Goal: Task Accomplishment & Management: Complete application form

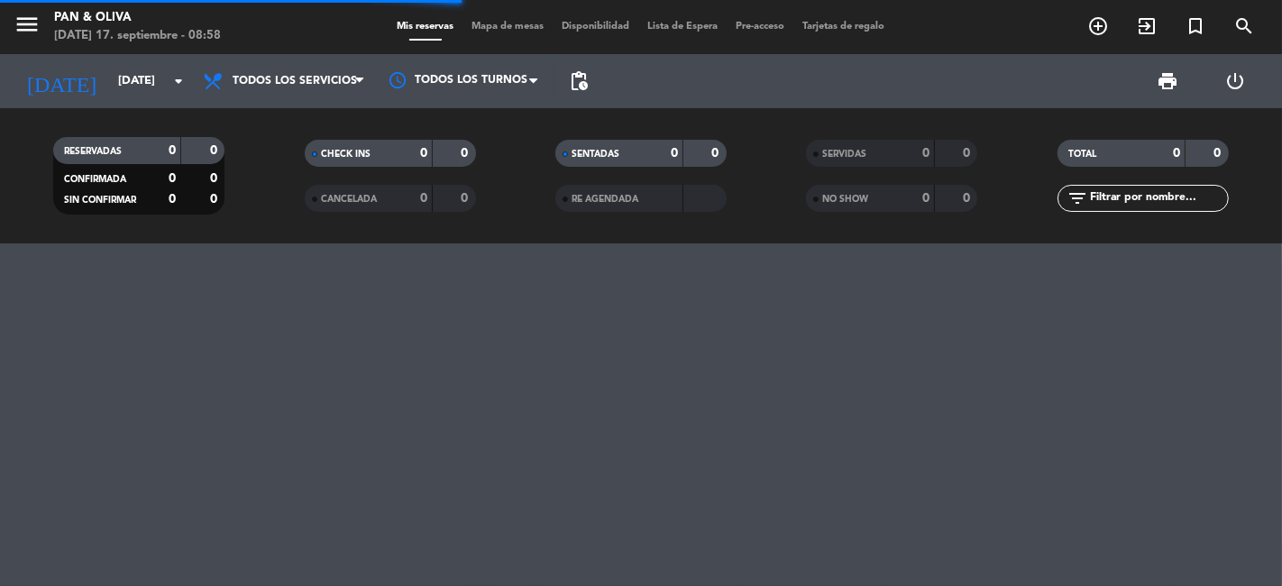
scroll to position [9877, 0]
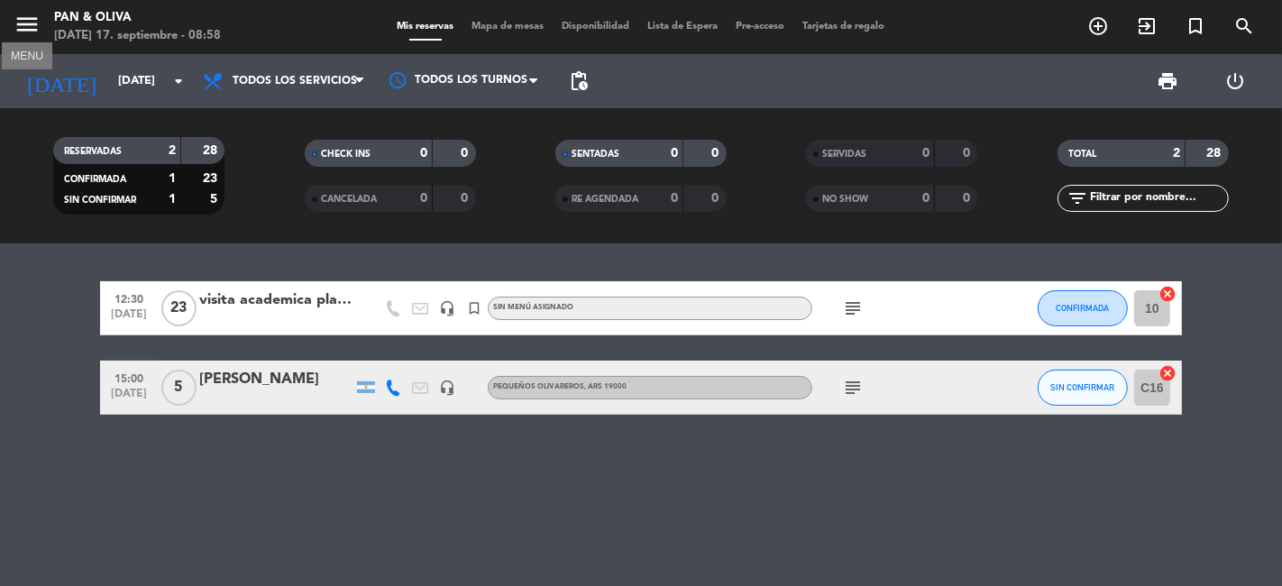
click at [30, 27] on icon "menu" at bounding box center [27, 24] width 27 height 27
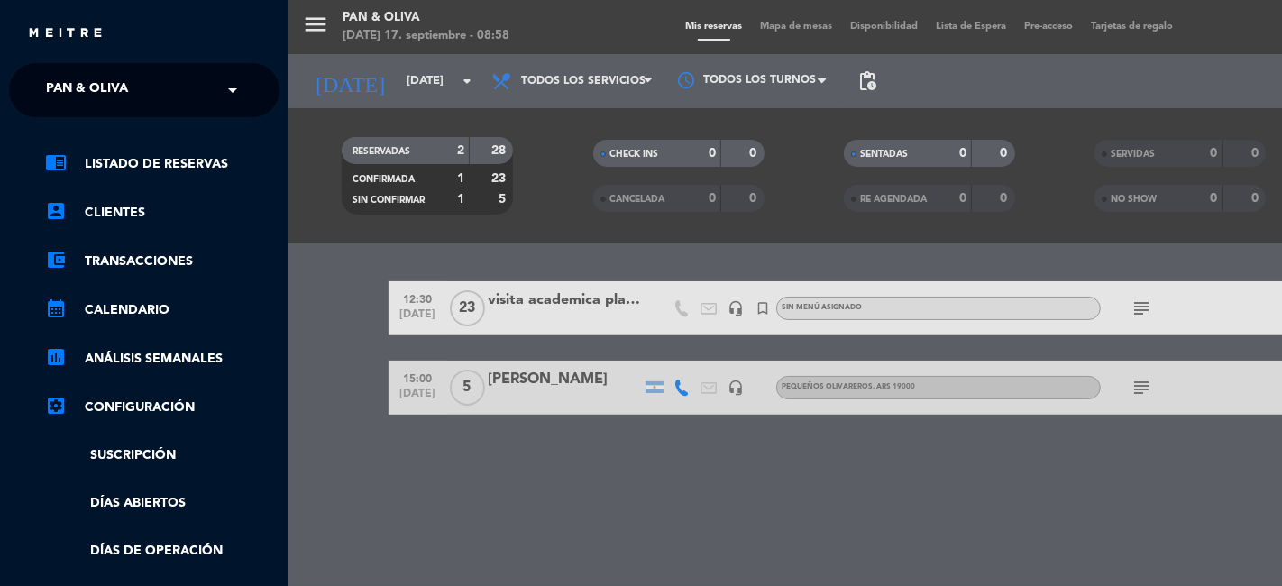
click at [224, 94] on span at bounding box center [237, 90] width 31 height 38
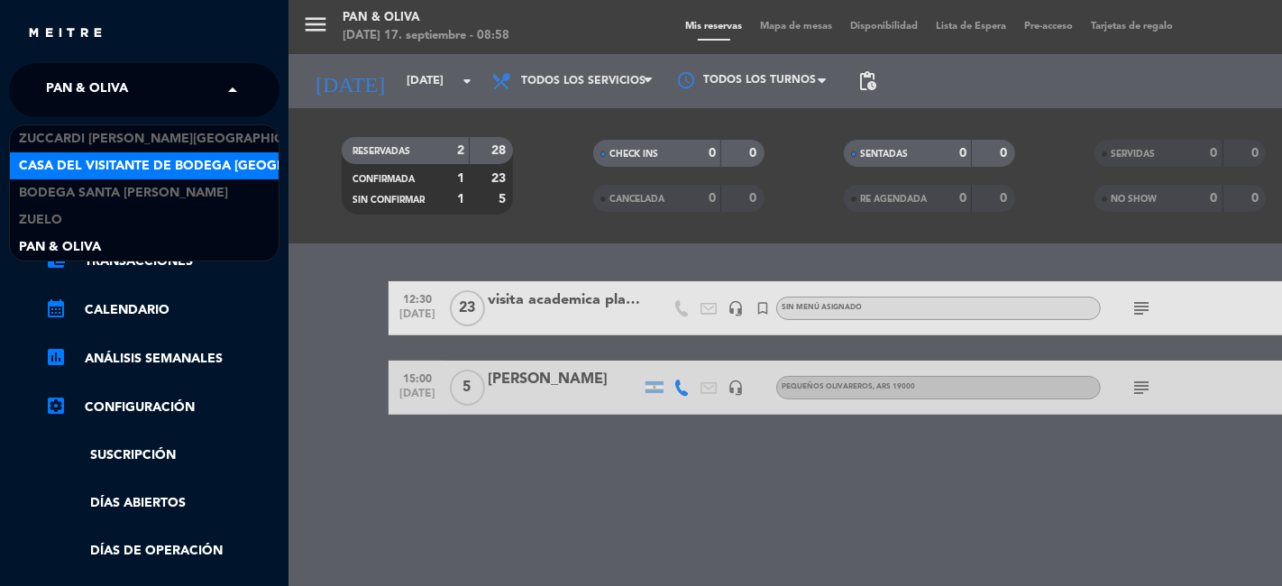
click at [85, 169] on span "Casa del Visitante de Bodega [GEOGRAPHIC_DATA][PERSON_NAME]" at bounding box center [245, 166] width 453 height 21
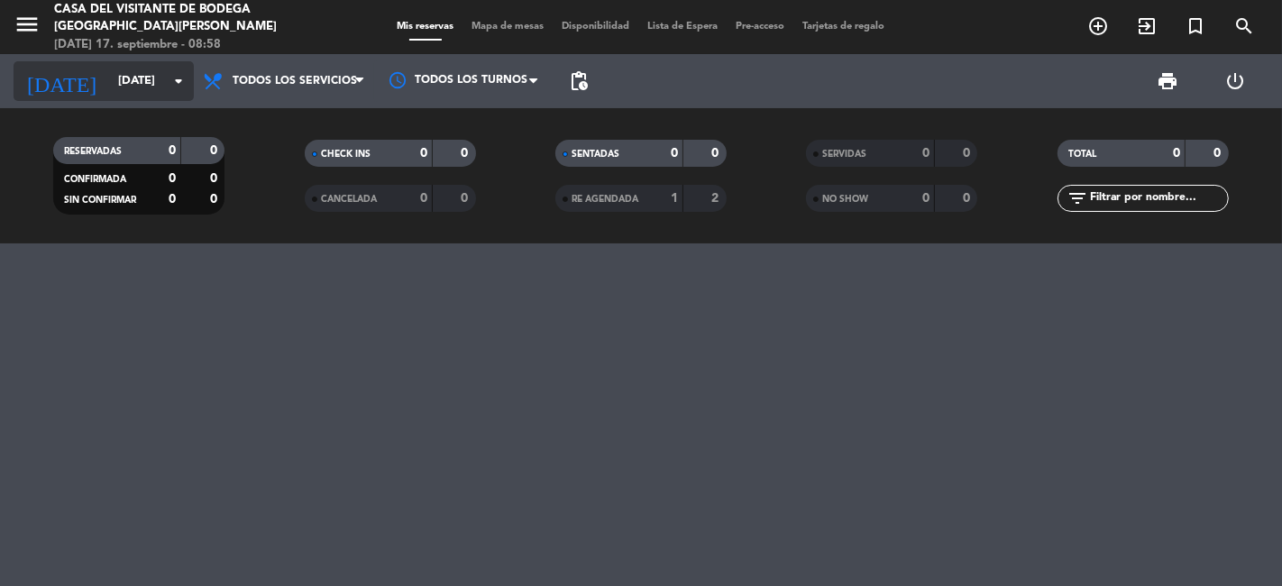
click at [179, 90] on icon "arrow_drop_down" at bounding box center [179, 81] width 22 height 22
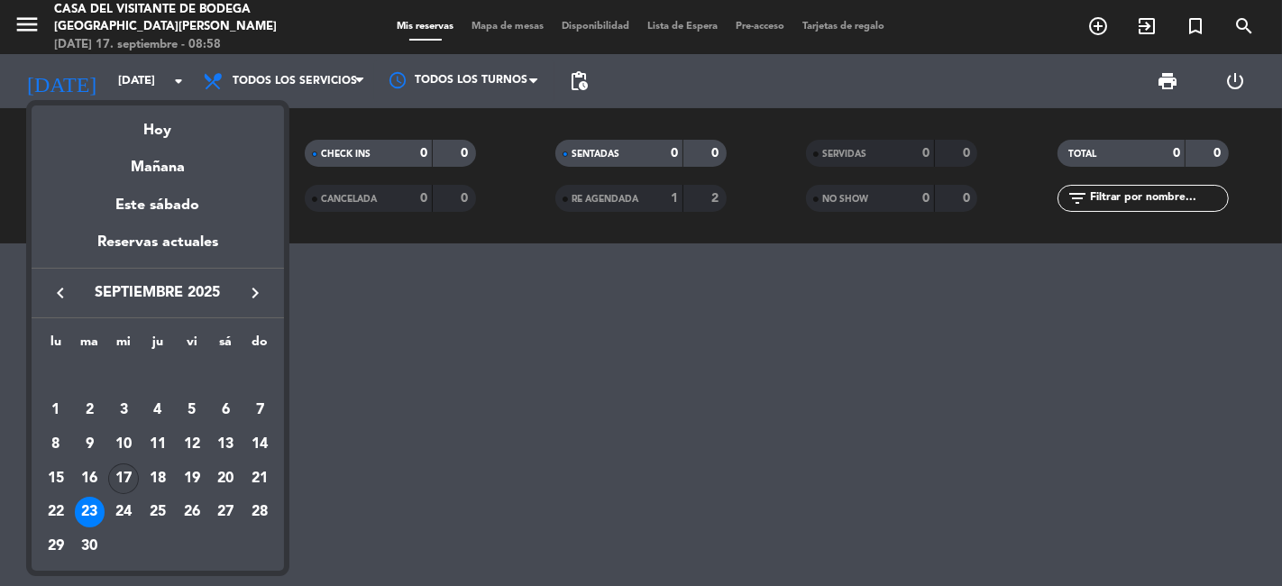
click at [130, 478] on div "17" at bounding box center [123, 478] width 31 height 31
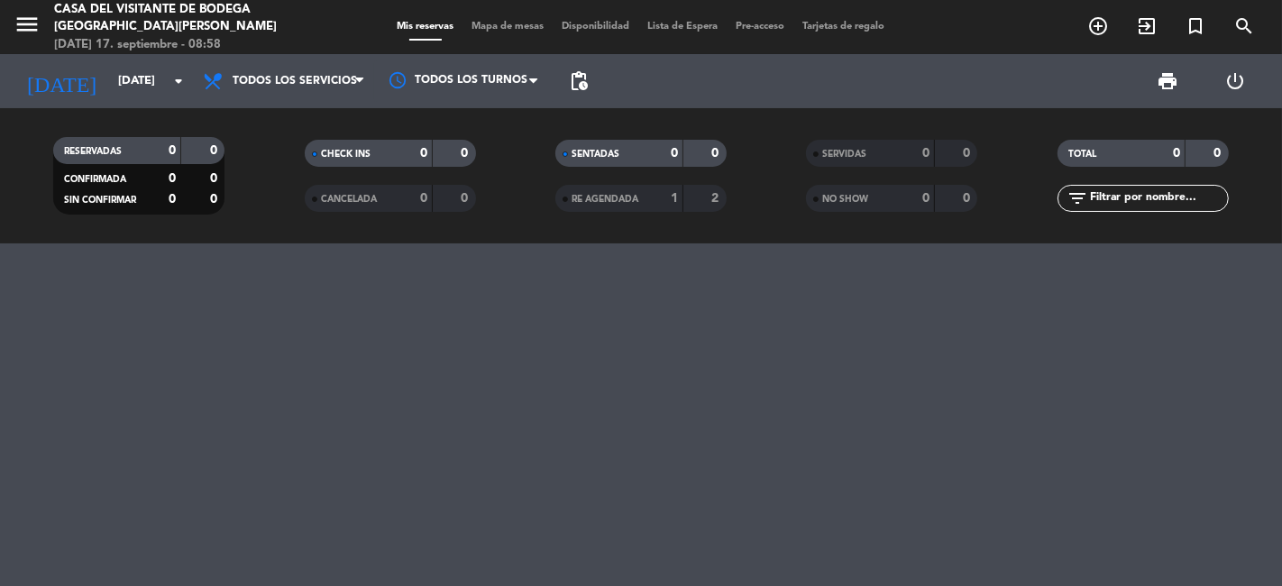
type input "[DATE]"
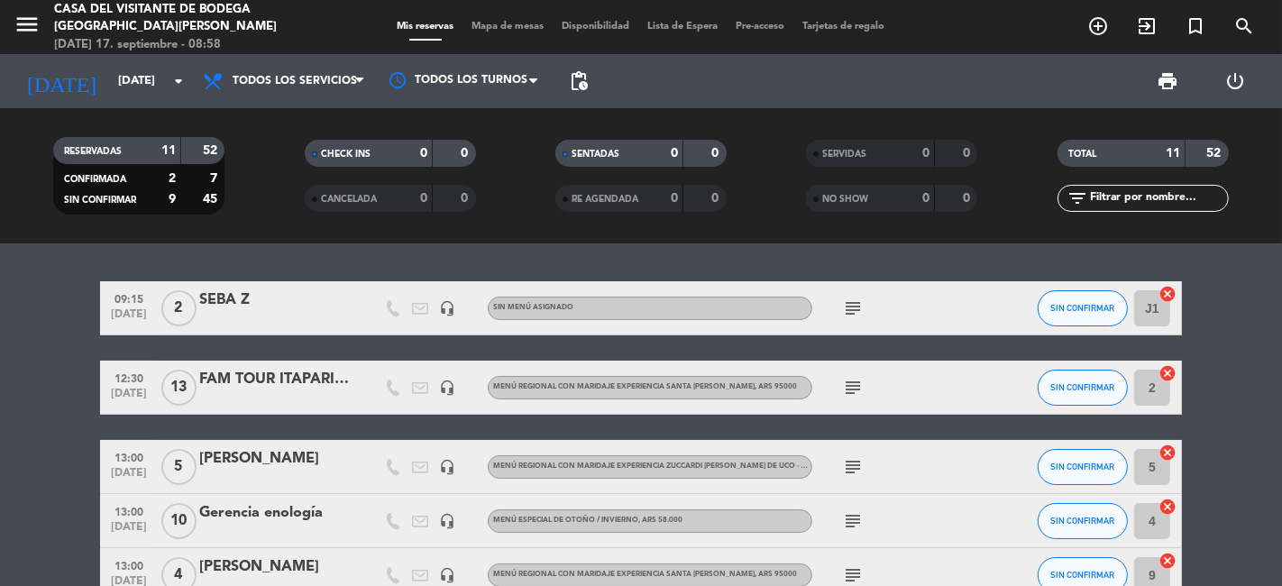
click at [854, 307] on icon "subject" at bounding box center [853, 308] width 22 height 22
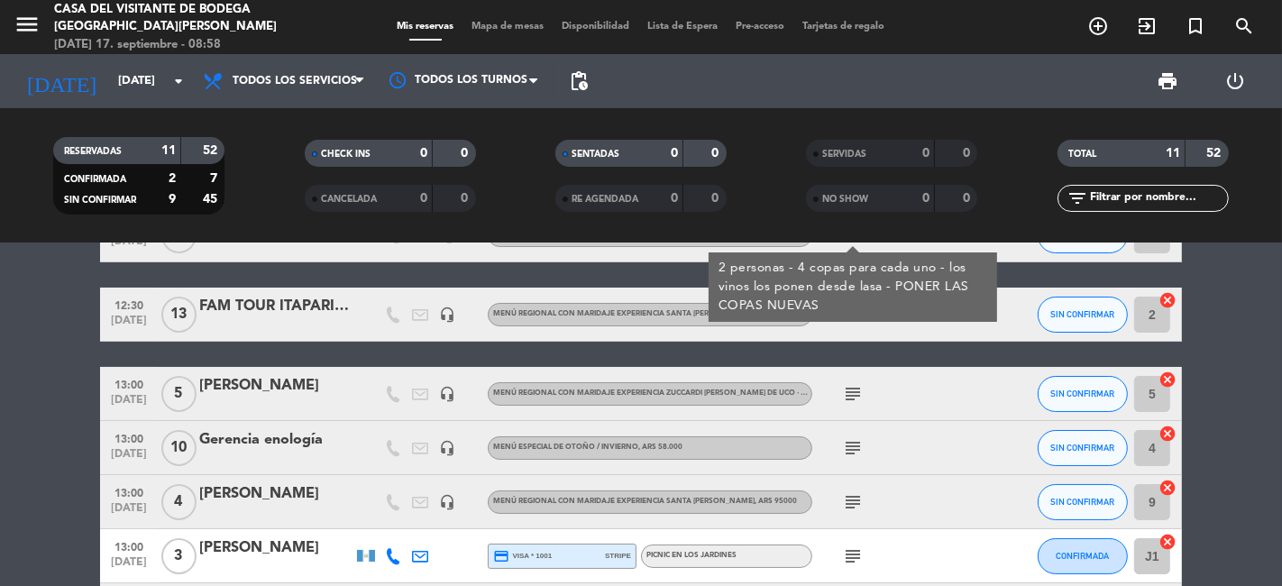
scroll to position [100, 0]
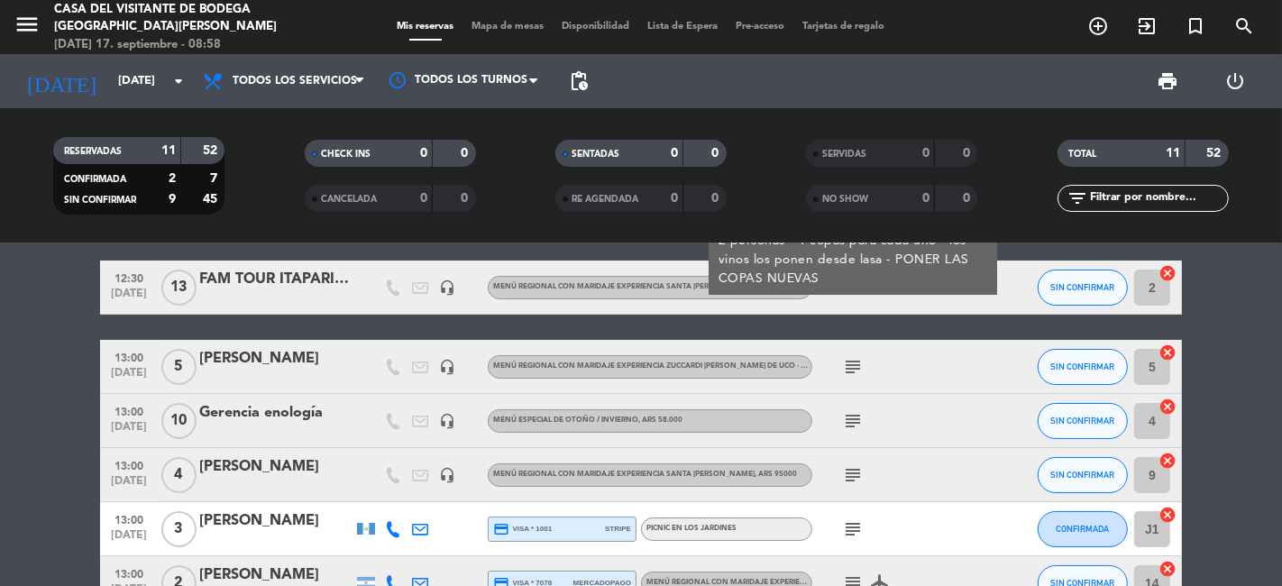
click at [855, 422] on icon "subject" at bounding box center [853, 421] width 22 height 22
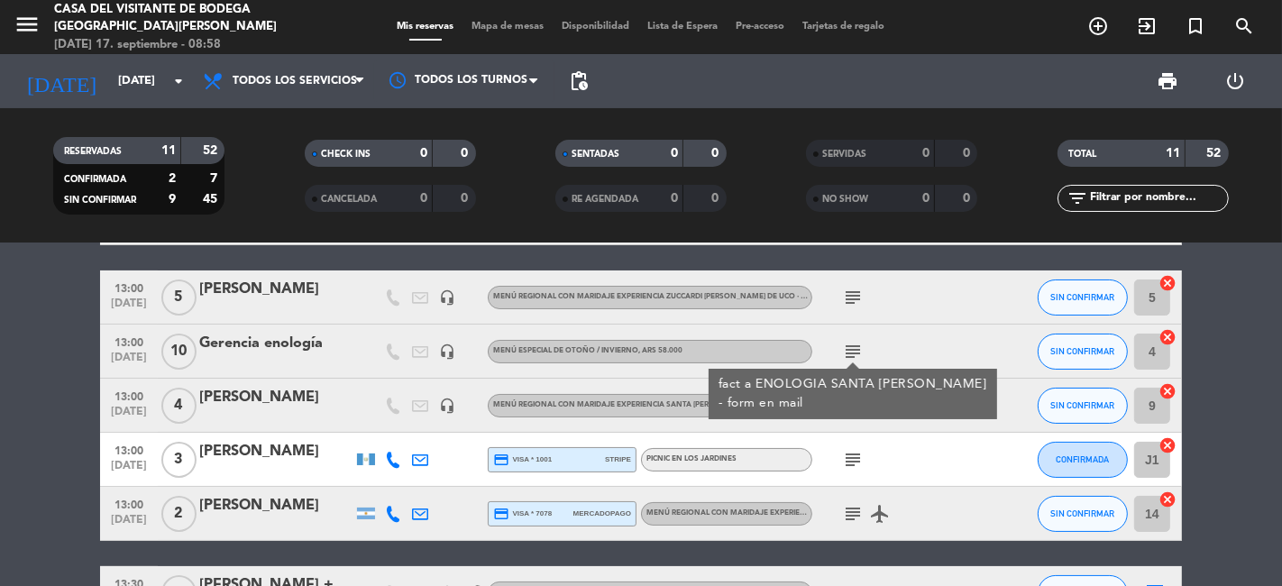
scroll to position [200, 0]
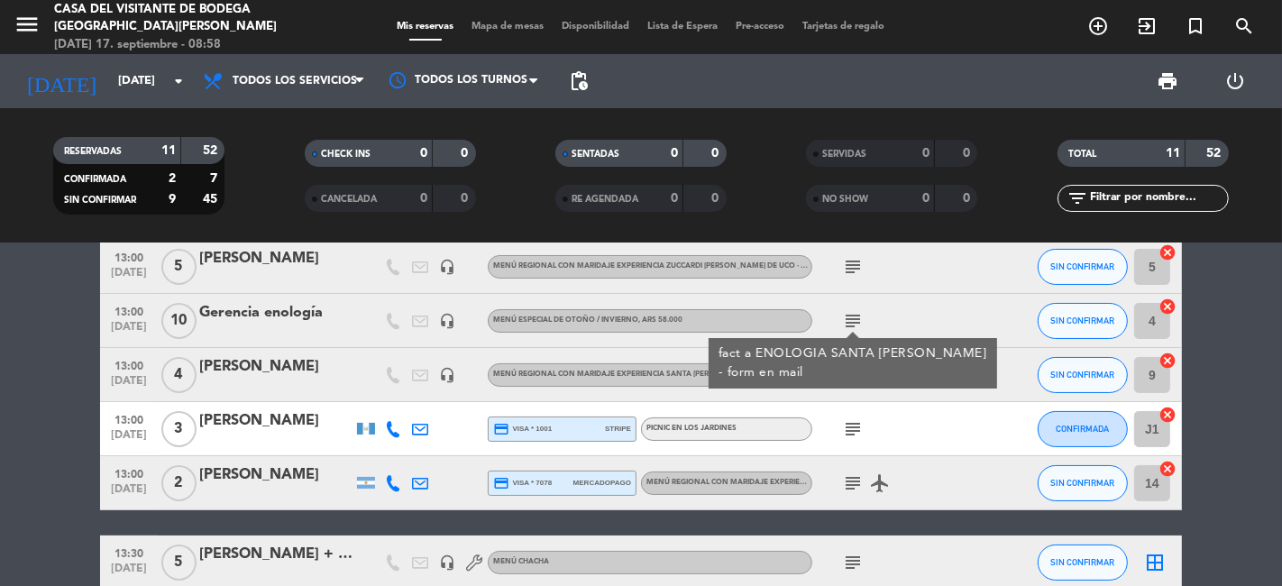
click at [46, 390] on bookings-row "09:15 [DATE] 2 SEBA Z headset_mic Sin menú asignado subject SIN CONFIRMAR J1 ca…" at bounding box center [641, 416] width 1282 height 671
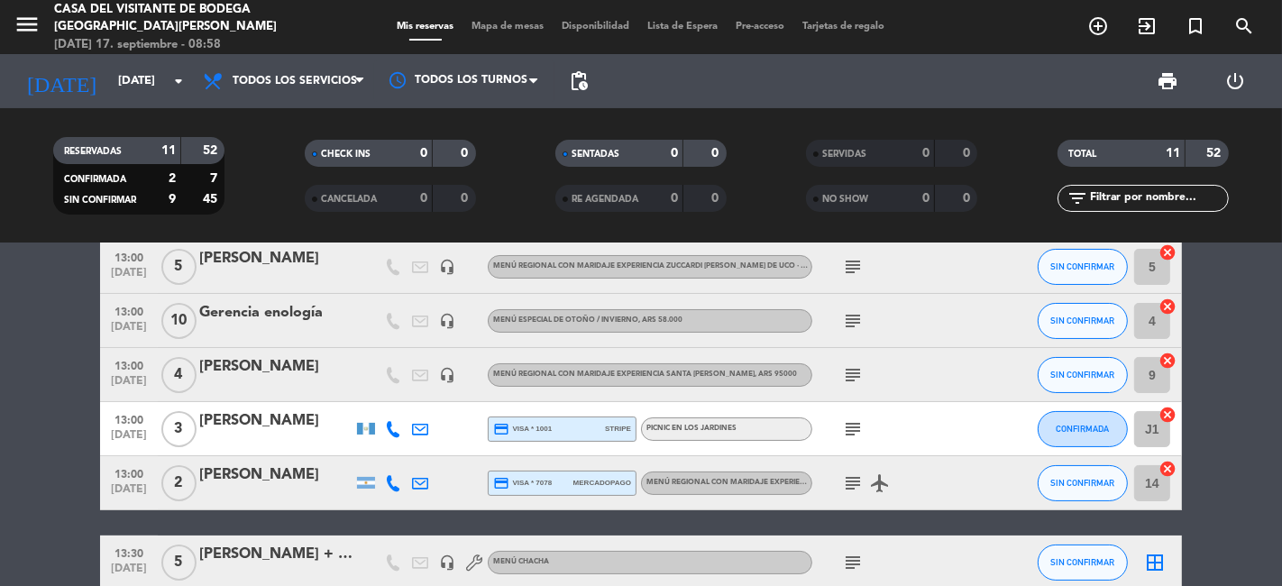
click at [854, 368] on icon "subject" at bounding box center [853, 375] width 22 height 22
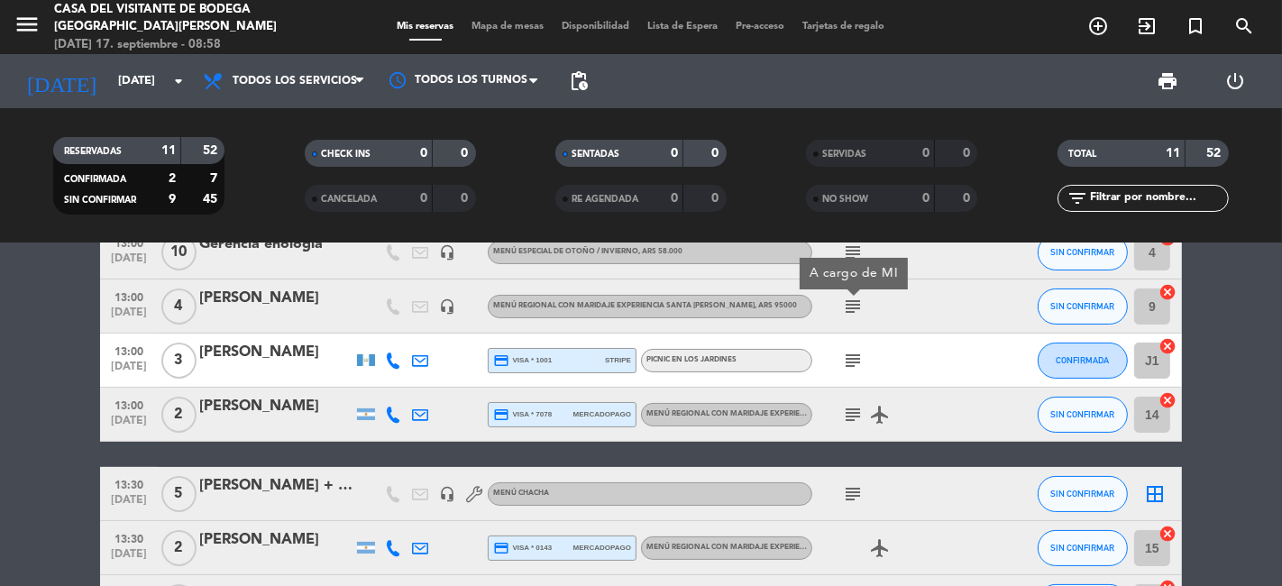
scroll to position [300, 0]
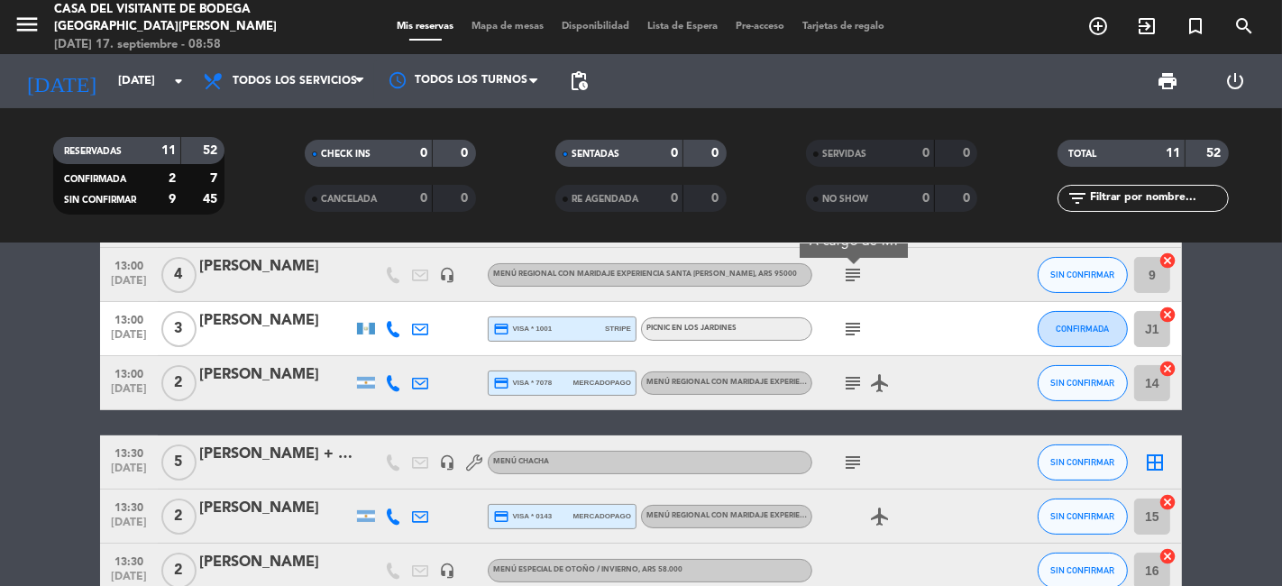
click at [854, 328] on icon "subject" at bounding box center [853, 329] width 22 height 22
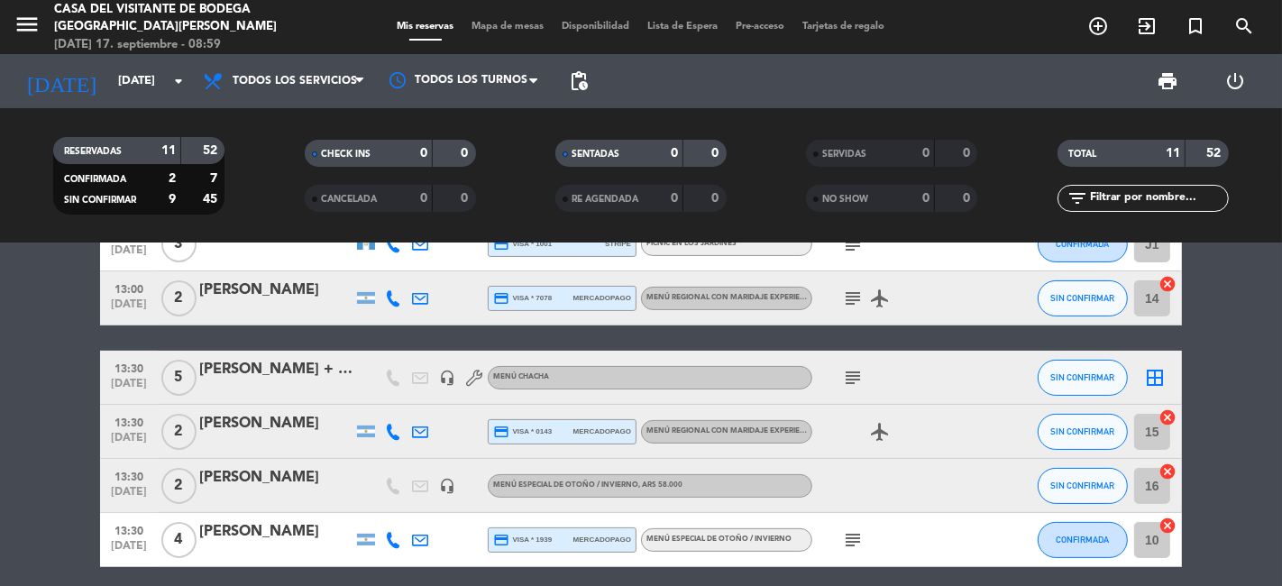
scroll to position [400, 0]
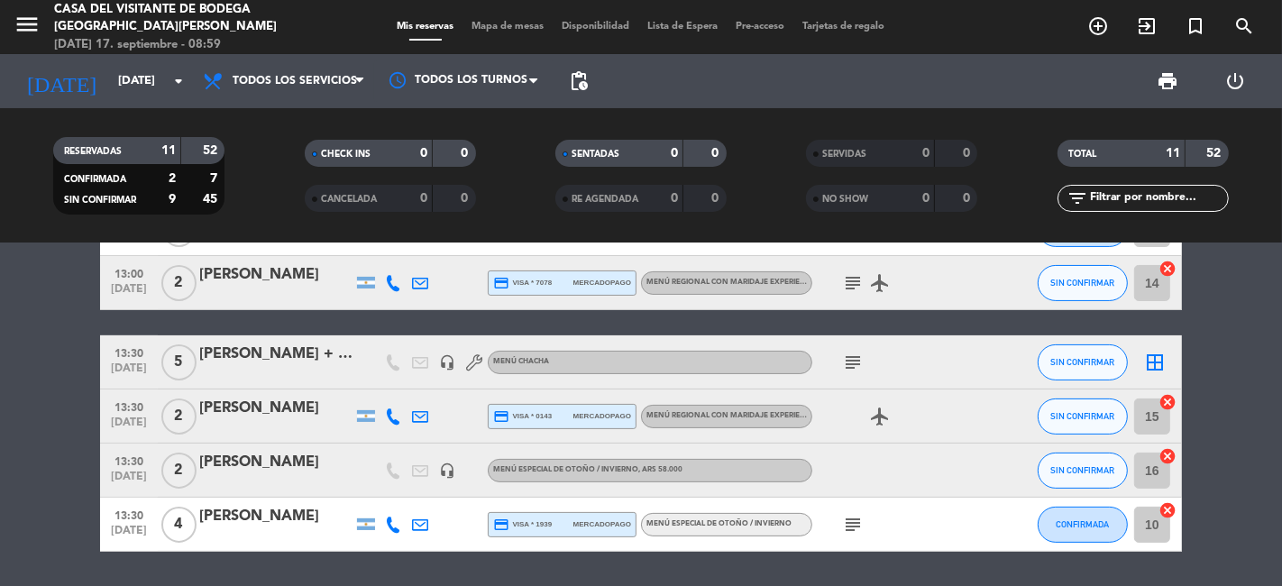
click at [857, 353] on icon "subject" at bounding box center [853, 363] width 22 height 22
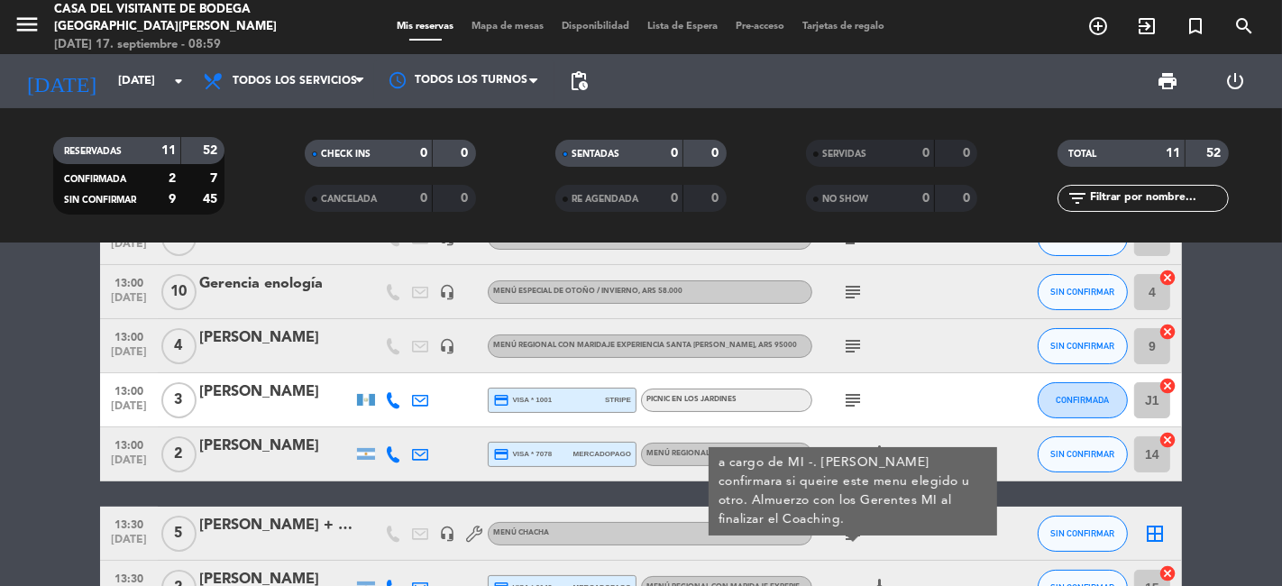
scroll to position [200, 0]
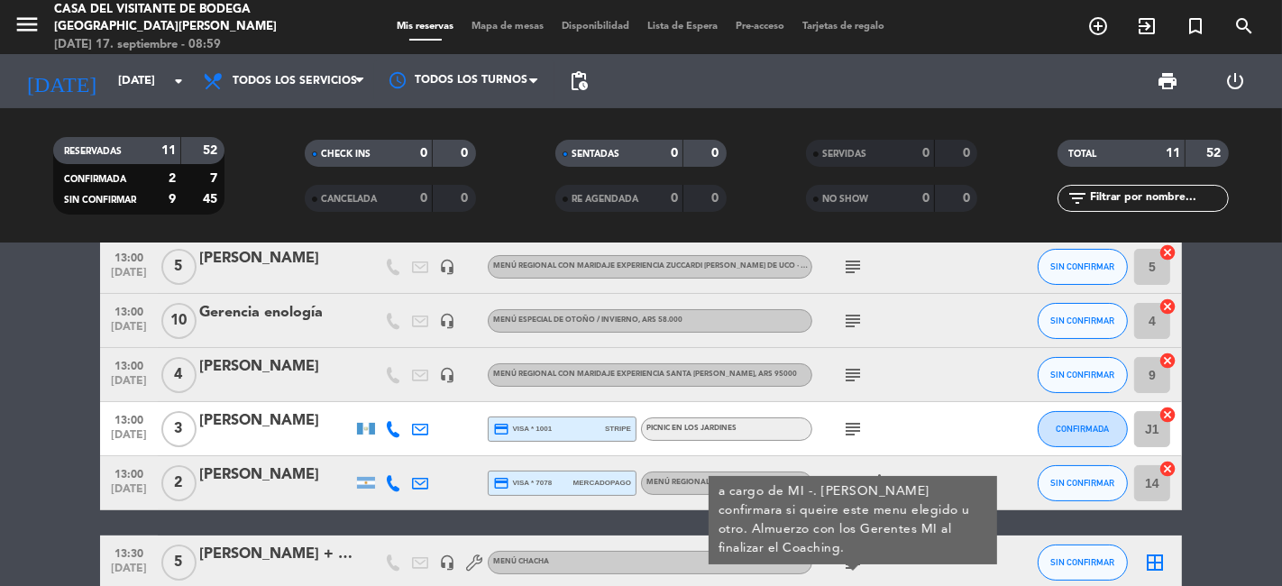
click at [837, 376] on div "subject" at bounding box center [893, 374] width 162 height 53
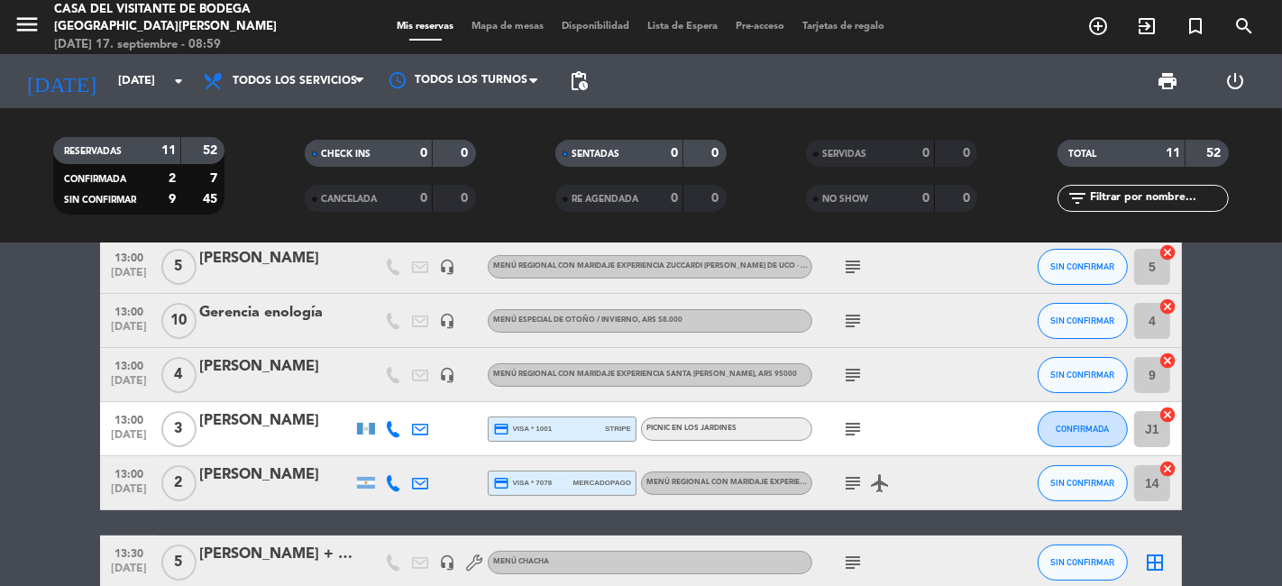
click at [848, 375] on icon "subject" at bounding box center [853, 375] width 22 height 22
click at [852, 475] on icon "subject" at bounding box center [853, 483] width 22 height 22
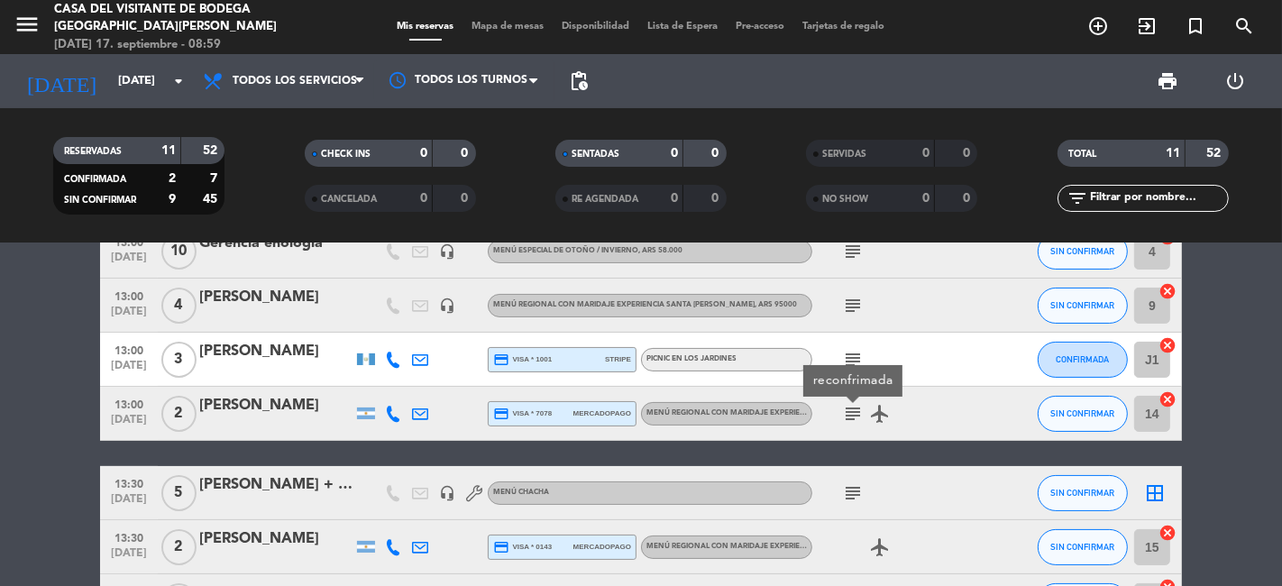
scroll to position [300, 0]
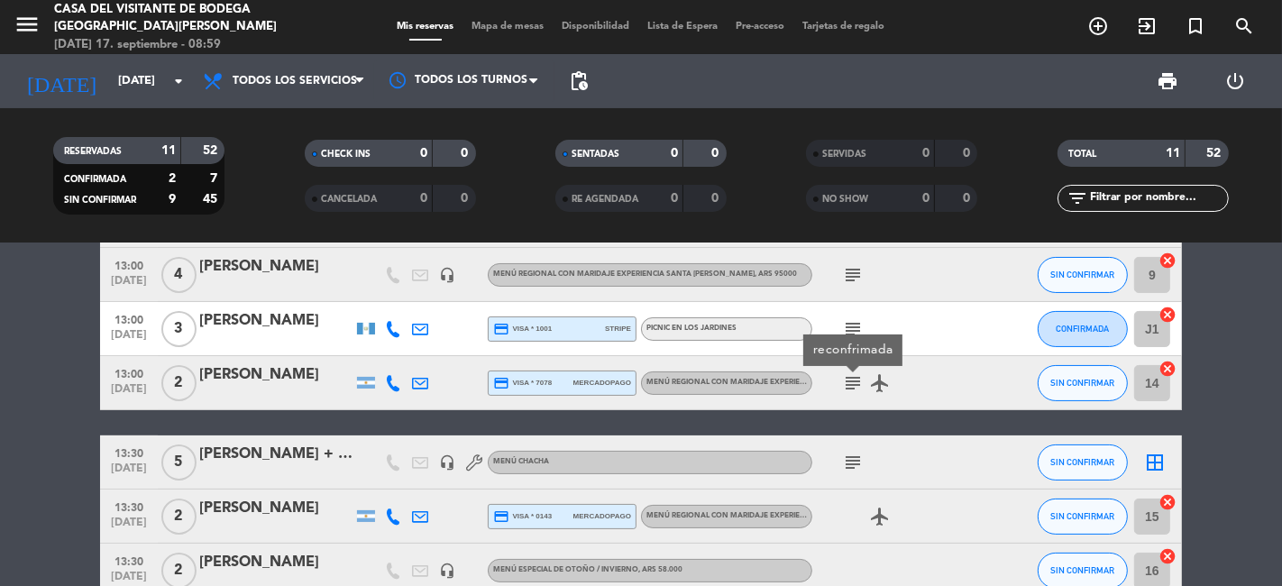
click at [849, 462] on icon "subject" at bounding box center [853, 463] width 22 height 22
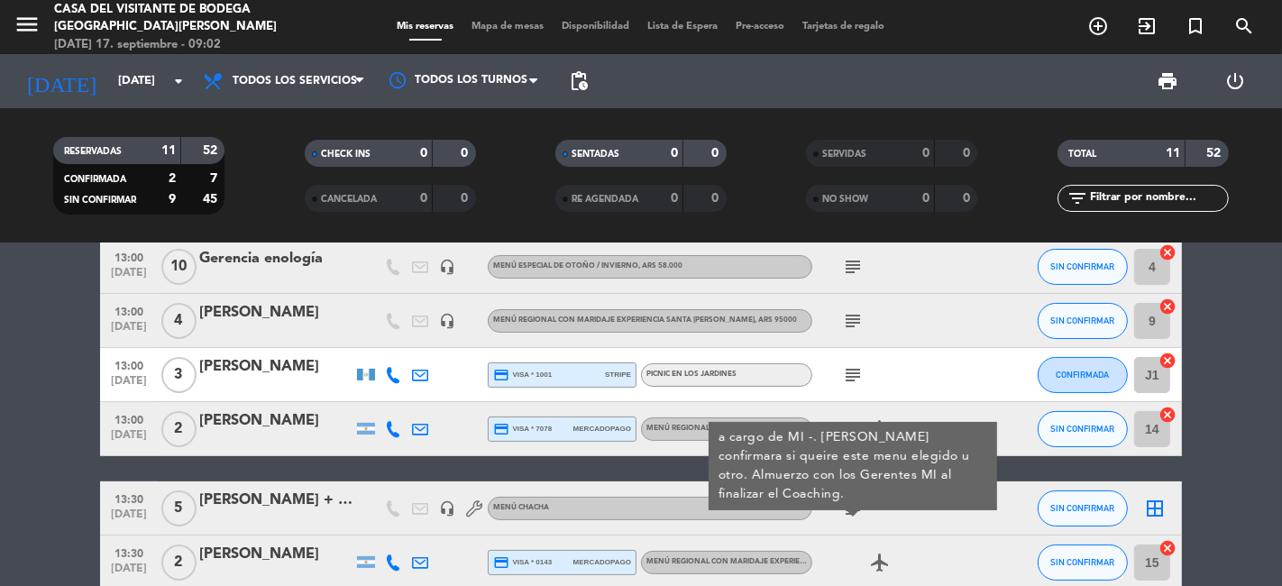
scroll to position [154, 0]
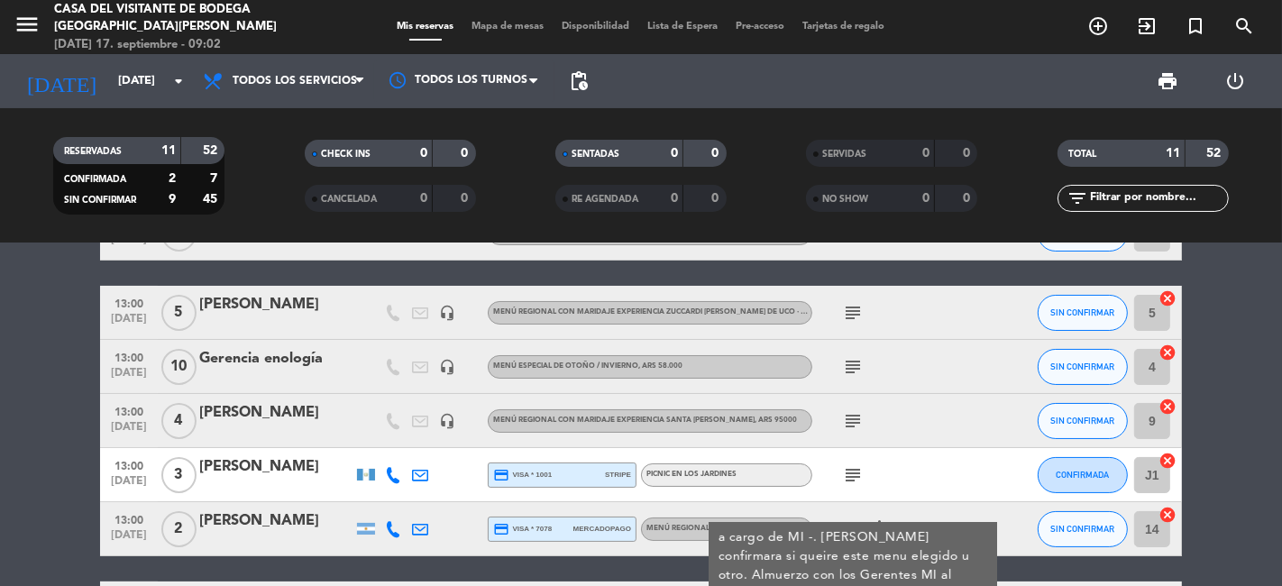
click at [845, 305] on icon "subject" at bounding box center [853, 313] width 22 height 22
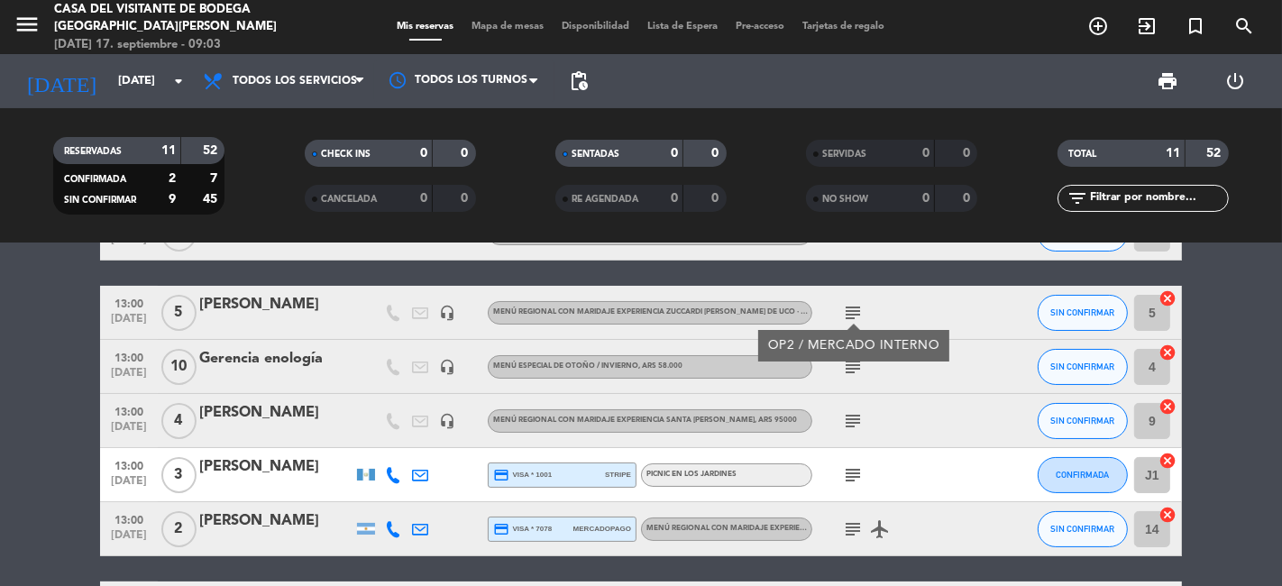
click at [847, 370] on icon "subject" at bounding box center [853, 367] width 22 height 22
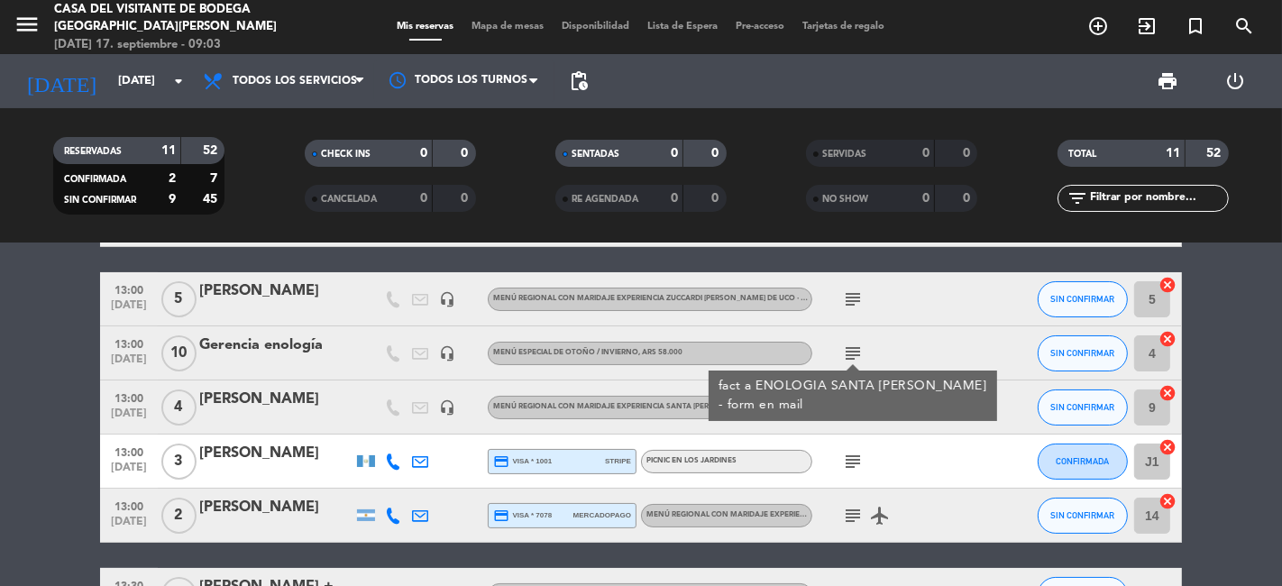
scroll to position [200, 0]
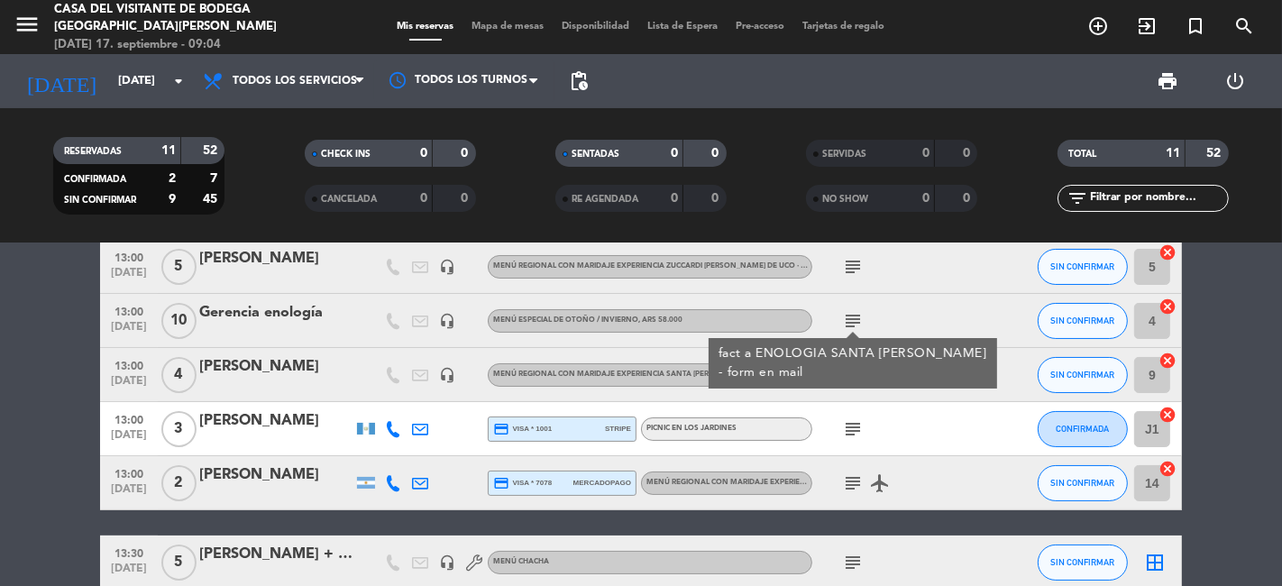
click at [849, 566] on icon "subject" at bounding box center [853, 563] width 22 height 22
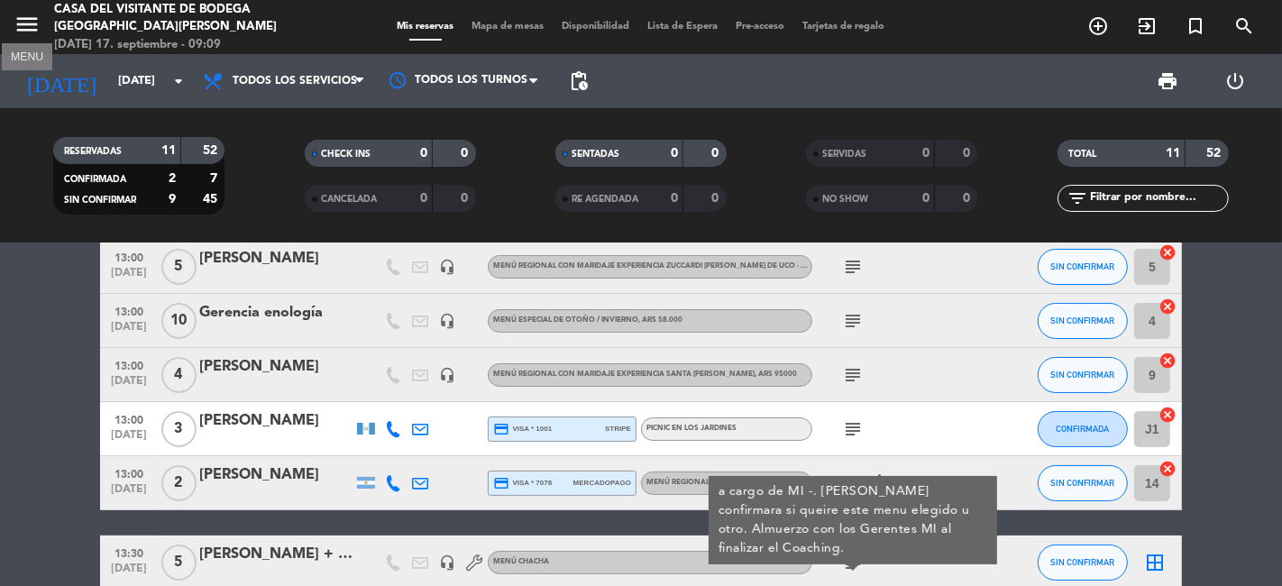
click at [32, 17] on icon "menu" at bounding box center [27, 24] width 27 height 27
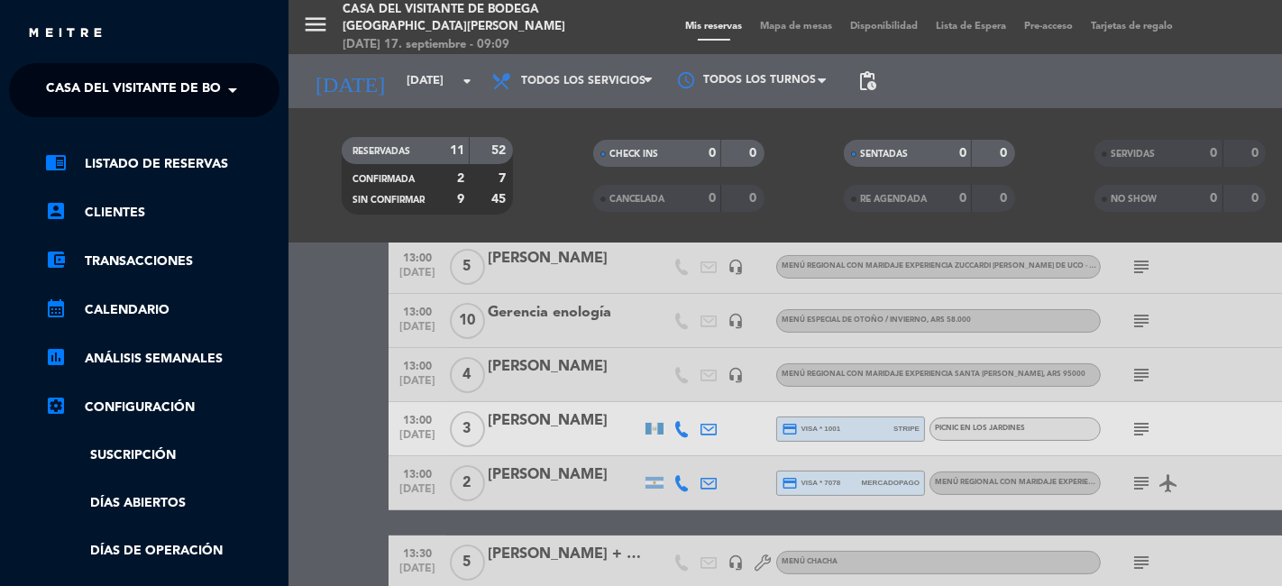
click at [233, 91] on span at bounding box center [237, 90] width 31 height 38
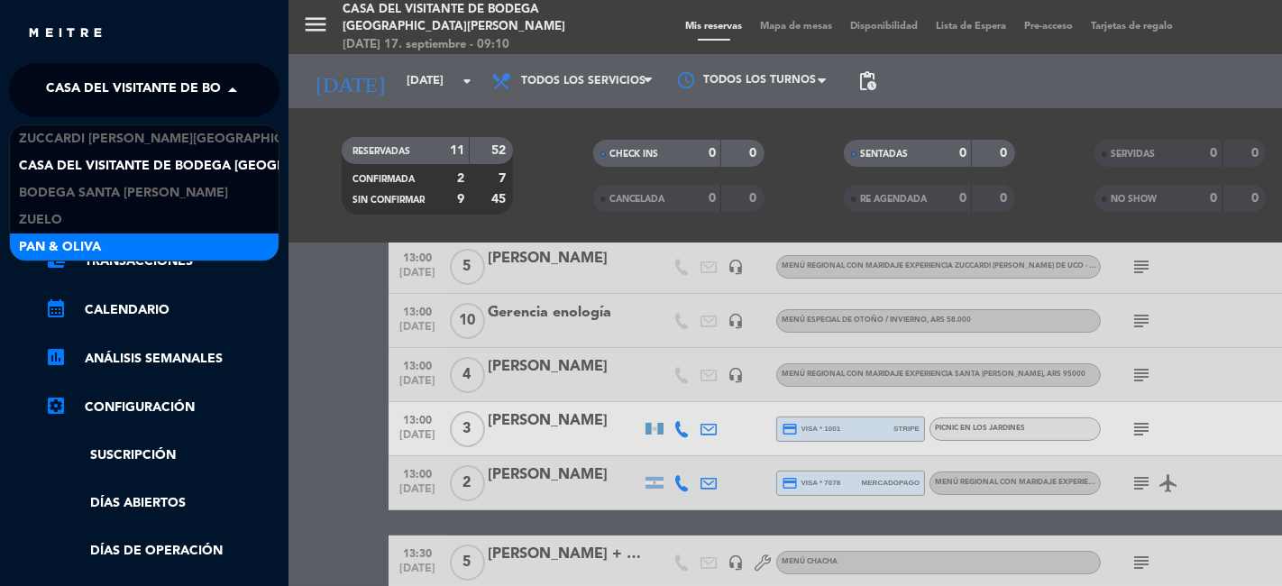
click at [49, 240] on span "Pan & Oliva" at bounding box center [60, 247] width 82 height 21
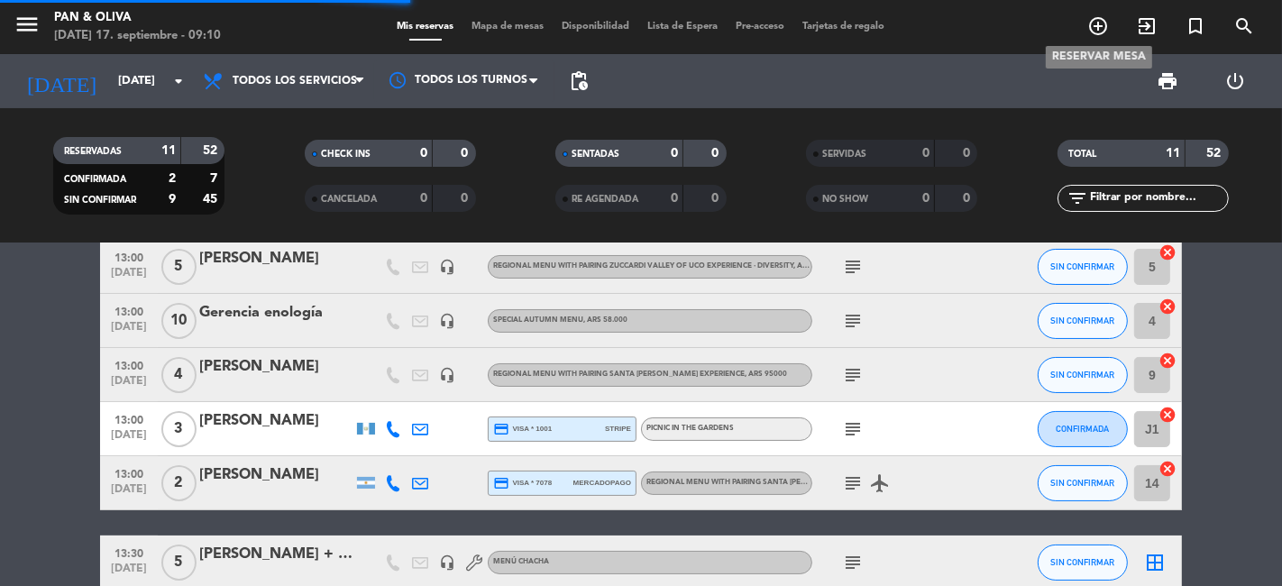
scroll to position [0, 0]
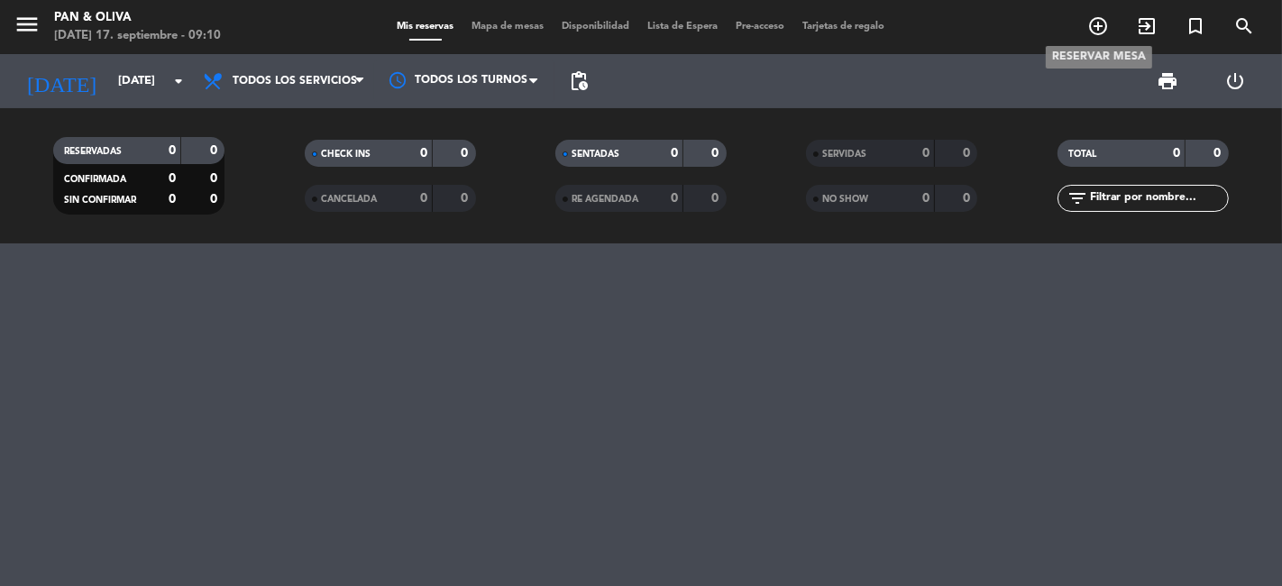
click at [1098, 22] on icon "add_circle_outline" at bounding box center [1098, 26] width 22 height 22
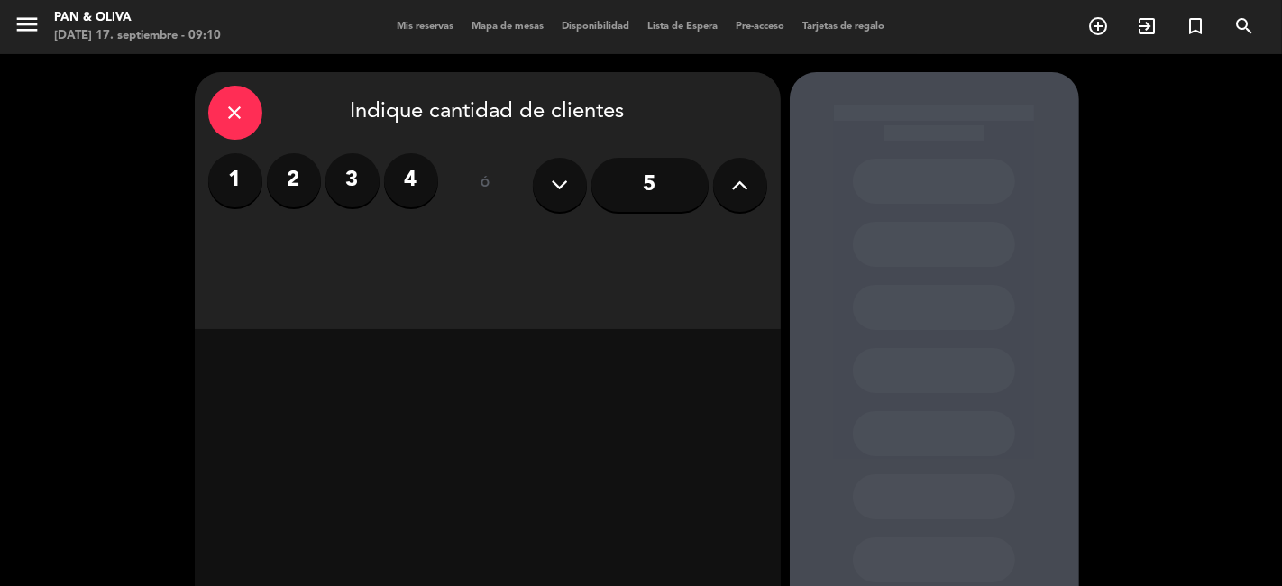
click at [748, 190] on button at bounding box center [740, 185] width 54 height 54
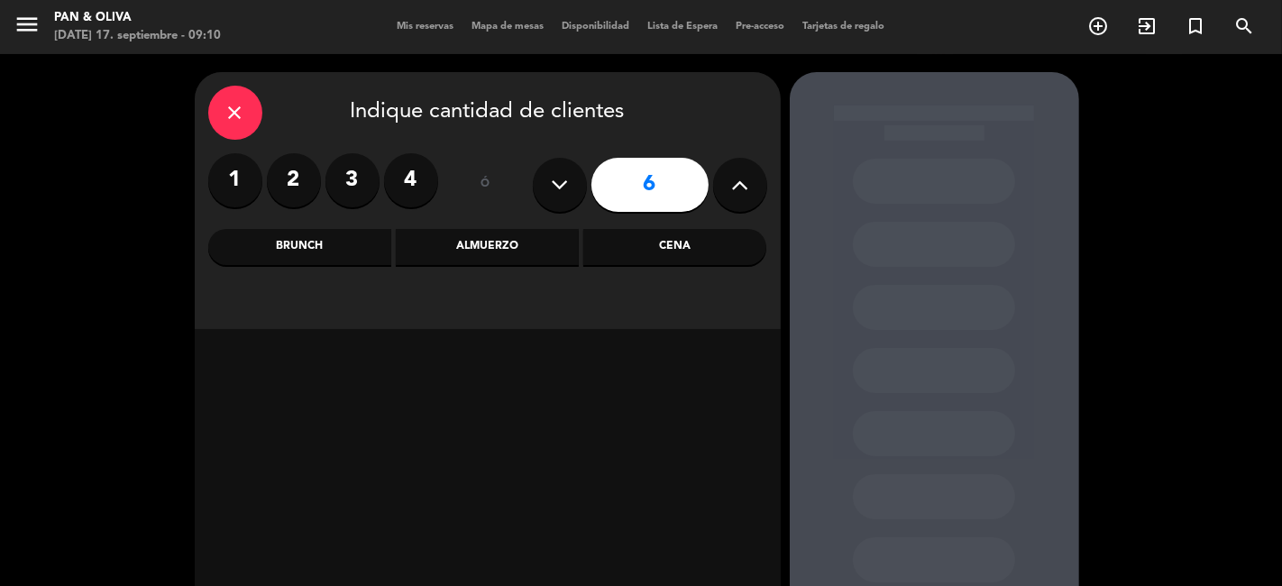
click at [748, 190] on button at bounding box center [740, 185] width 54 height 54
type input "9"
click at [487, 253] on div "Almuerzo" at bounding box center [487, 247] width 183 height 36
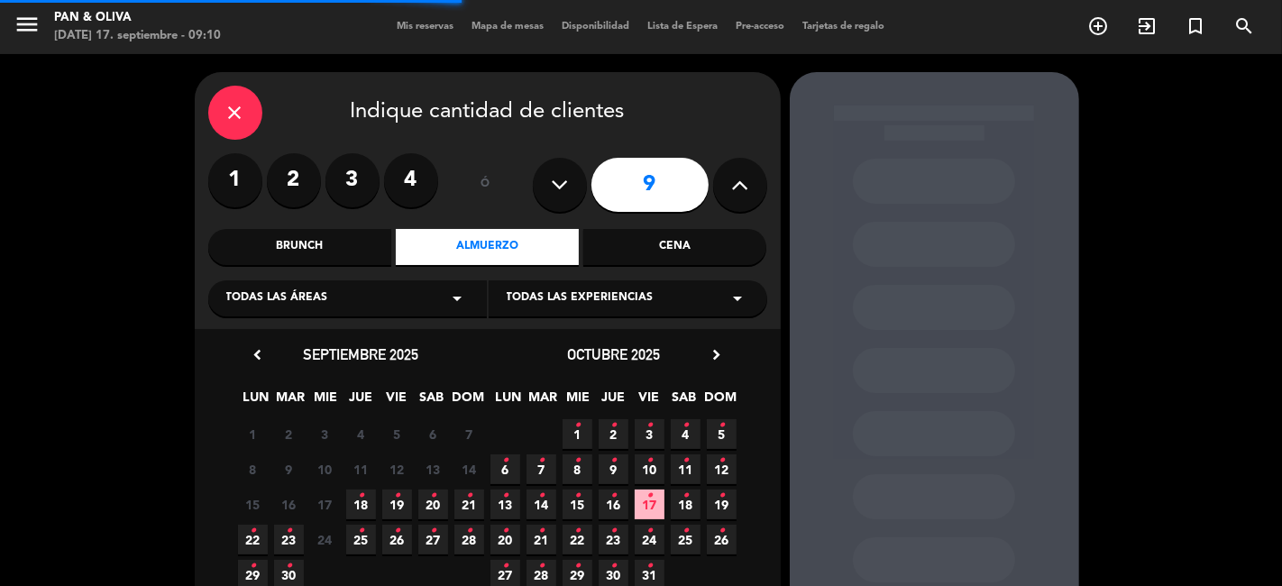
click at [704, 299] on div "Todas las experiencias arrow_drop_down" at bounding box center [628, 298] width 279 height 36
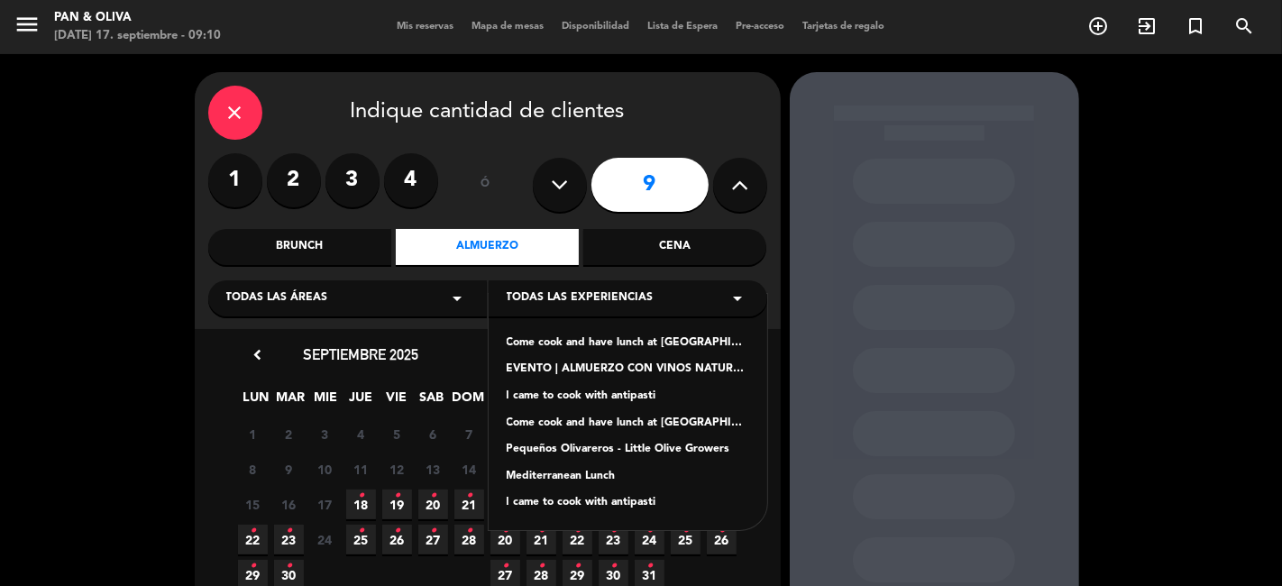
click at [589, 367] on div "EVENTO | ALMUERZO CON VINOS NATURALES DE [GEOGRAPHIC_DATA][PERSON_NAME]" at bounding box center [628, 370] width 242 height 18
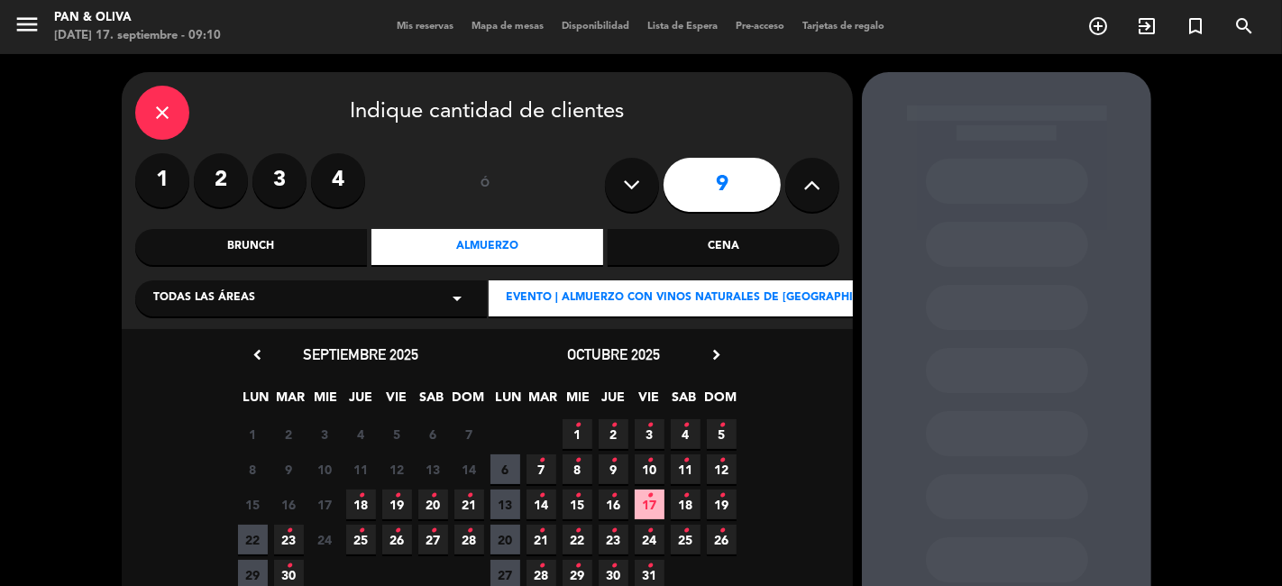
scroll to position [100, 0]
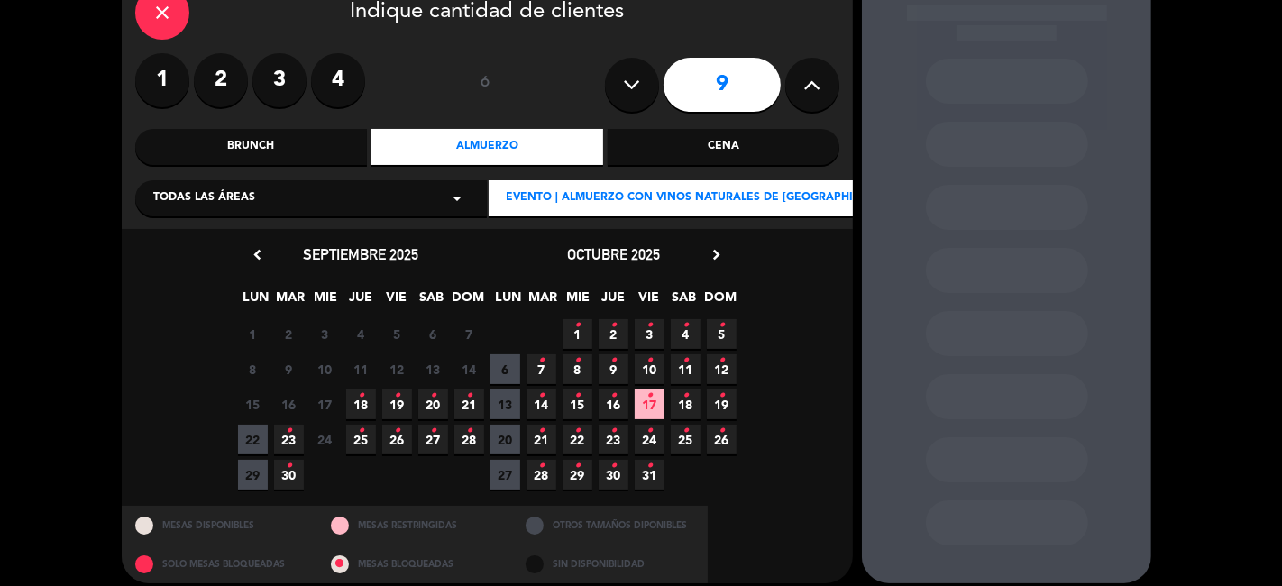
click at [430, 398] on icon "•" at bounding box center [433, 395] width 6 height 29
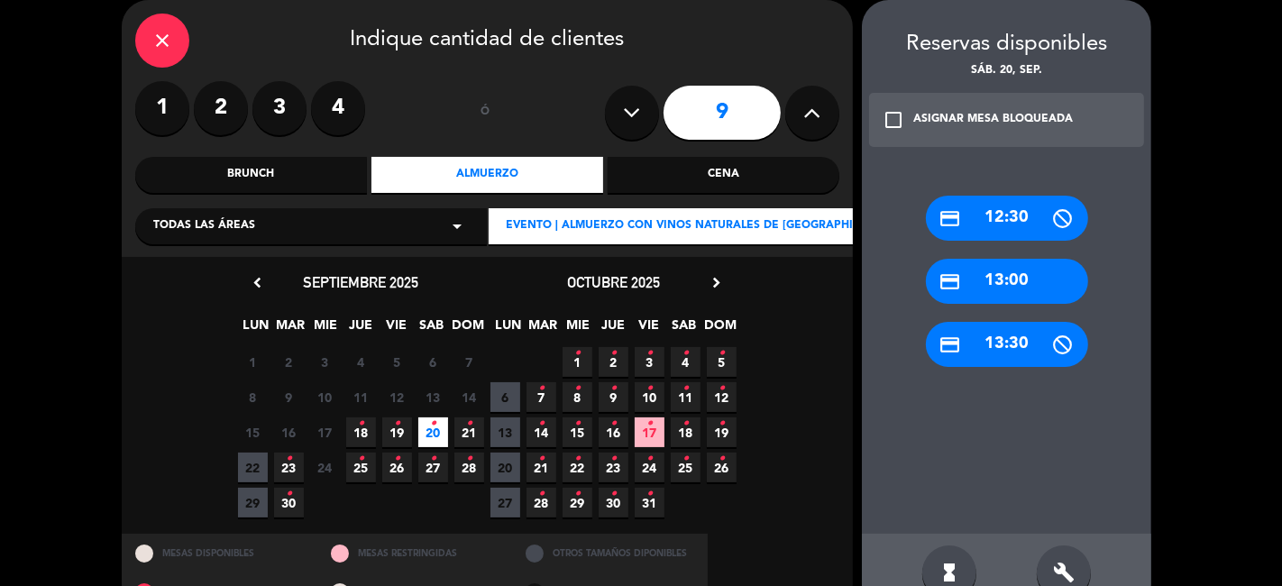
click at [941, 277] on div "credit_card 13:00" at bounding box center [1007, 281] width 162 height 45
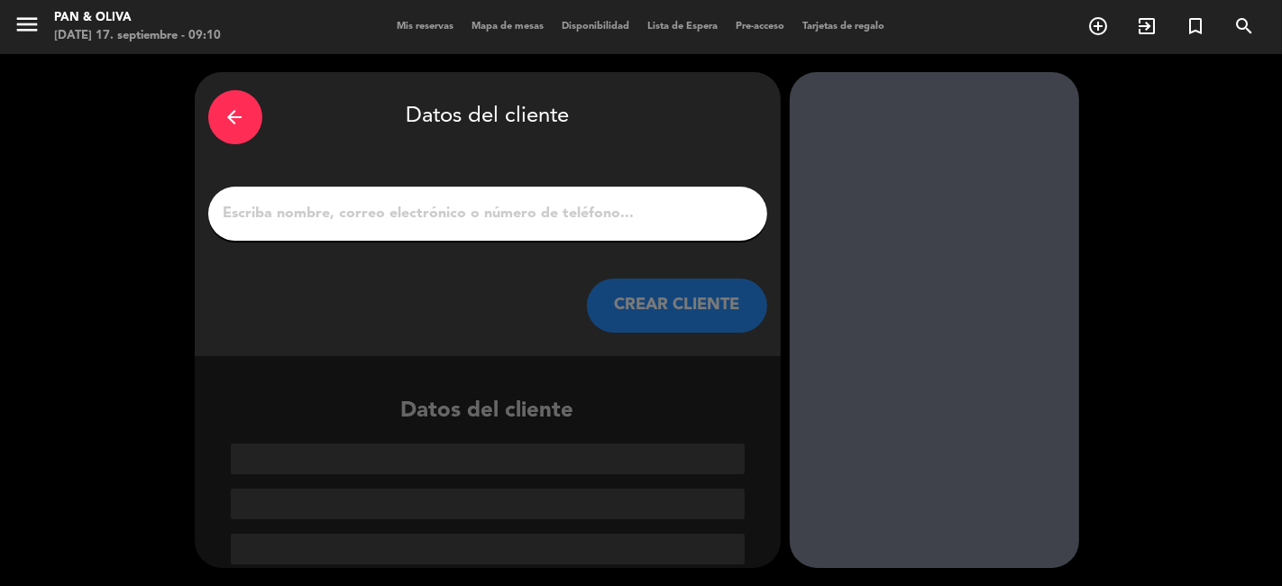
scroll to position [0, 0]
click at [397, 224] on input "Página Completa" at bounding box center [488, 213] width 532 height 25
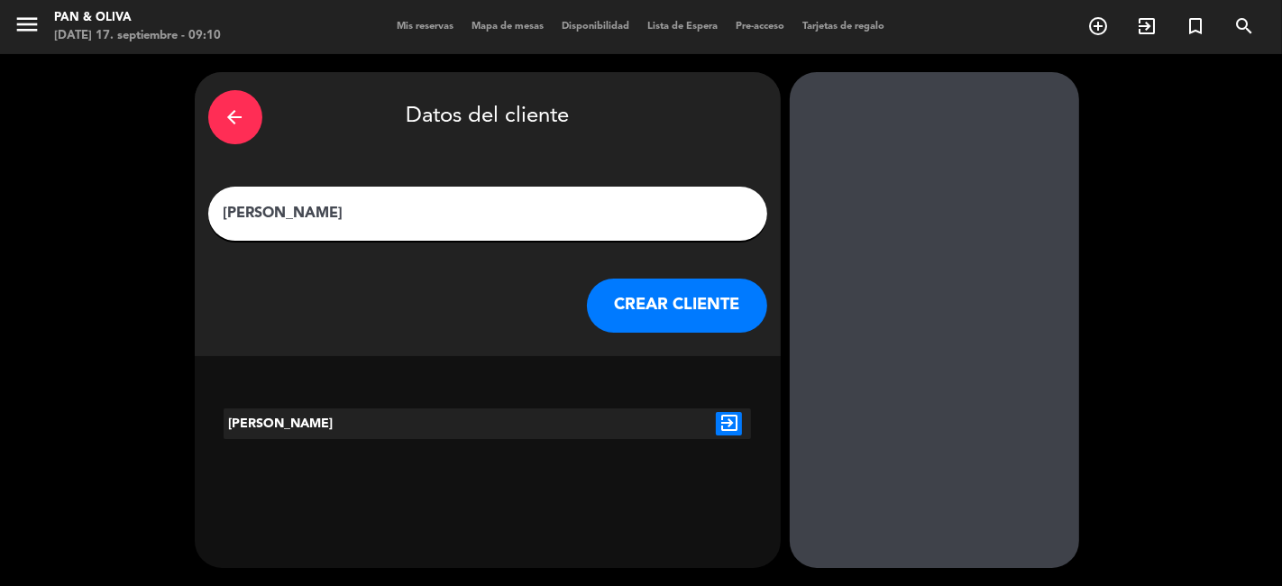
type input "[PERSON_NAME]"
click at [669, 303] on button "CREAR CLIENTE" at bounding box center [677, 306] width 180 height 54
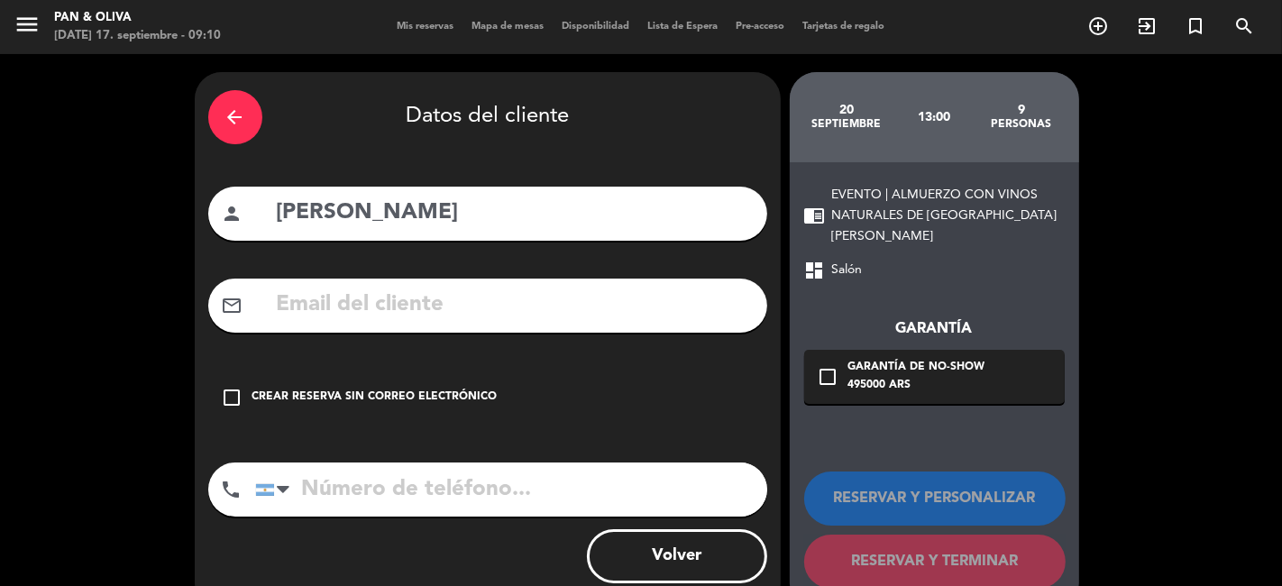
click at [226, 395] on icon "check_box_outline_blank" at bounding box center [233, 398] width 22 height 22
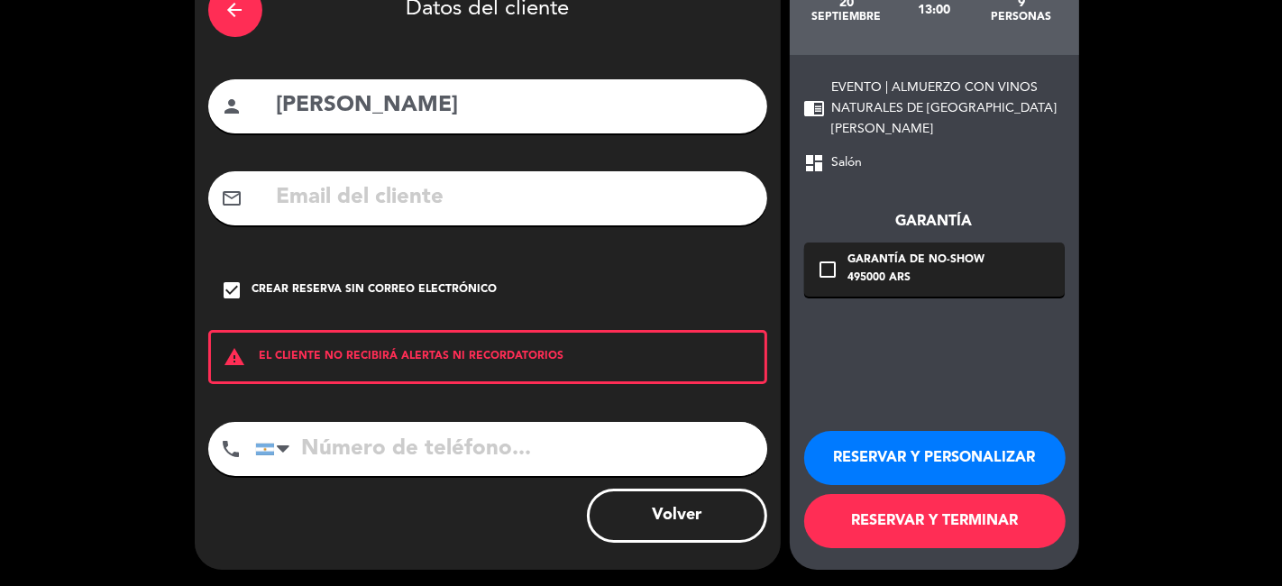
scroll to position [108, 0]
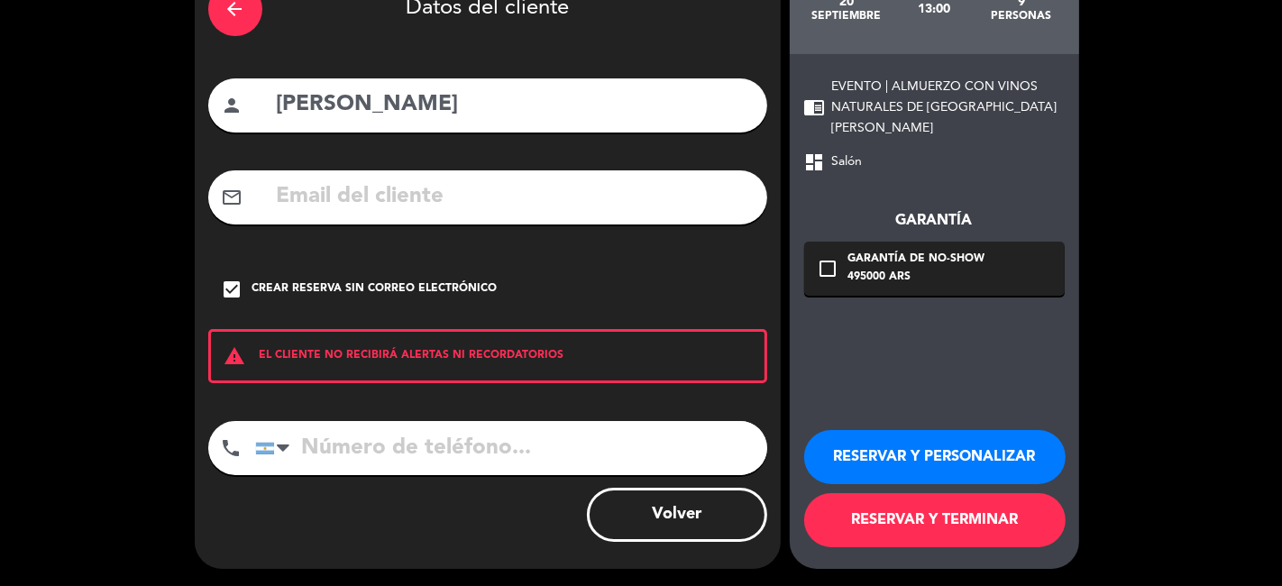
click at [921, 461] on button "RESERVAR Y PERSONALIZAR" at bounding box center [934, 457] width 261 height 54
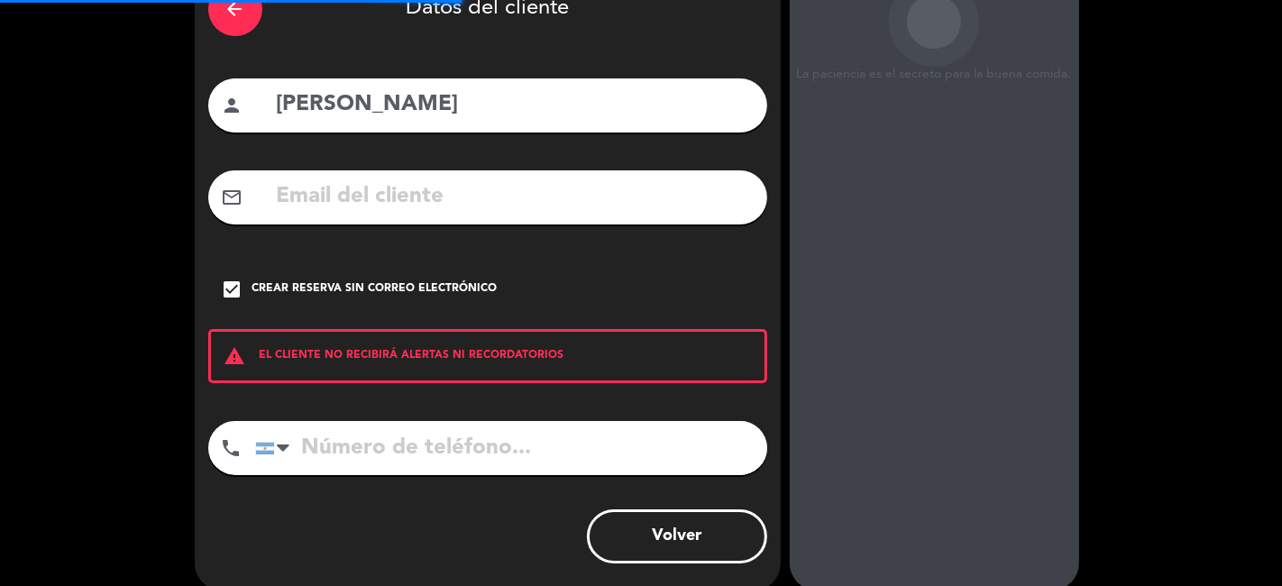
scroll to position [72, 0]
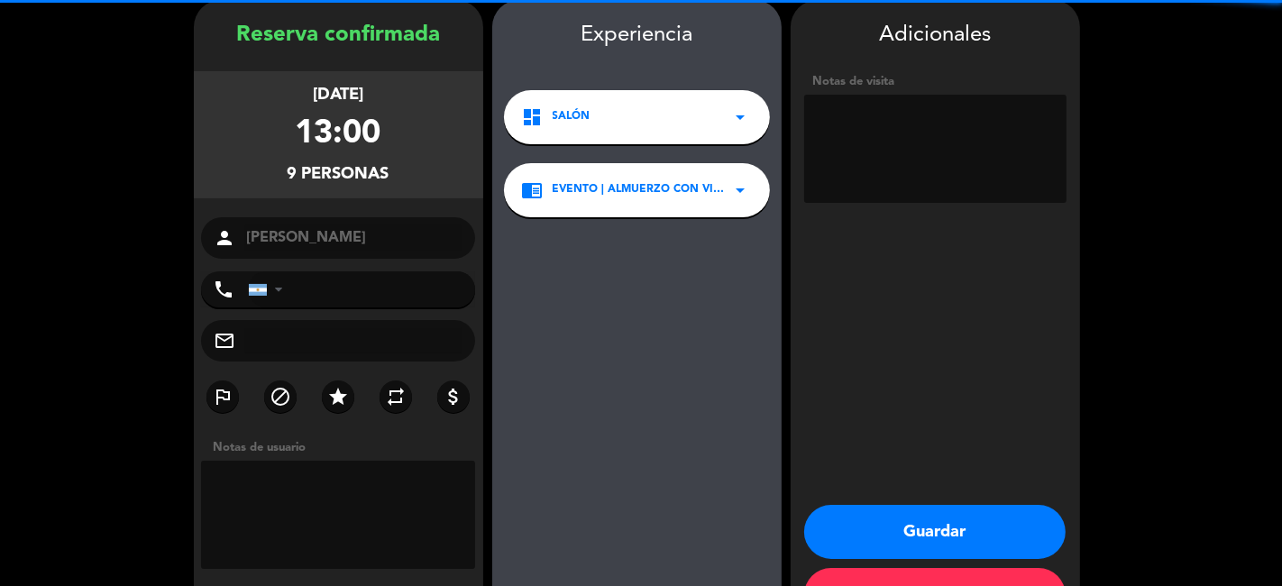
click at [912, 147] on textarea at bounding box center [935, 149] width 262 height 108
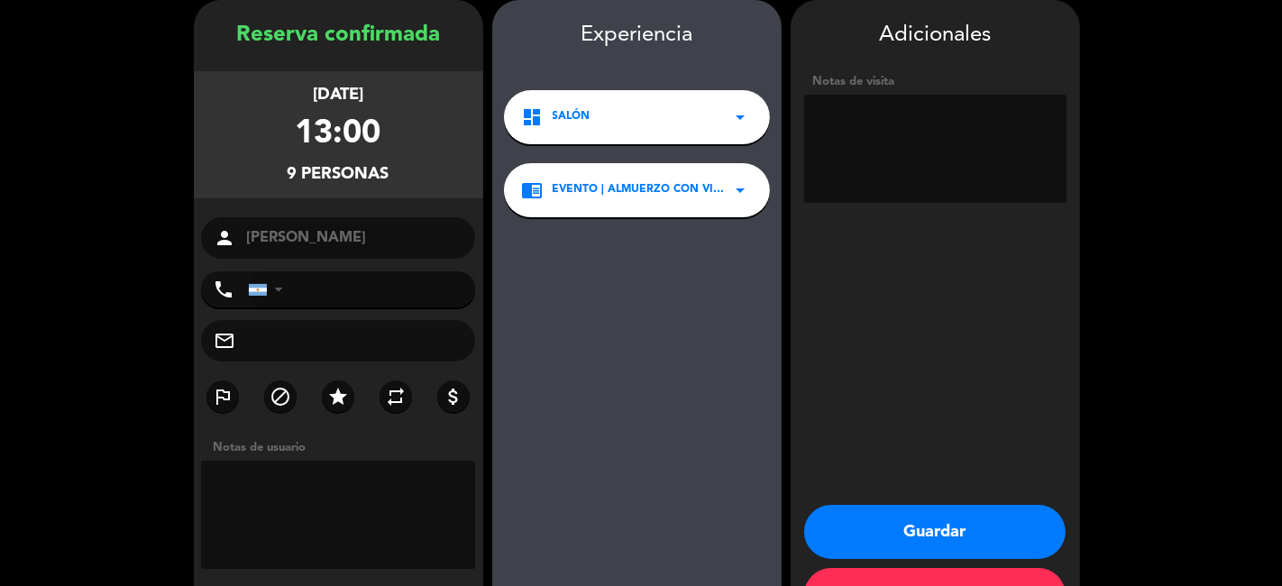
click at [912, 147] on textarea at bounding box center [935, 149] width 262 height 108
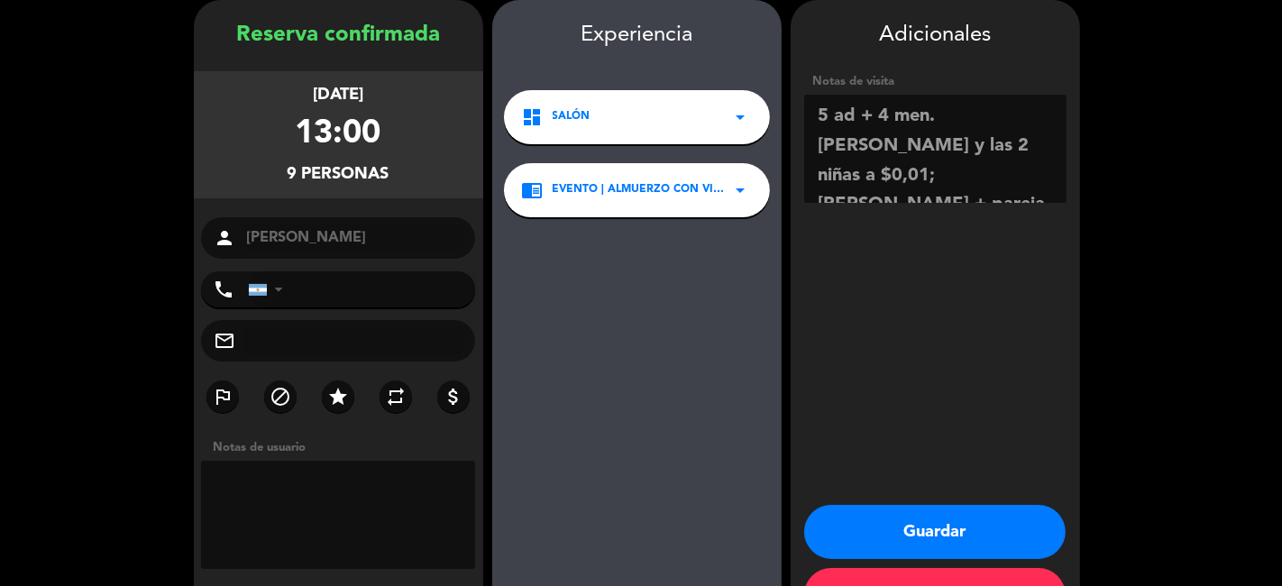
click at [1000, 141] on textarea at bounding box center [935, 149] width 262 height 108
click at [950, 169] on textarea at bounding box center [935, 149] width 262 height 108
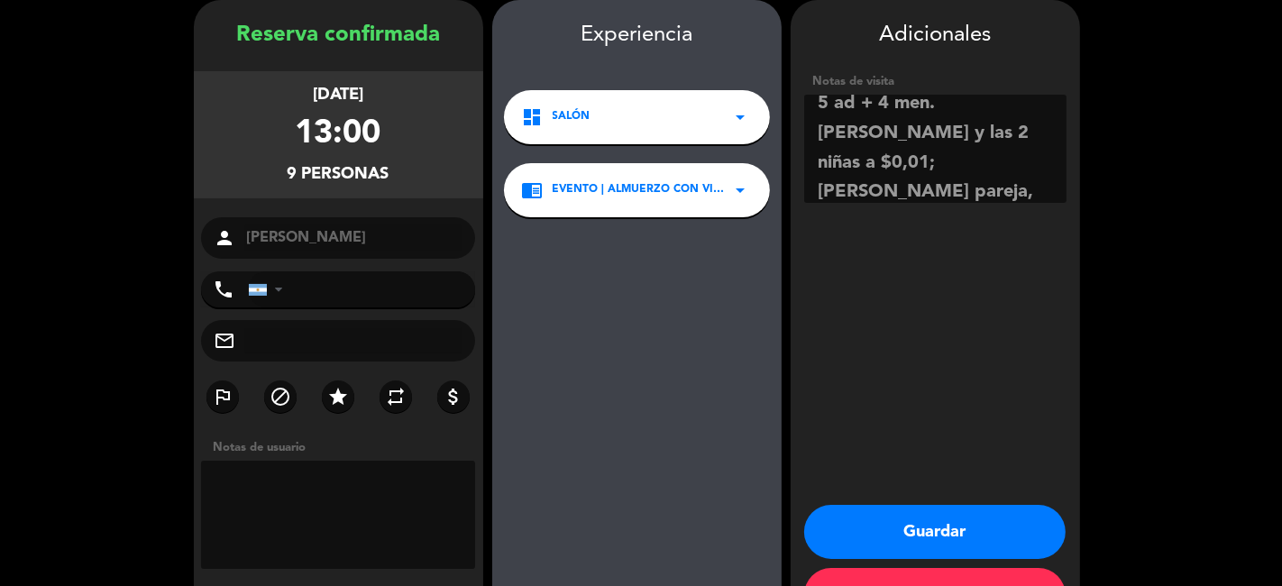
click at [889, 163] on textarea at bounding box center [935, 149] width 262 height 108
type textarea "5 ad + 4 men. [PERSON_NAME] y las 2 niñas a $0,01; [PERSON_NAME] y pareja, paga…"
click at [950, 165] on textarea at bounding box center [935, 149] width 262 height 108
click at [957, 169] on textarea at bounding box center [935, 149] width 262 height 108
type textarea "[PERSON_NAME] y pareja, p"
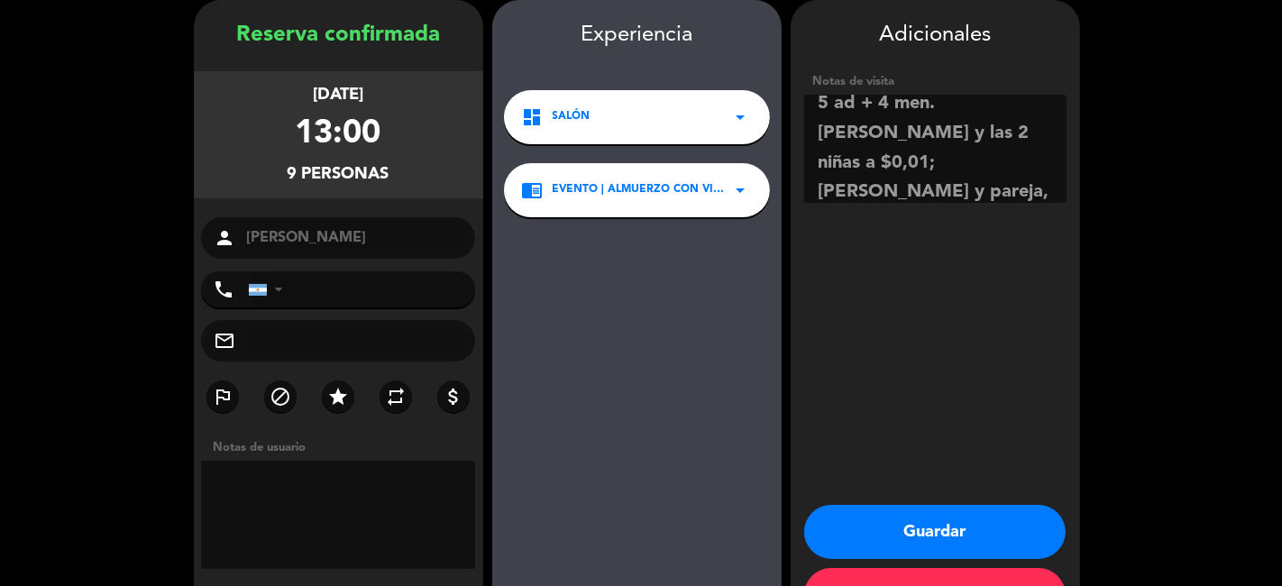
drag, startPoint x: 961, startPoint y: 134, endPoint x: 973, endPoint y: 189, distance: 56.4
click at [973, 189] on textarea at bounding box center [935, 149] width 262 height 108
type textarea "5 ad + 4 men. [PERSON_NAME] y las 2 niñas a $0,01; el resto abona con un 15% de…"
click at [950, 522] on button "Guardar" at bounding box center [934, 532] width 261 height 54
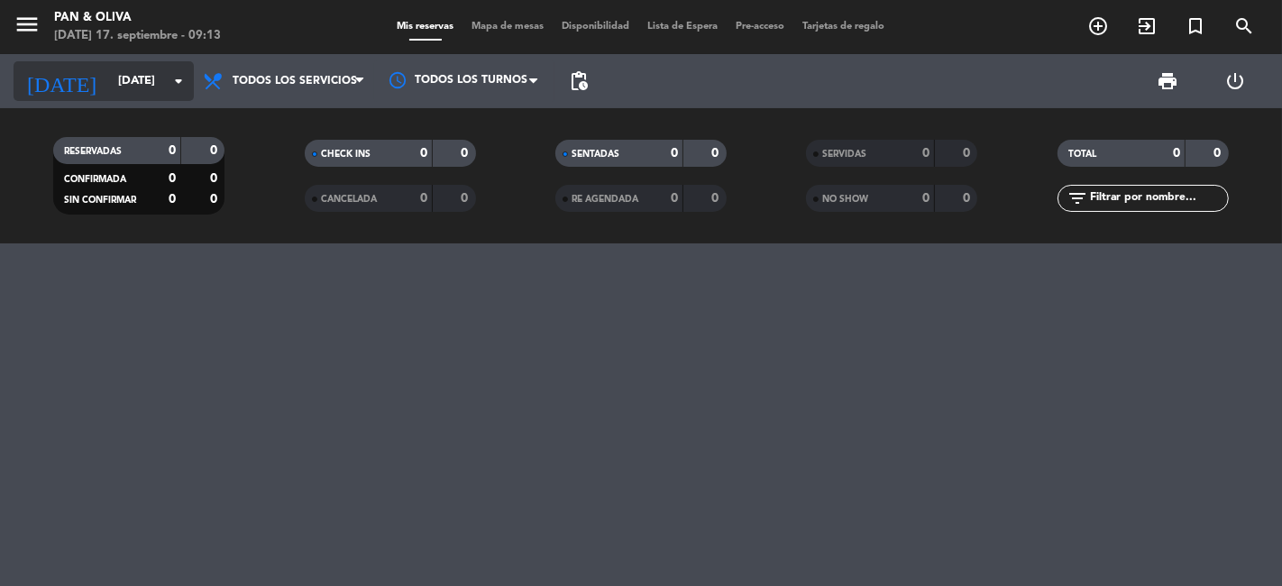
click at [185, 84] on icon "arrow_drop_down" at bounding box center [179, 81] width 22 height 22
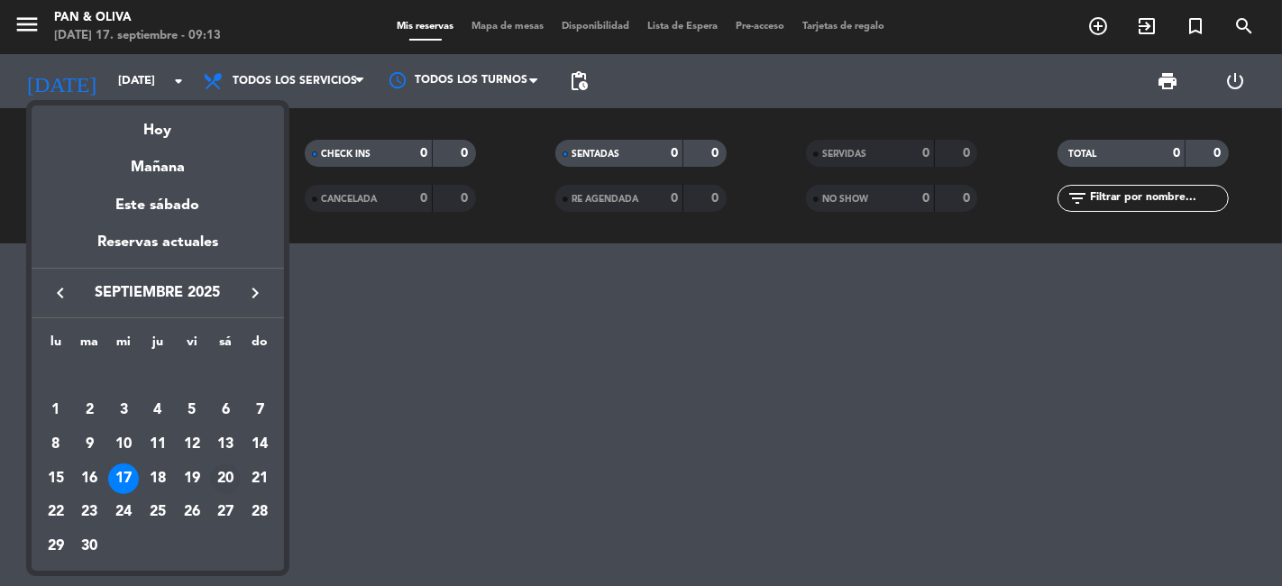
click at [229, 479] on div "20" at bounding box center [225, 478] width 31 height 31
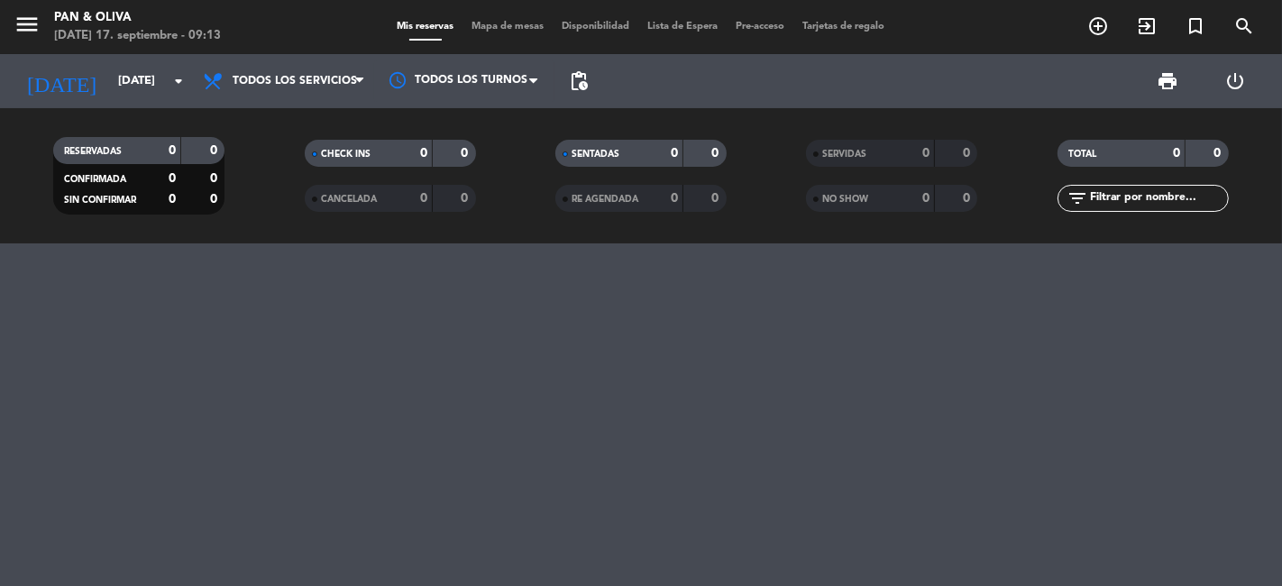
type input "[DATE]"
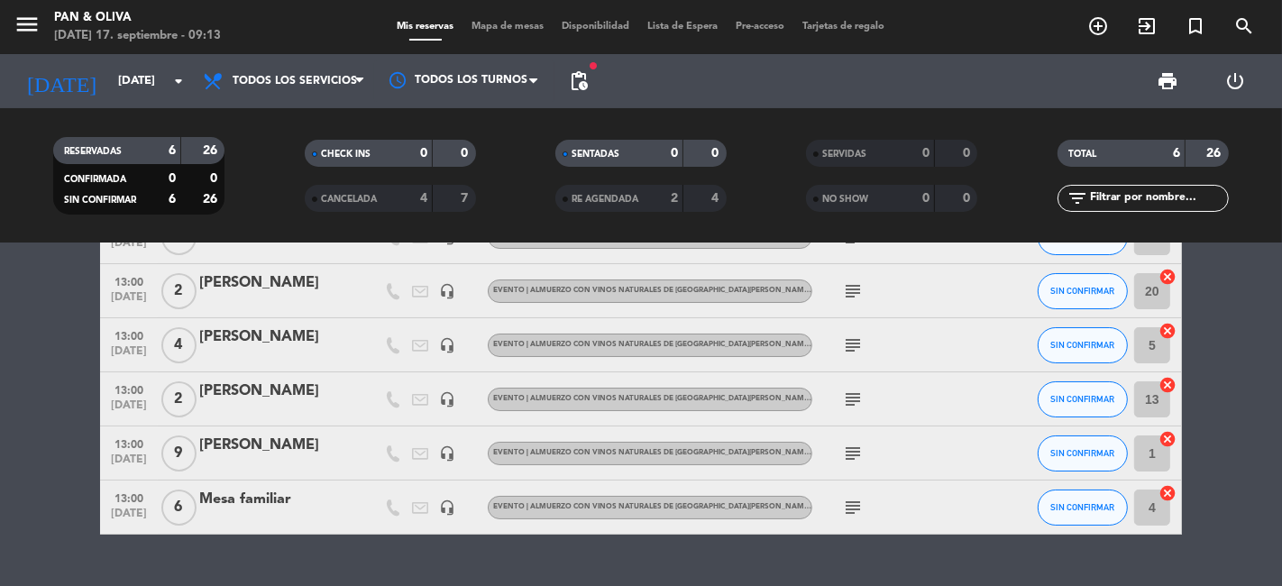
scroll to position [109, 0]
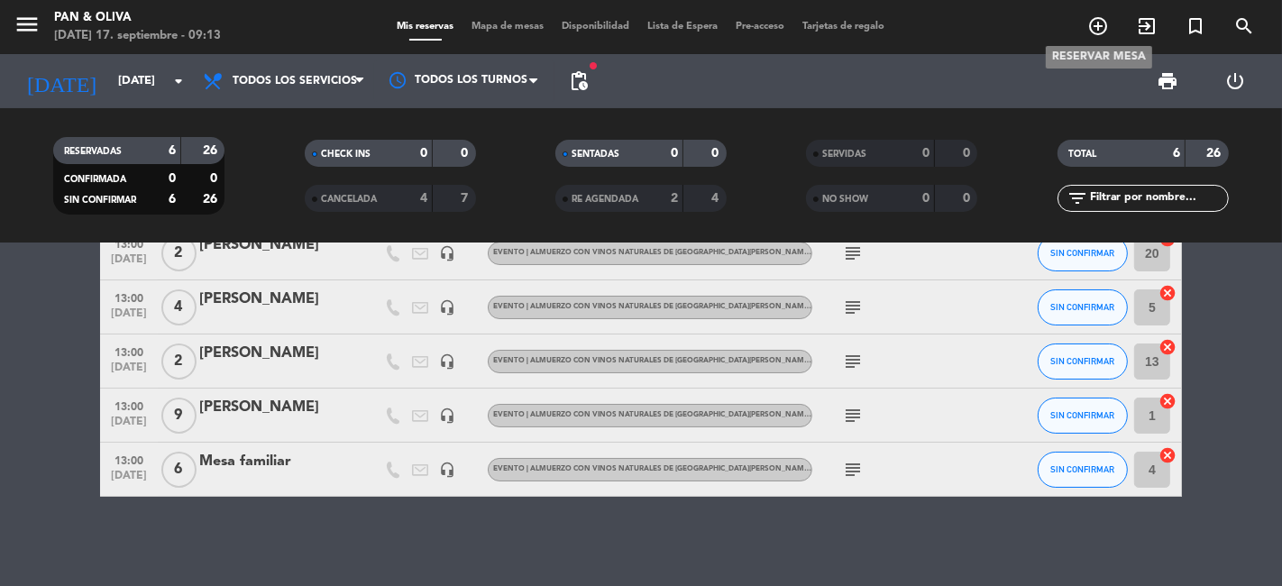
click at [1093, 22] on icon "add_circle_outline" at bounding box center [1098, 26] width 22 height 22
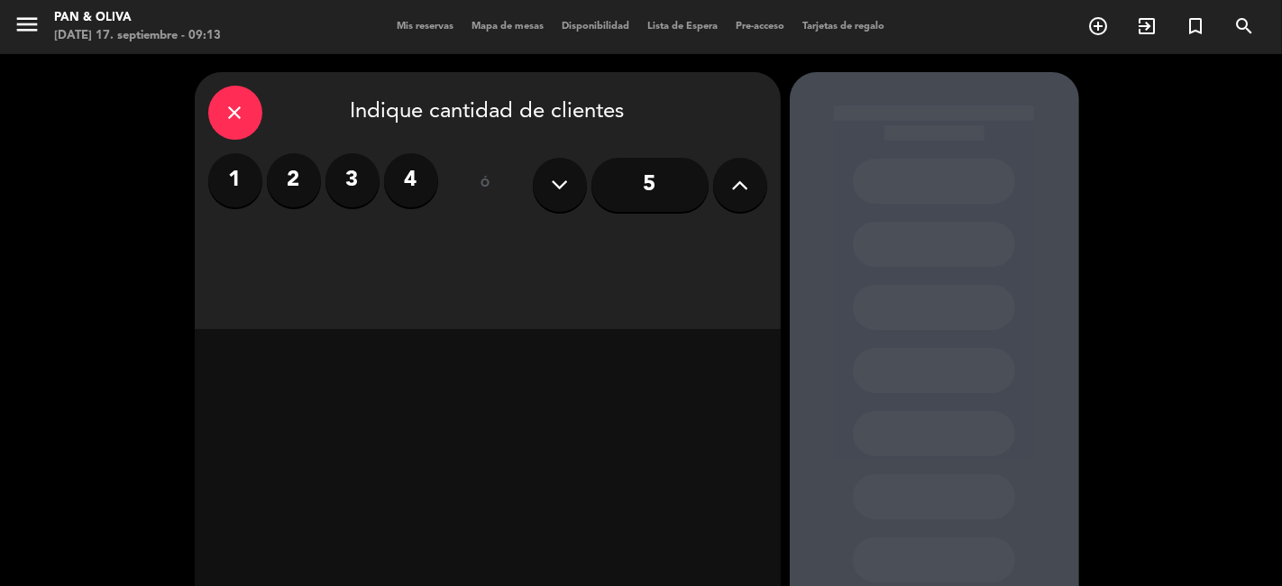
click at [415, 181] on label "4" at bounding box center [411, 180] width 54 height 54
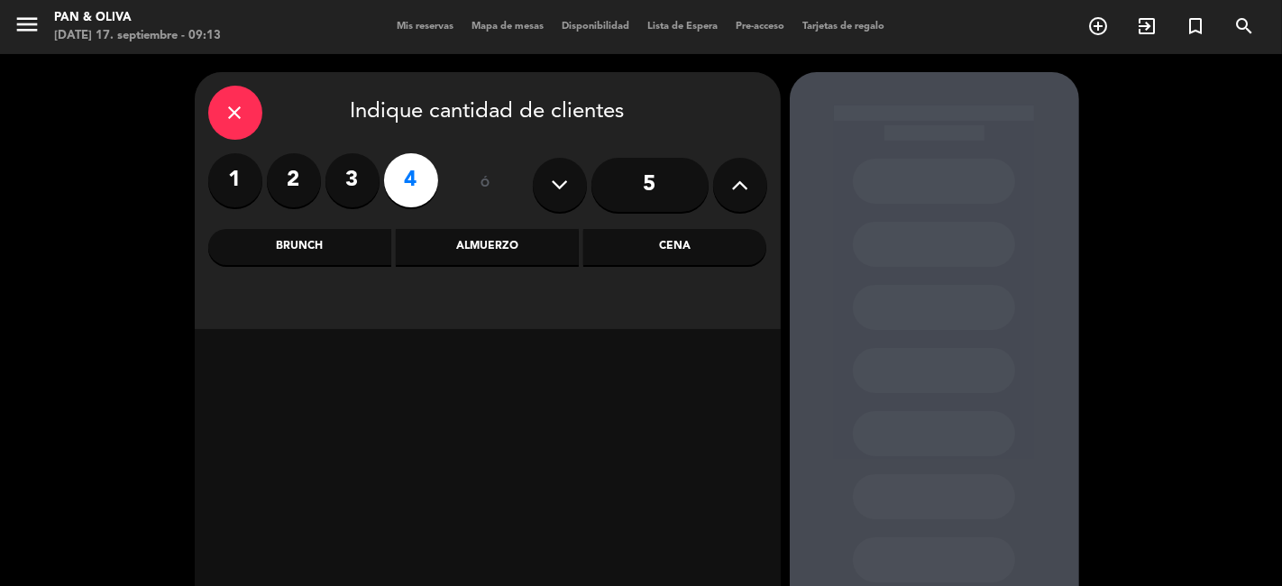
click at [461, 248] on div "Almuerzo" at bounding box center [487, 247] width 183 height 36
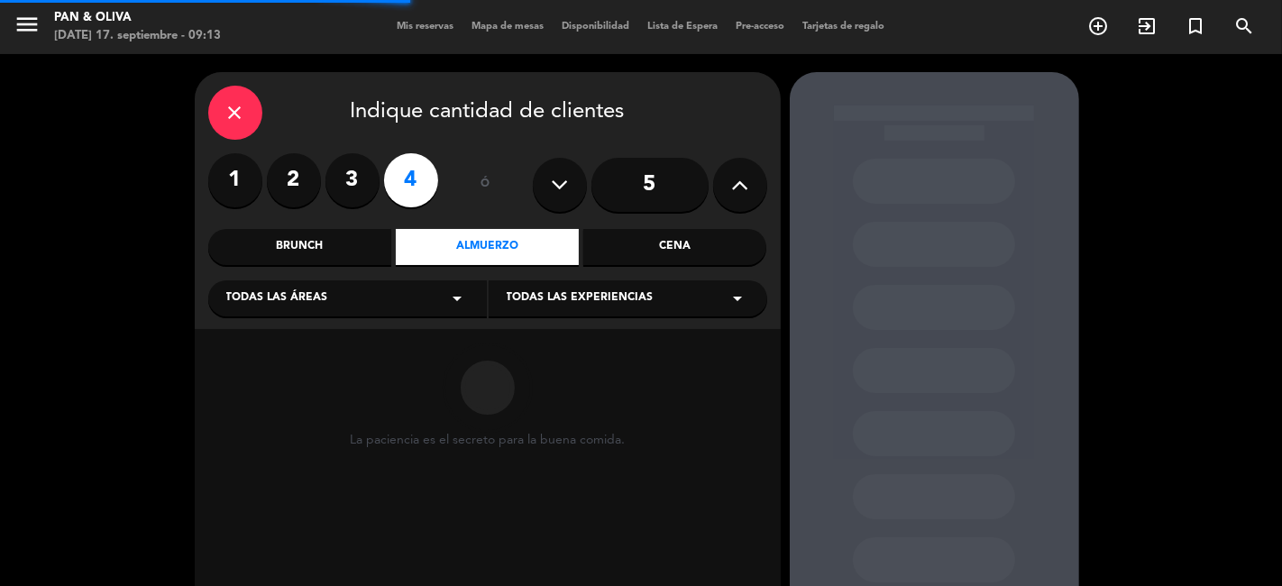
click at [733, 294] on icon "arrow_drop_down" at bounding box center [738, 299] width 22 height 22
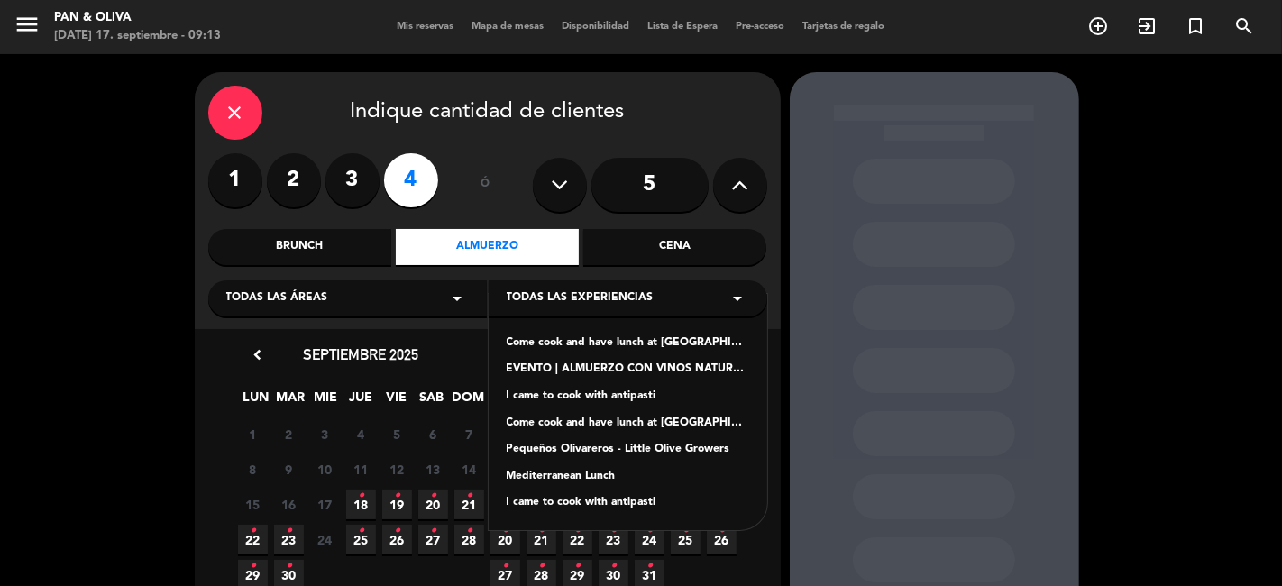
click at [631, 371] on div "EVENTO | ALMUERZO CON VINOS NATURALES DE [GEOGRAPHIC_DATA][PERSON_NAME]" at bounding box center [628, 370] width 242 height 18
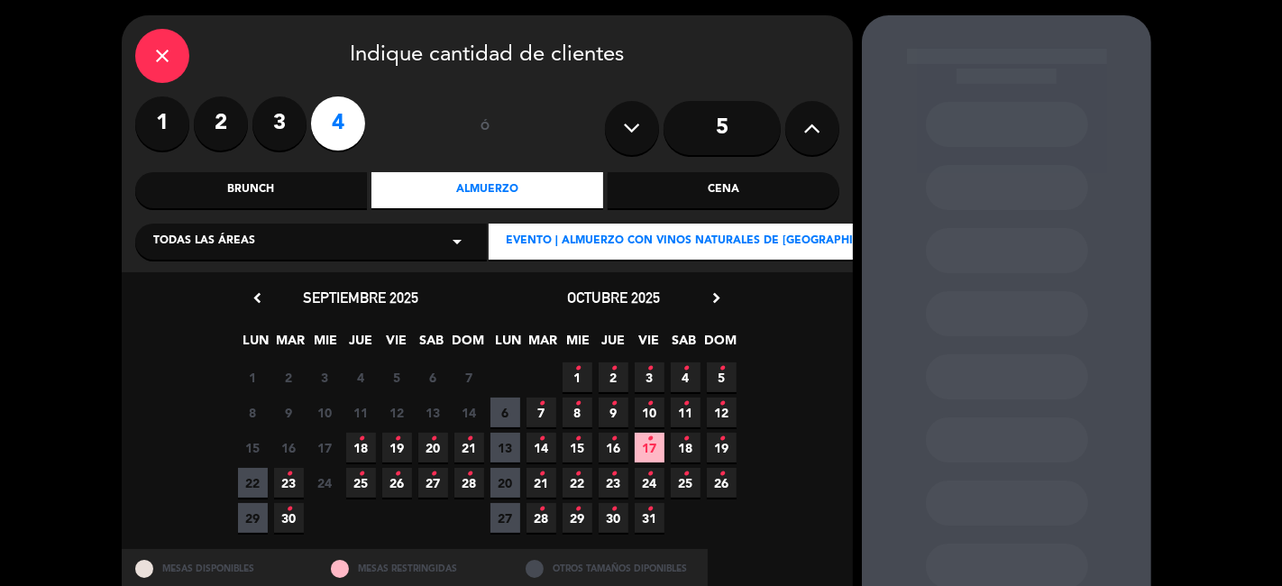
scroll to position [100, 0]
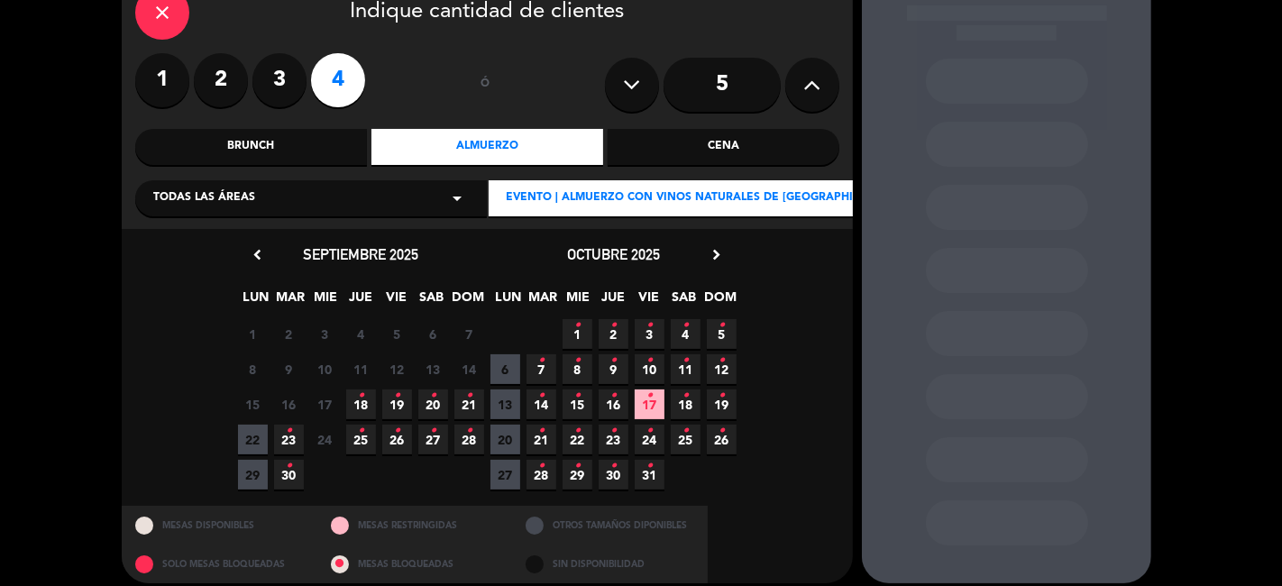
click at [432, 400] on icon "•" at bounding box center [433, 395] width 6 height 29
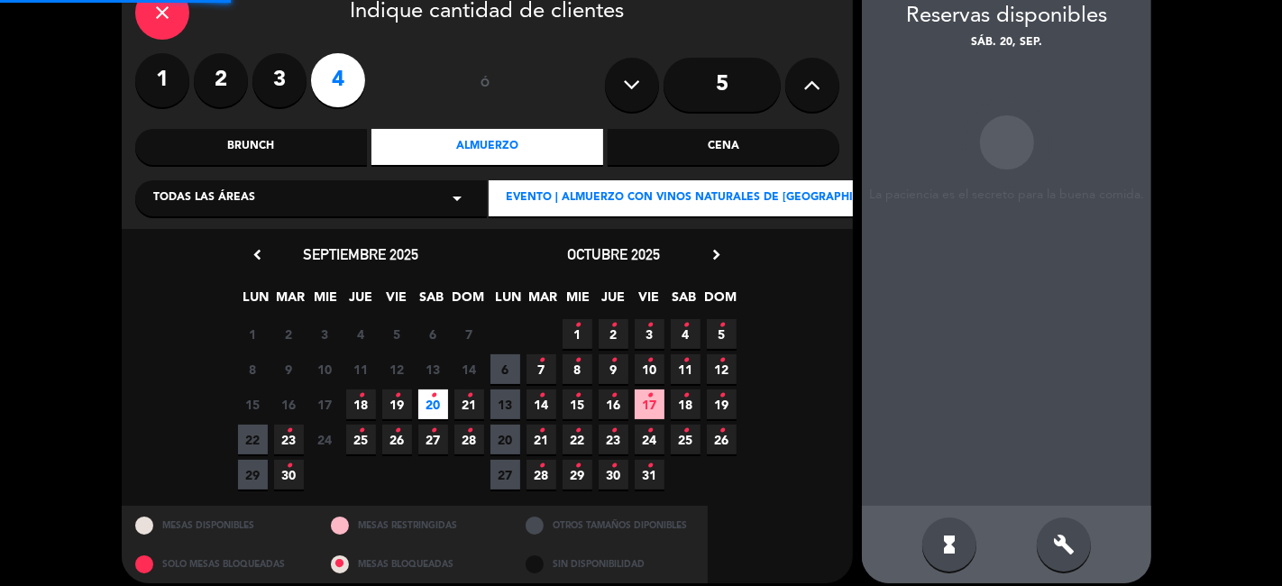
scroll to position [72, 0]
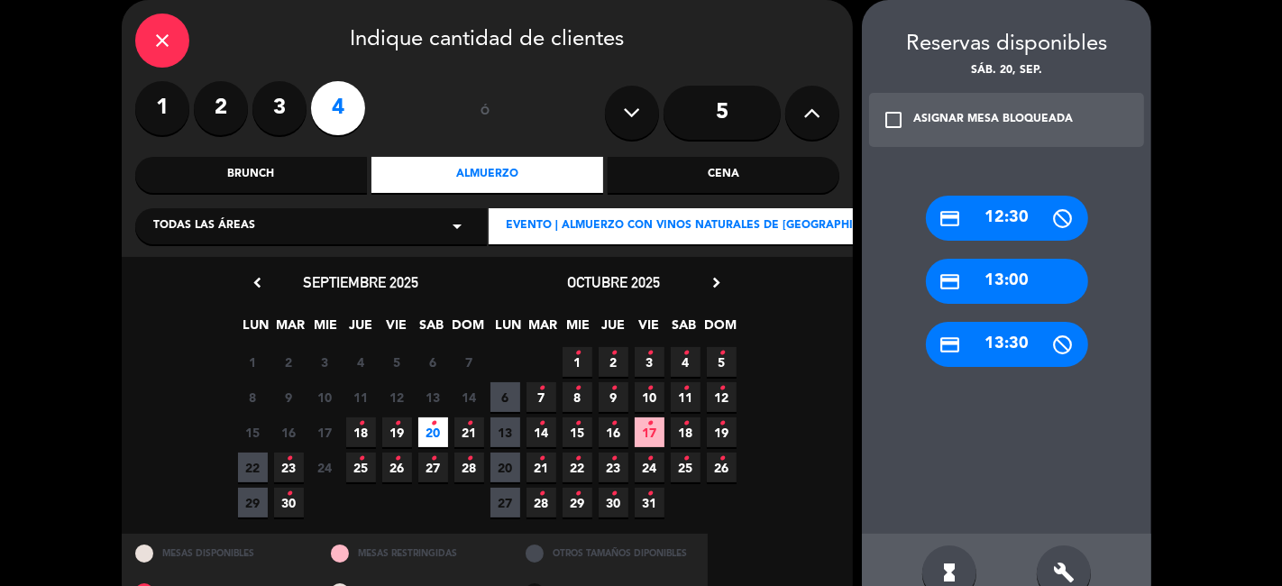
click at [953, 285] on div "credit_card 13:00" at bounding box center [1007, 281] width 162 height 45
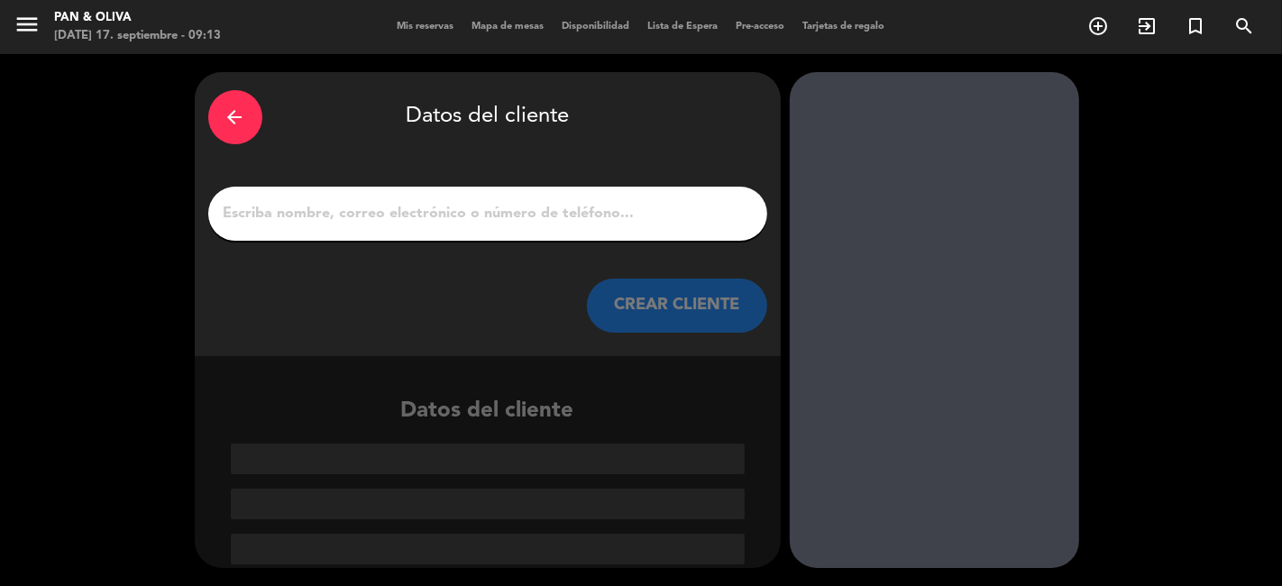
click at [416, 217] on input "Página Completa" at bounding box center [488, 213] width 532 height 25
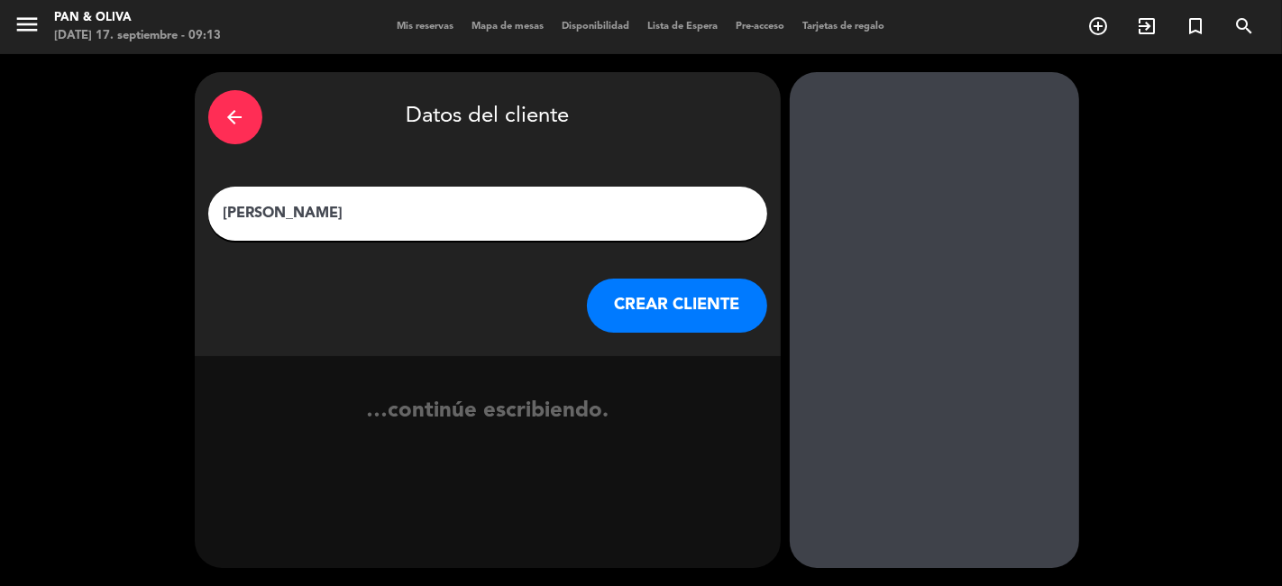
type input "[PERSON_NAME]"
click at [605, 288] on button "CREAR CLIENTE" at bounding box center [677, 306] width 180 height 54
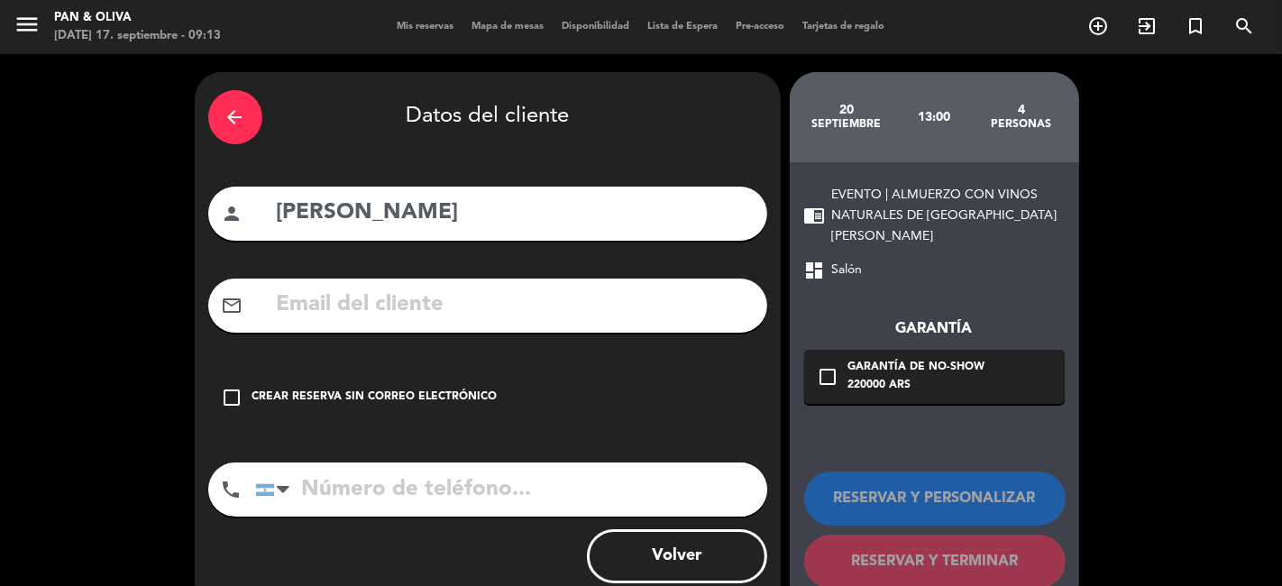
click at [224, 401] on icon "check_box_outline_blank" at bounding box center [233, 398] width 22 height 22
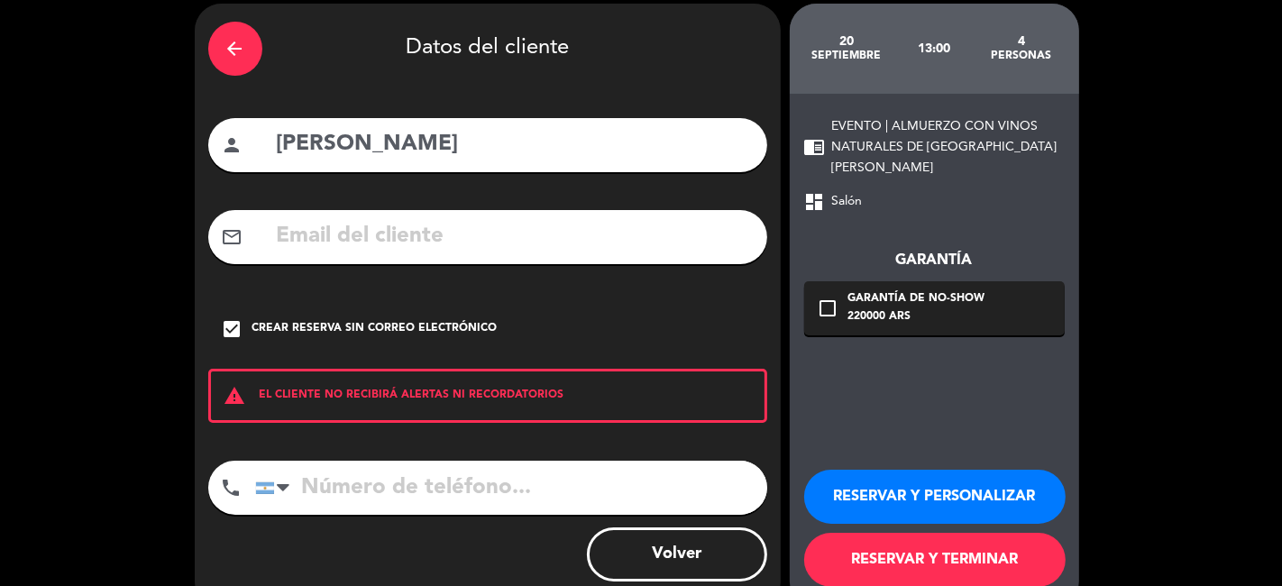
scroll to position [100, 0]
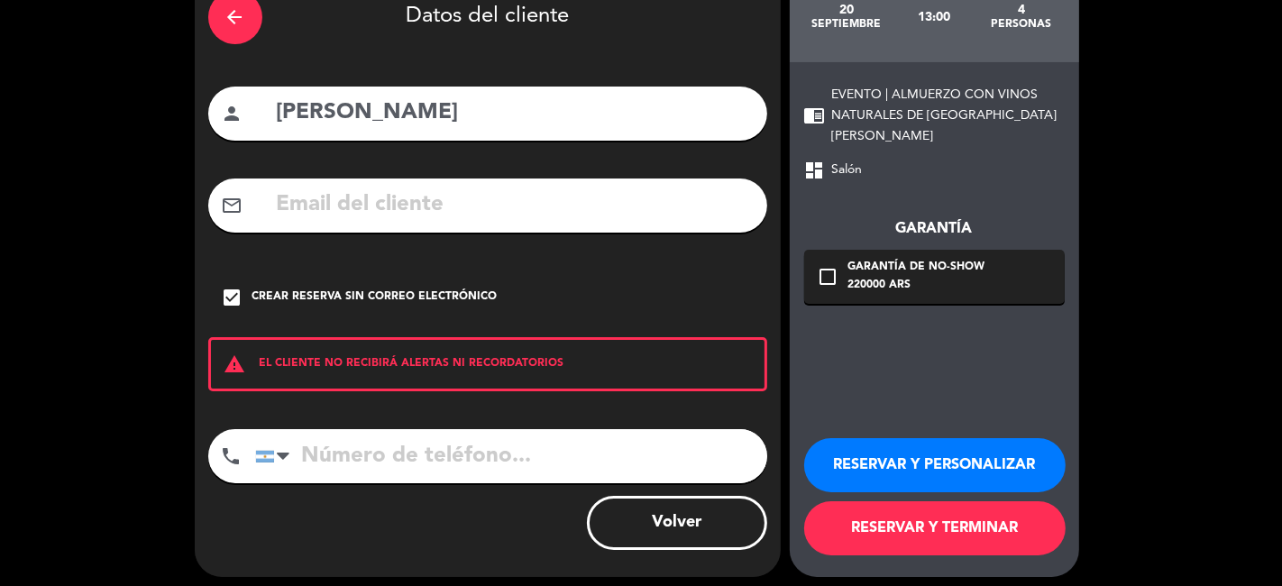
click at [928, 460] on button "RESERVAR Y PERSONALIZAR" at bounding box center [934, 465] width 261 height 54
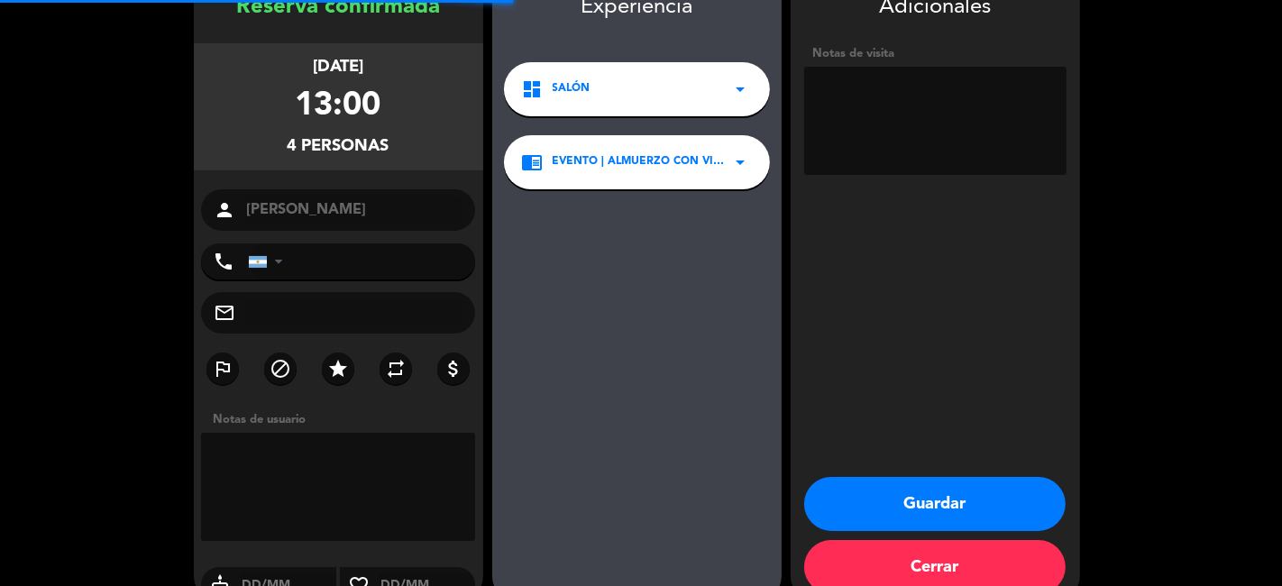
scroll to position [72, 0]
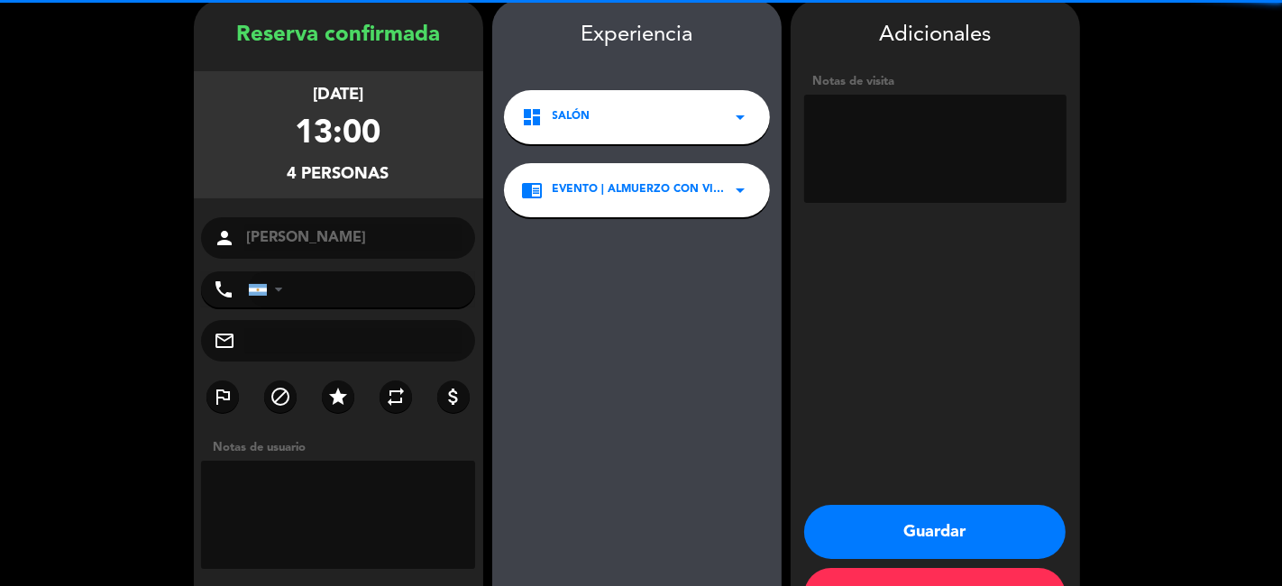
click at [926, 168] on textarea at bounding box center [935, 149] width 262 height 108
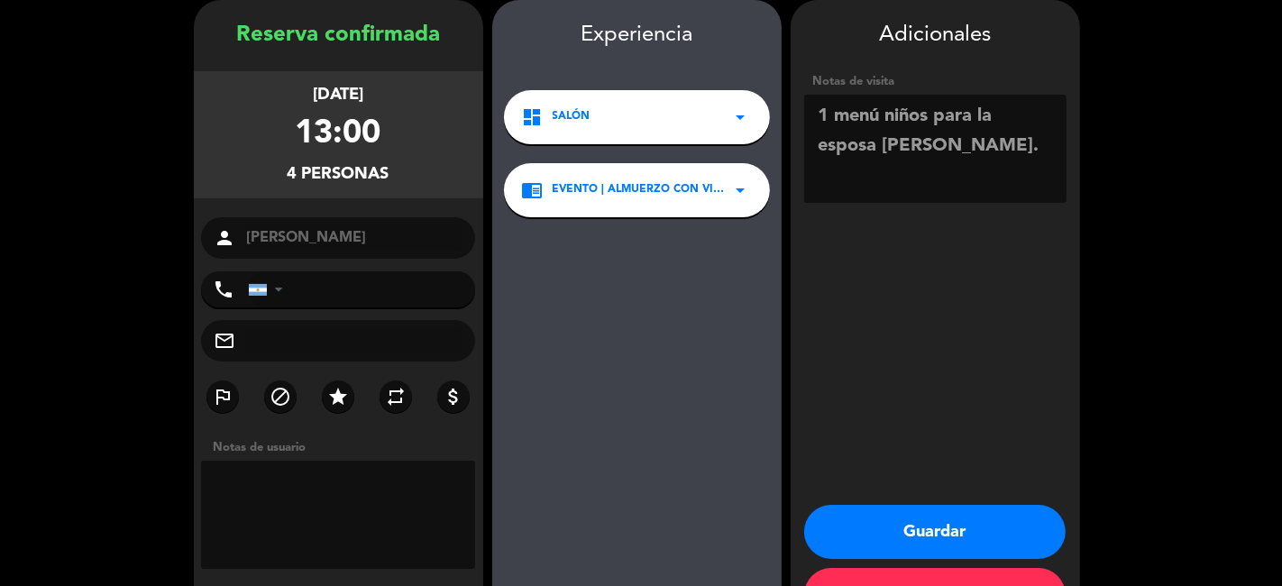
type textarea "1 menú niños para la esposa [PERSON_NAME]."
click at [928, 534] on button "Guardar" at bounding box center [934, 532] width 261 height 54
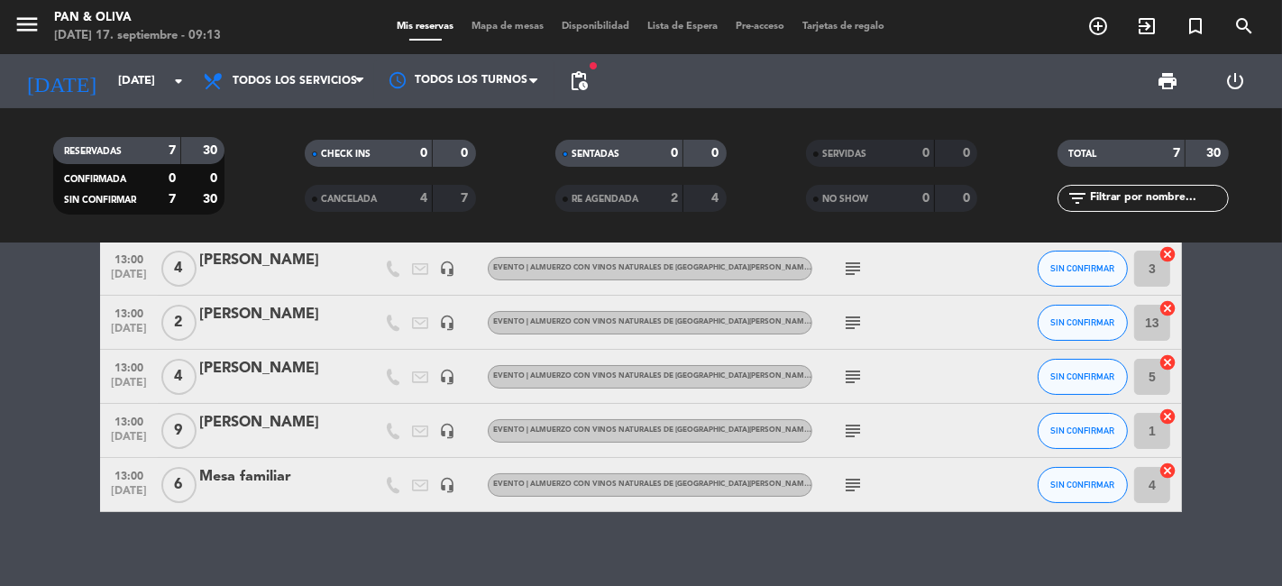
scroll to position [163, 0]
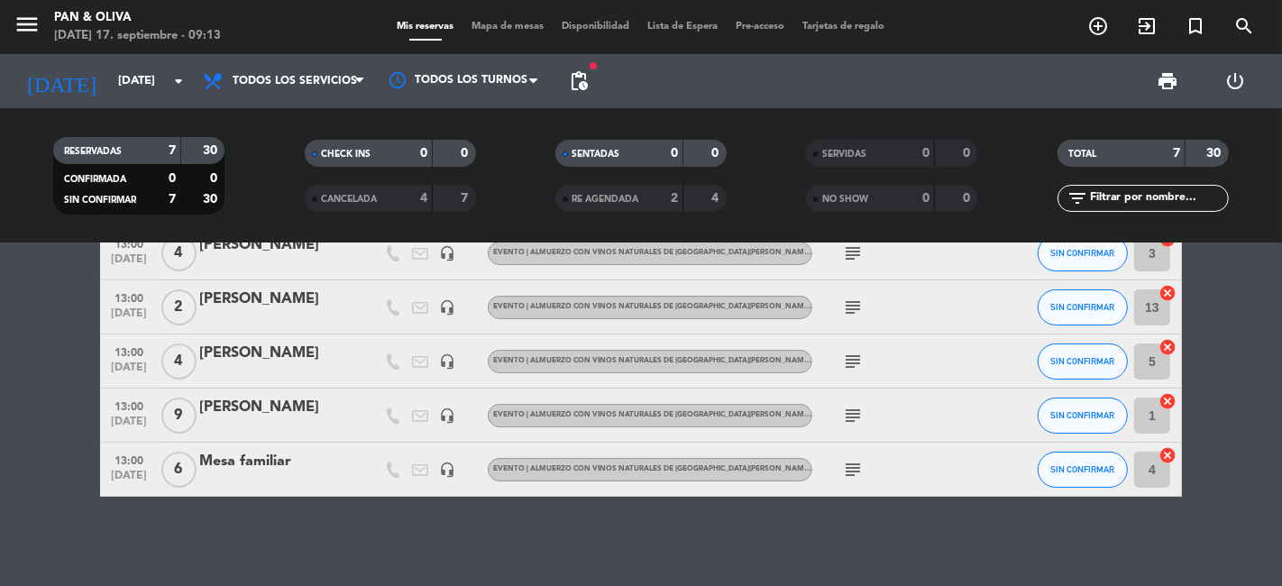
click at [854, 412] on icon "subject" at bounding box center [853, 416] width 22 height 22
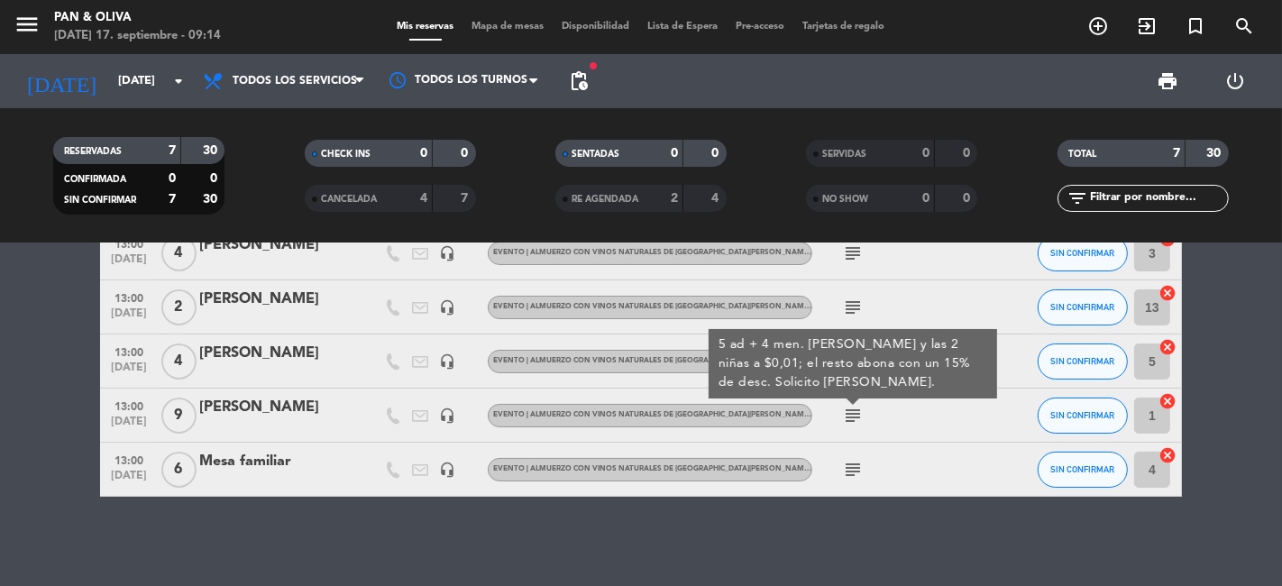
click at [445, 534] on div "13:00 [DATE] 3 [PERSON_NAME] headset_mic EVENTO | ALMUERZO CON VINOS NATURALES …" at bounding box center [641, 414] width 1282 height 342
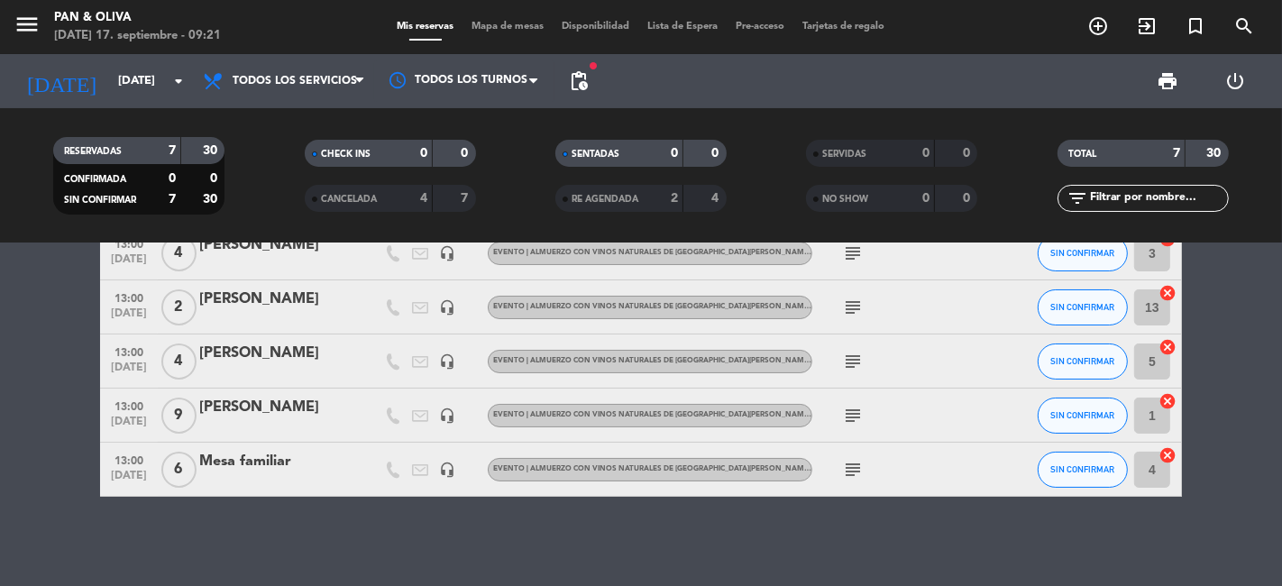
click at [151, 527] on div "13:00 [DATE] 3 [PERSON_NAME] headset_mic EVENTO | ALMUERZO CON VINOS NATURALES …" at bounding box center [641, 414] width 1282 height 342
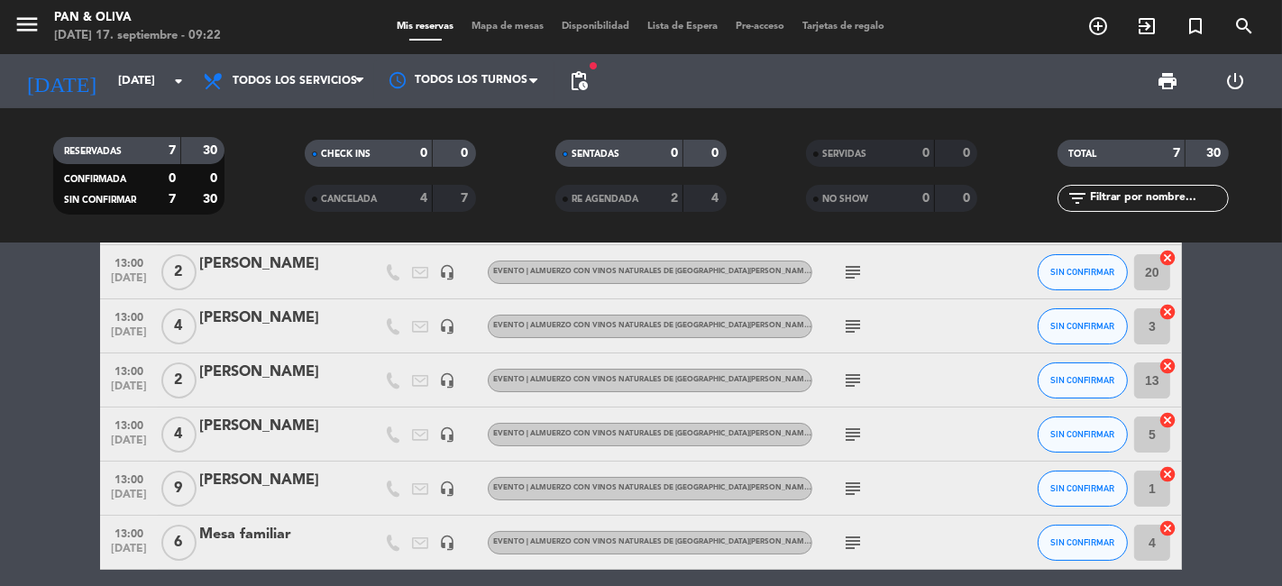
scroll to position [63, 0]
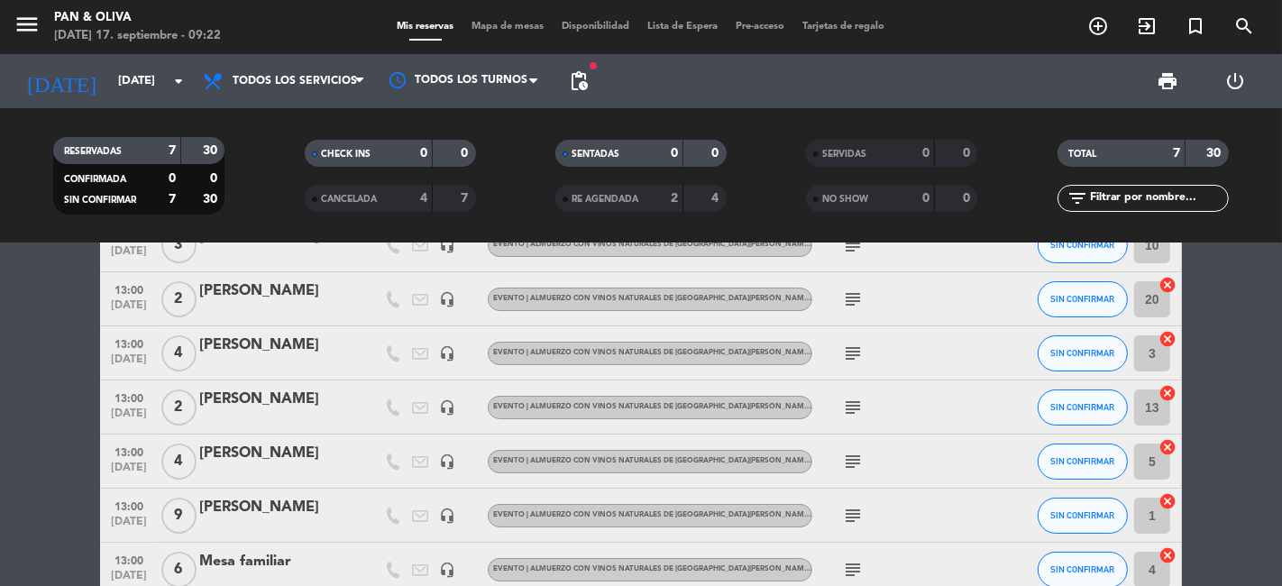
click at [849, 353] on icon "subject" at bounding box center [853, 353] width 22 height 22
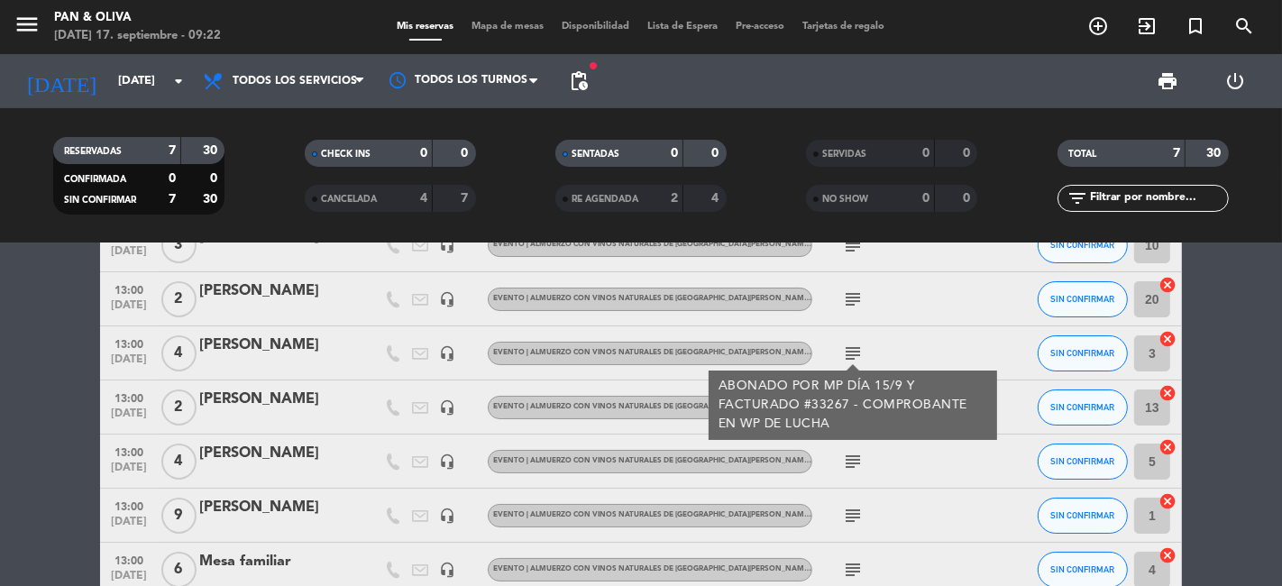
click at [60, 379] on bookings-row "13:00 [DATE] 3 [PERSON_NAME] headset_mic EVENTO | ALMUERZO CON VINOS NATURALES …" at bounding box center [641, 407] width 1282 height 379
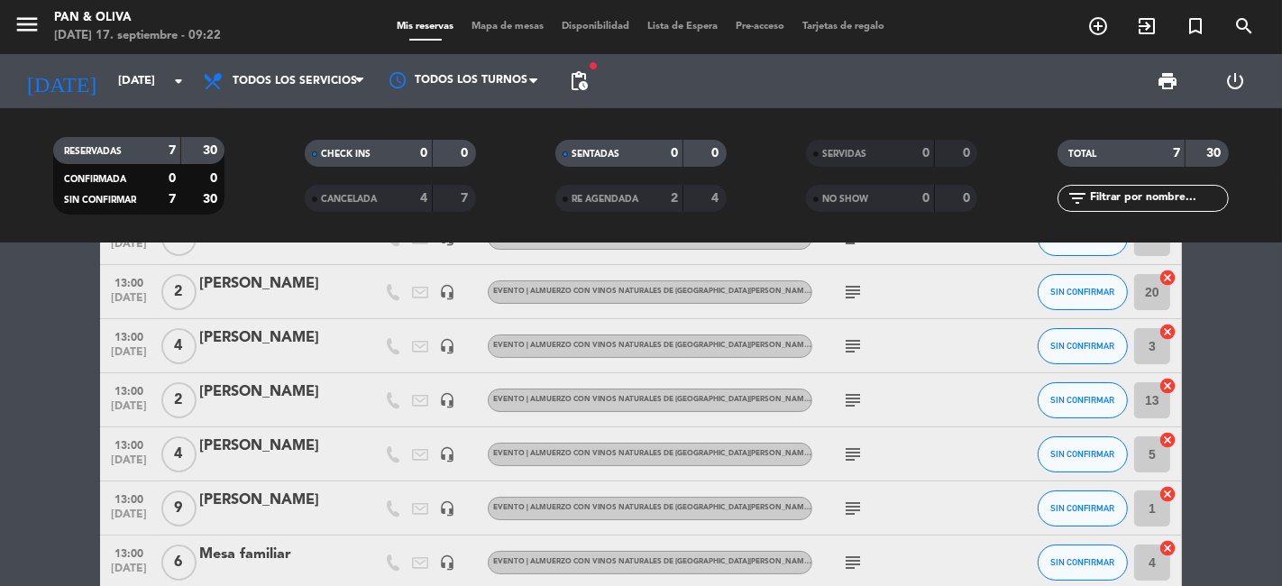
scroll to position [100, 0]
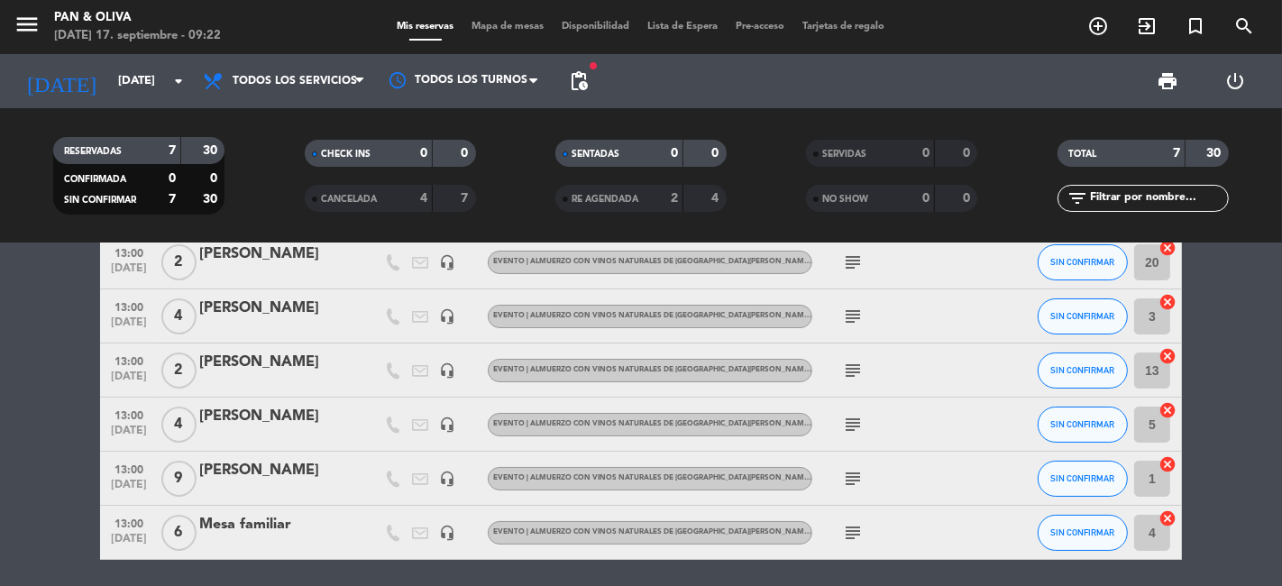
click at [854, 479] on icon "subject" at bounding box center [853, 479] width 22 height 22
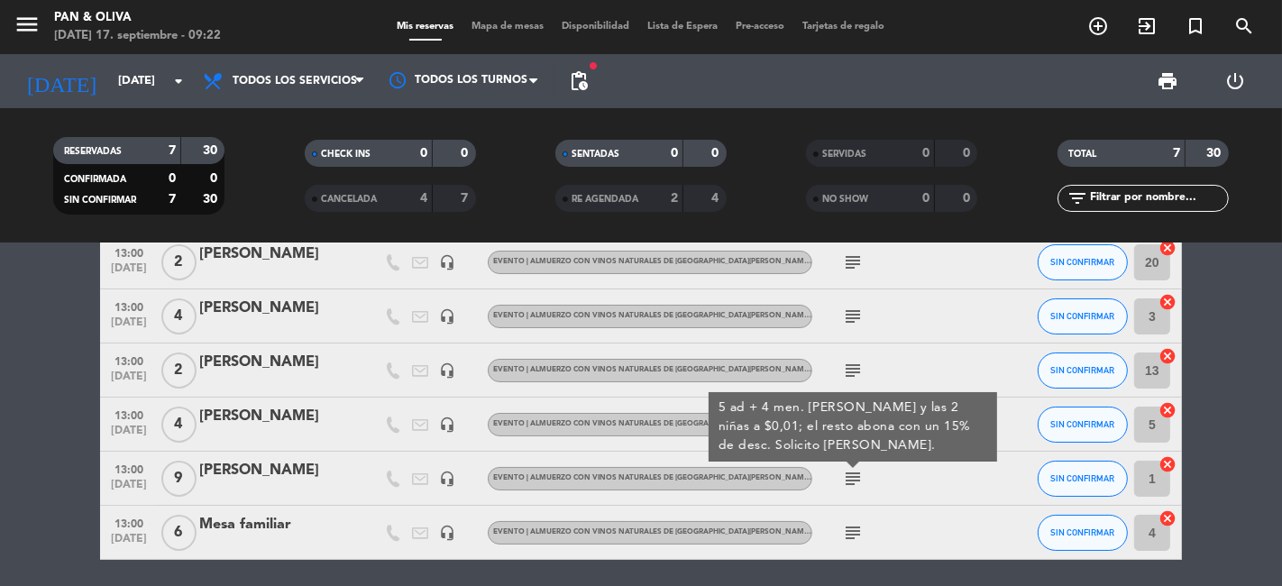
click at [846, 534] on icon "subject" at bounding box center [853, 533] width 22 height 22
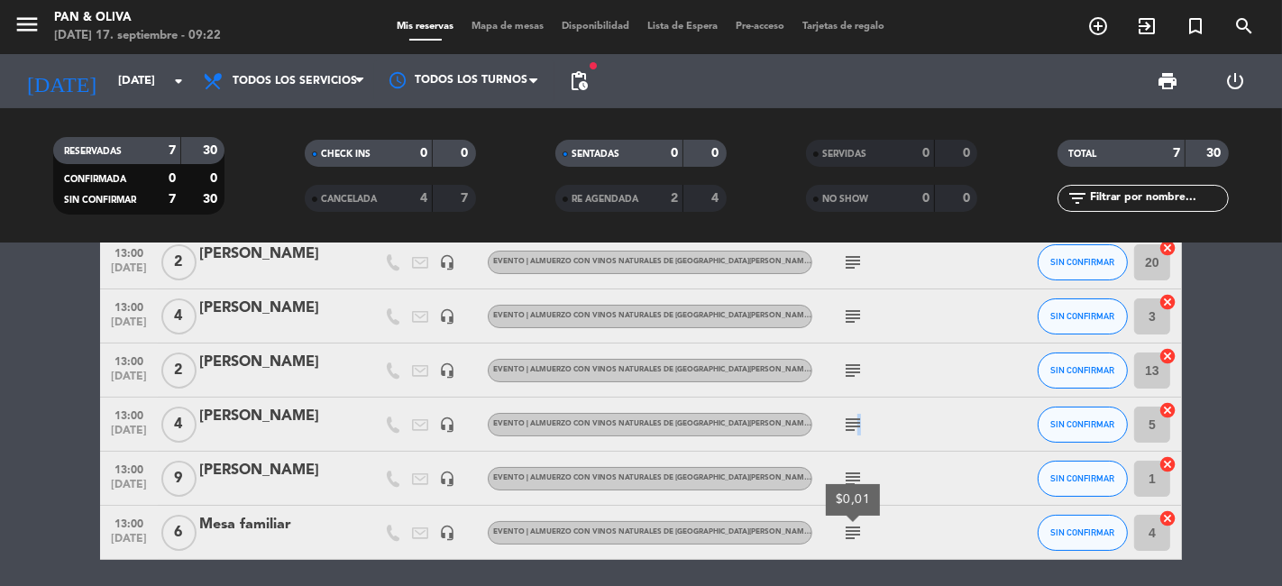
click at [855, 420] on icon "subject" at bounding box center [853, 425] width 22 height 22
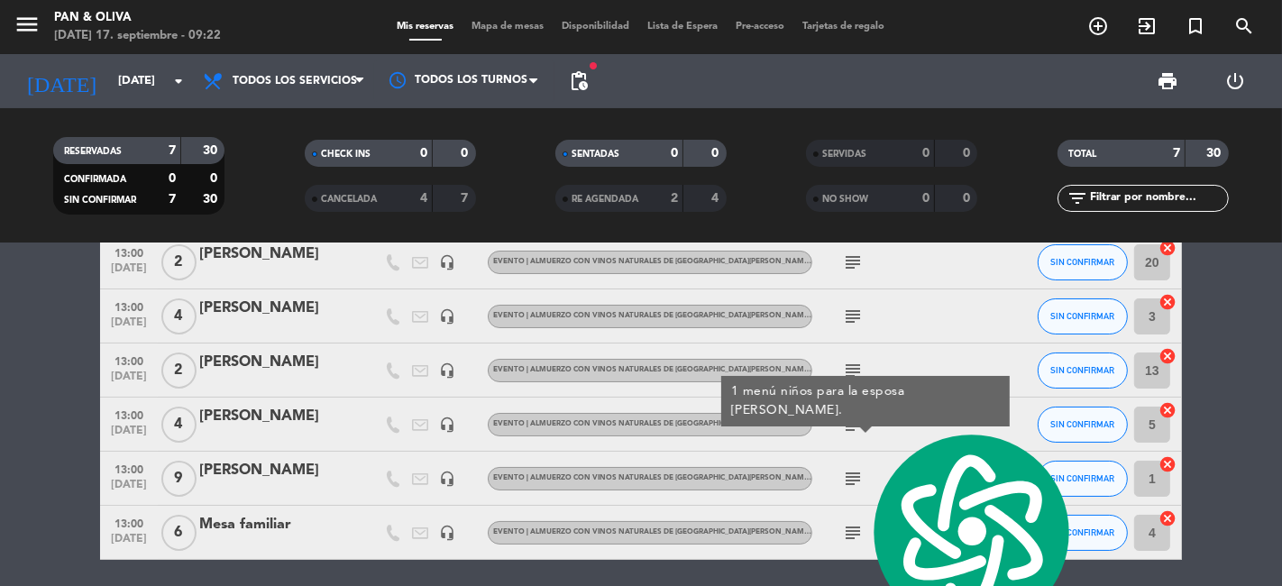
click at [845, 367] on icon "subject" at bounding box center [853, 371] width 22 height 22
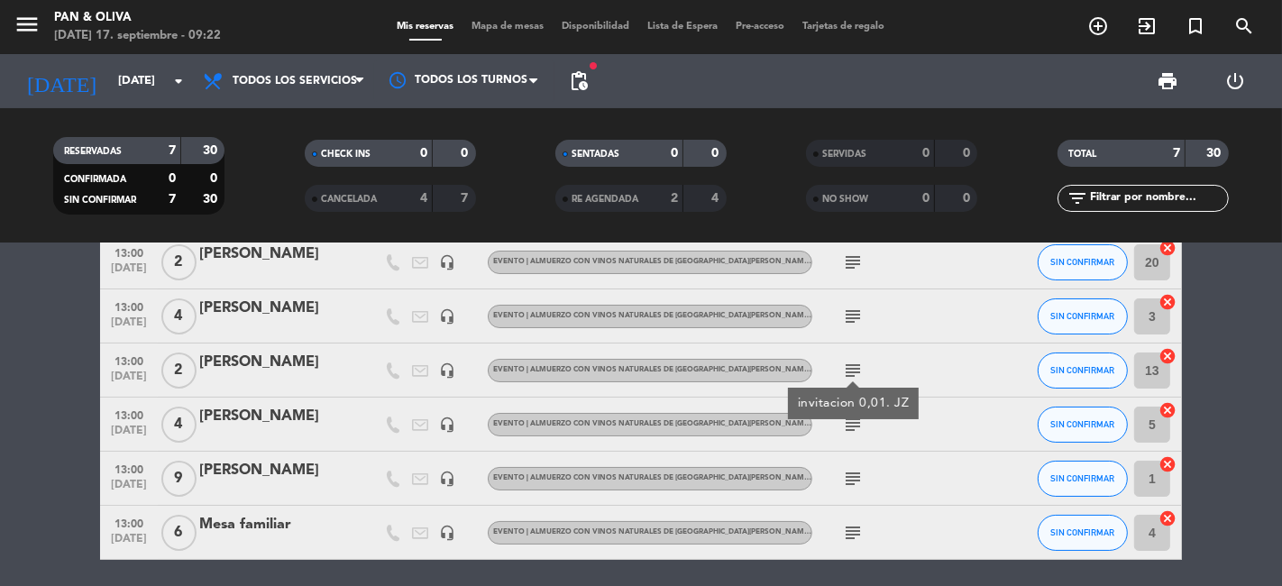
click at [857, 313] on icon "subject" at bounding box center [853, 317] width 22 height 22
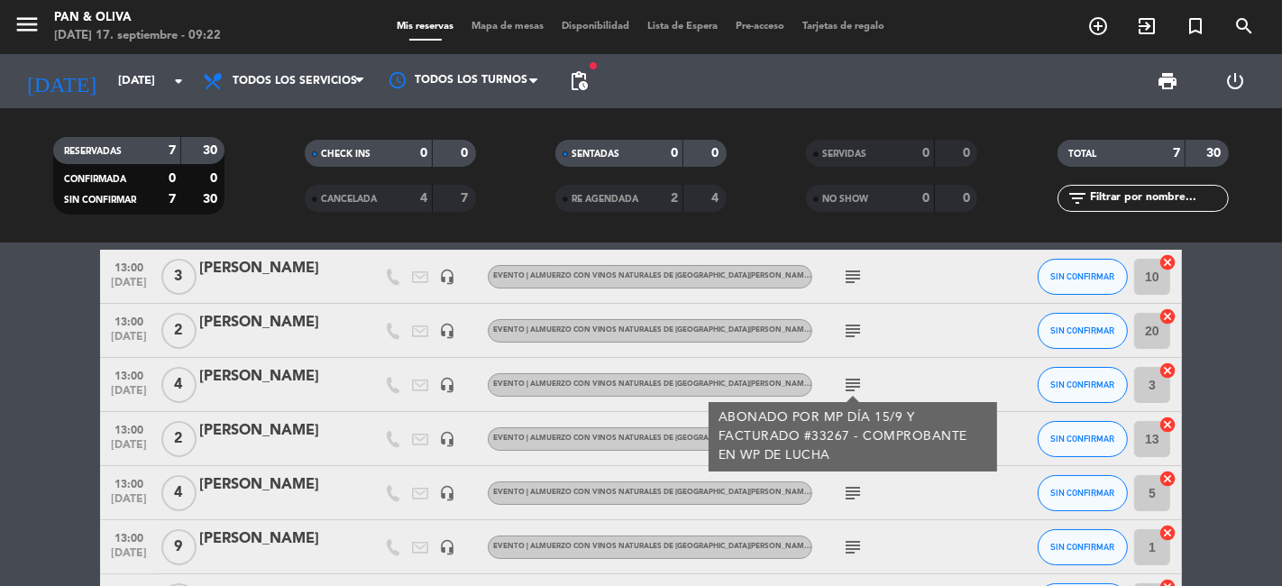
scroll to position [0, 0]
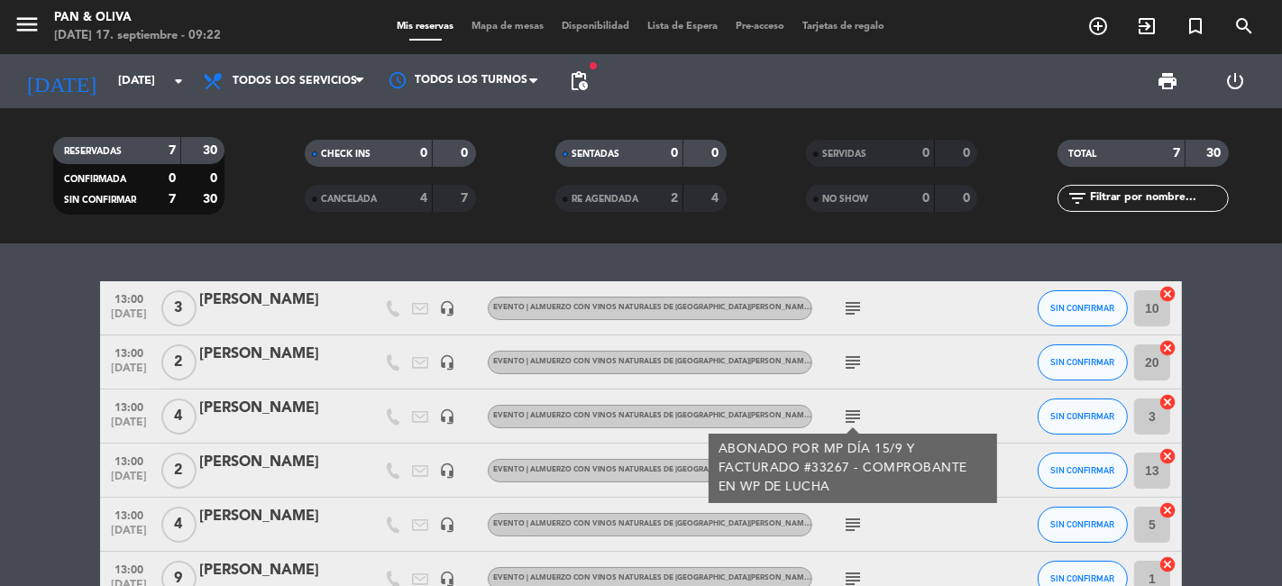
click at [850, 364] on icon "subject" at bounding box center [853, 363] width 22 height 22
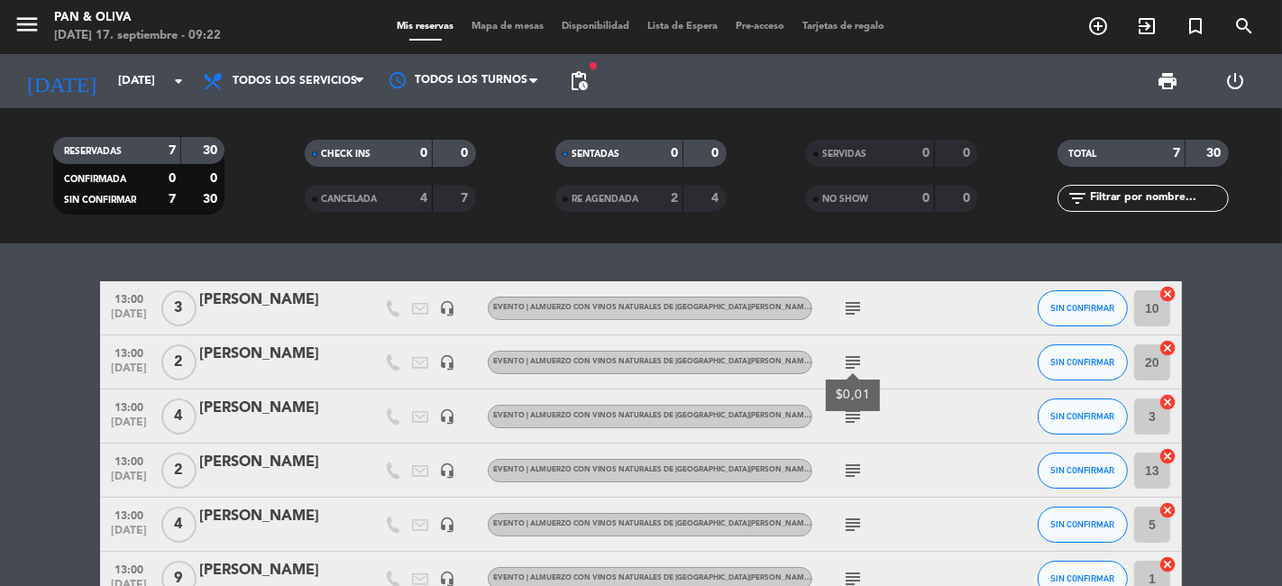
click at [849, 298] on icon "subject" at bounding box center [853, 308] width 22 height 22
click at [2, 379] on bookings-row "13:00 [DATE] 3 [PERSON_NAME] headset_mic EVENTO | ALMUERZO CON VINOS NATURALES …" at bounding box center [641, 470] width 1282 height 379
click at [38, 14] on icon "menu" at bounding box center [27, 24] width 27 height 27
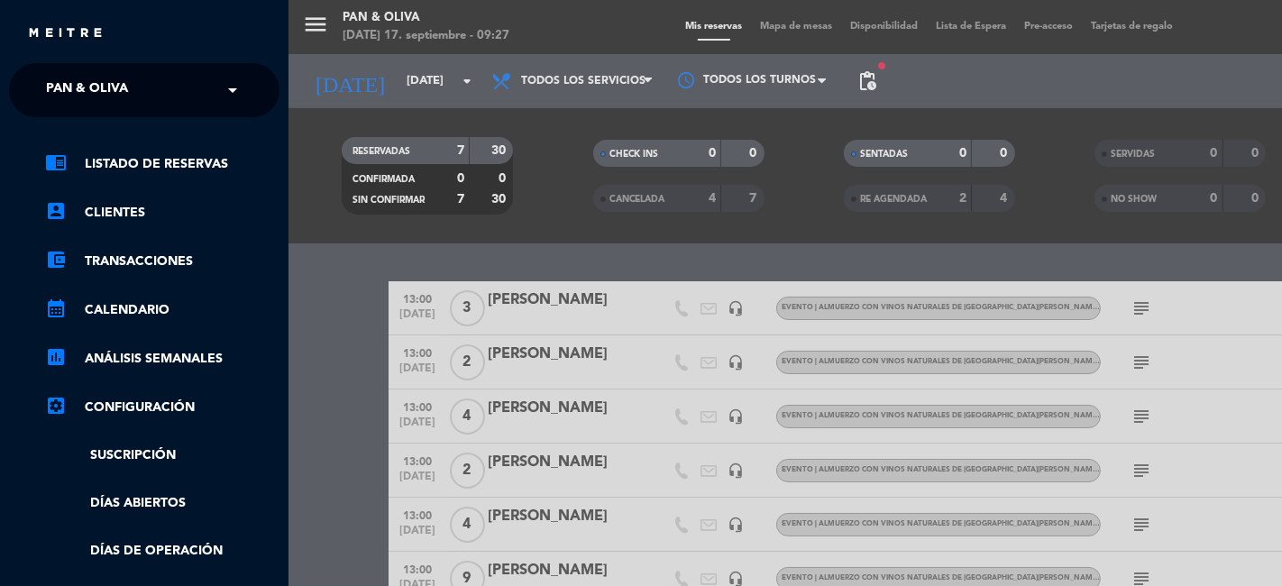
click at [232, 86] on span at bounding box center [237, 90] width 31 height 38
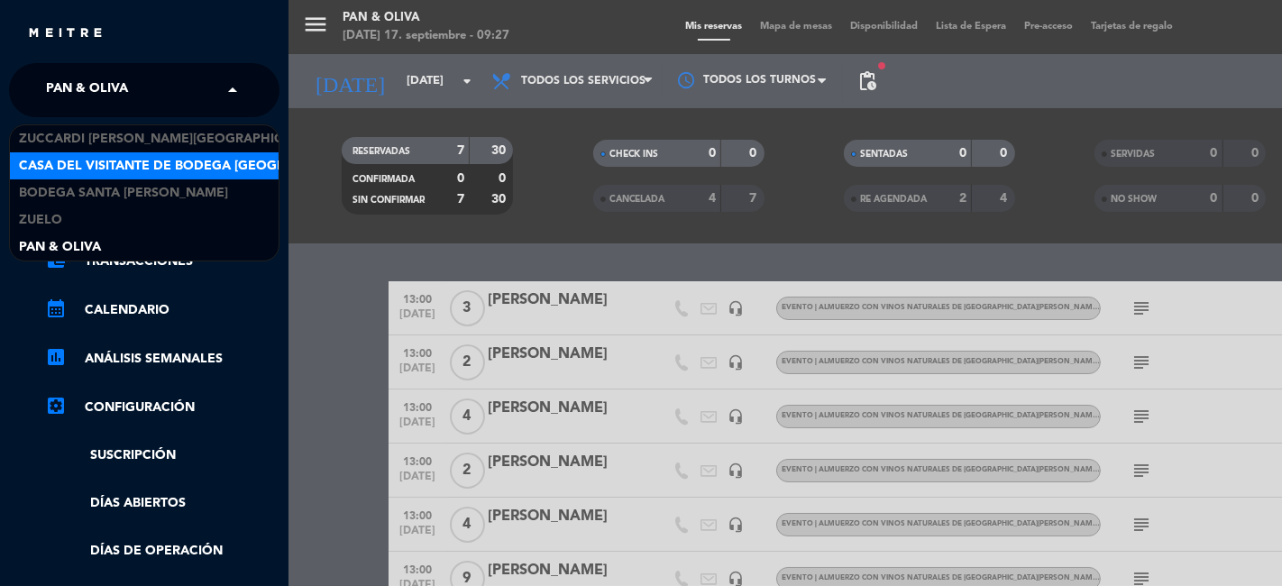
click at [96, 173] on span "Casa del Visitante de Bodega [GEOGRAPHIC_DATA][PERSON_NAME]" at bounding box center [245, 166] width 453 height 21
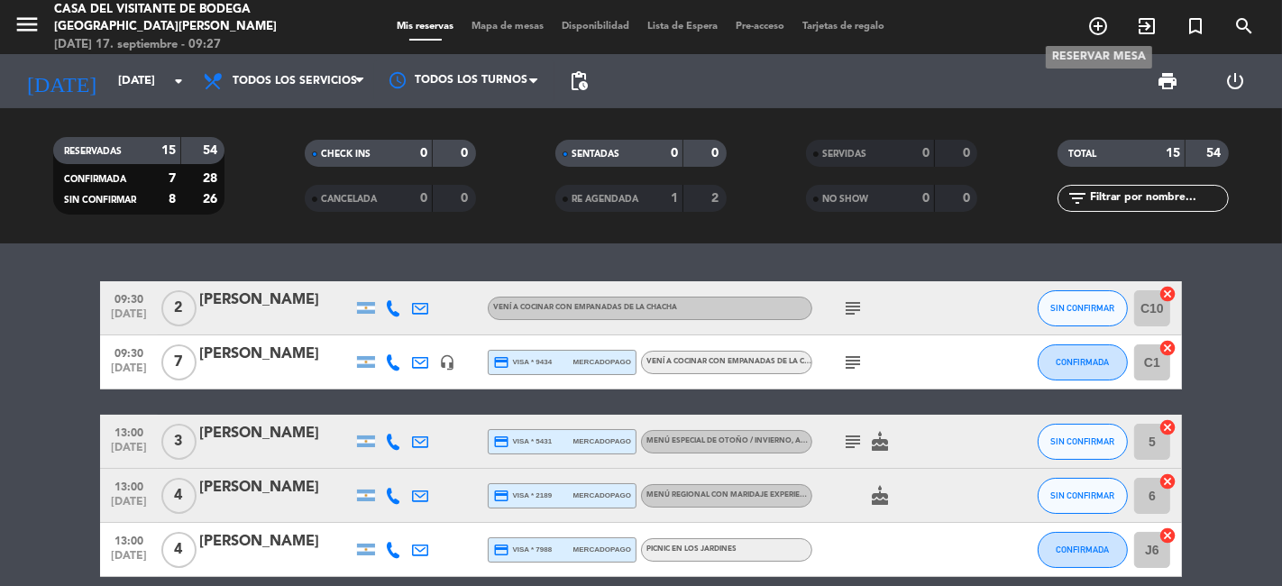
click at [1095, 19] on icon "add_circle_outline" at bounding box center [1098, 26] width 22 height 22
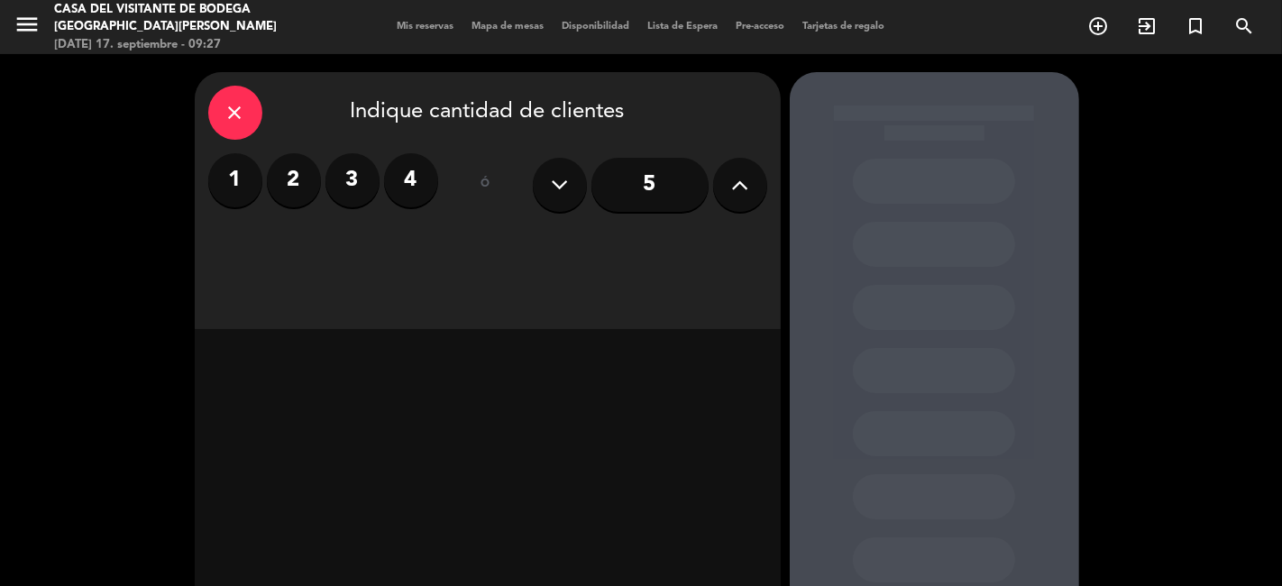
click at [744, 182] on icon at bounding box center [739, 184] width 17 height 27
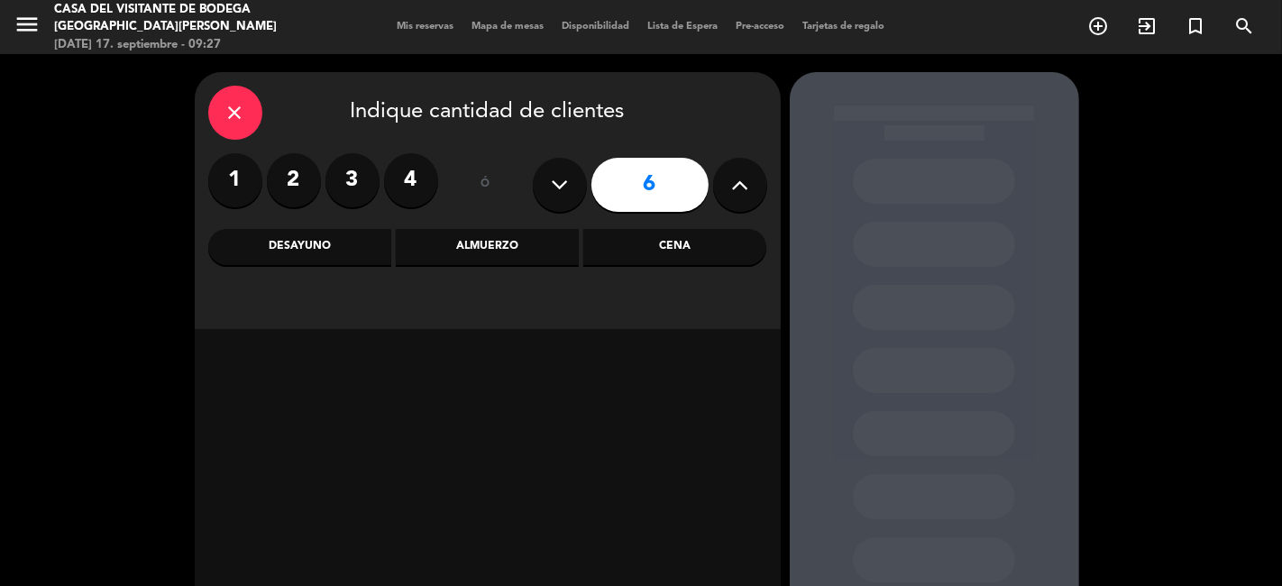
click at [744, 182] on icon at bounding box center [739, 184] width 17 height 27
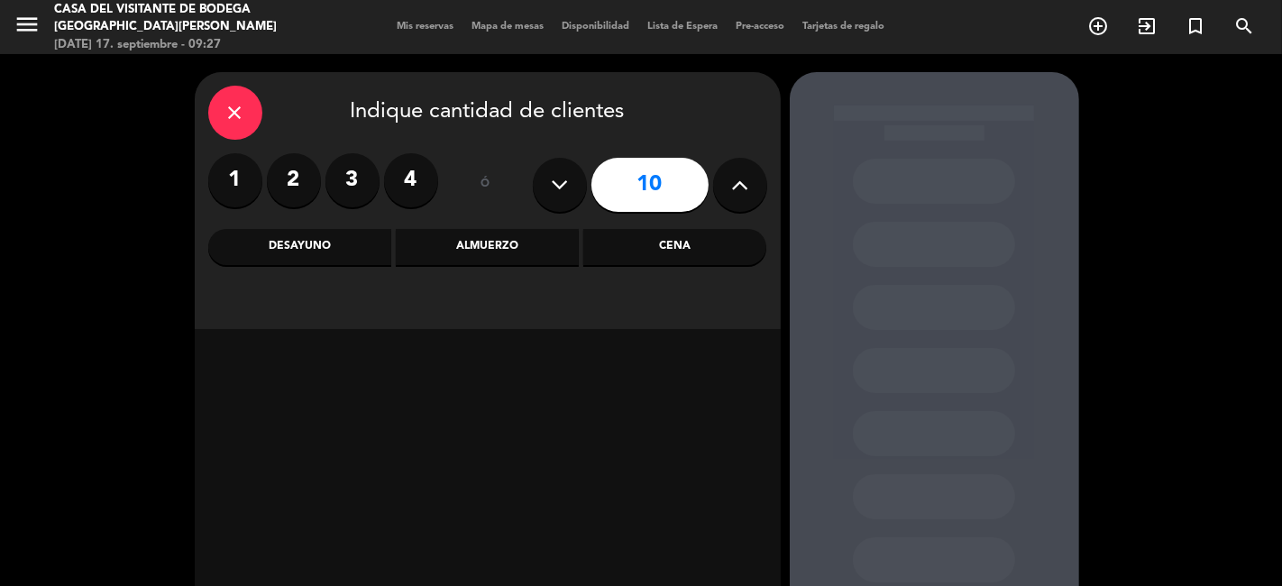
type input "11"
click at [429, 253] on div "Almuerzo" at bounding box center [487, 247] width 183 height 36
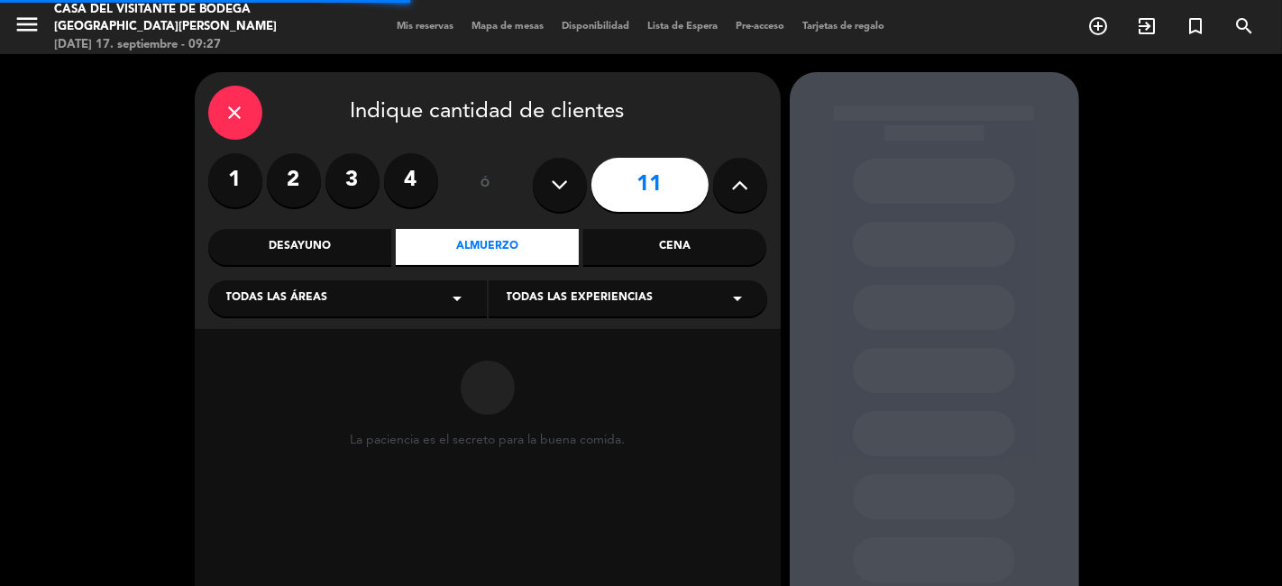
click at [666, 292] on div "Todas las experiencias arrow_drop_down" at bounding box center [628, 298] width 279 height 36
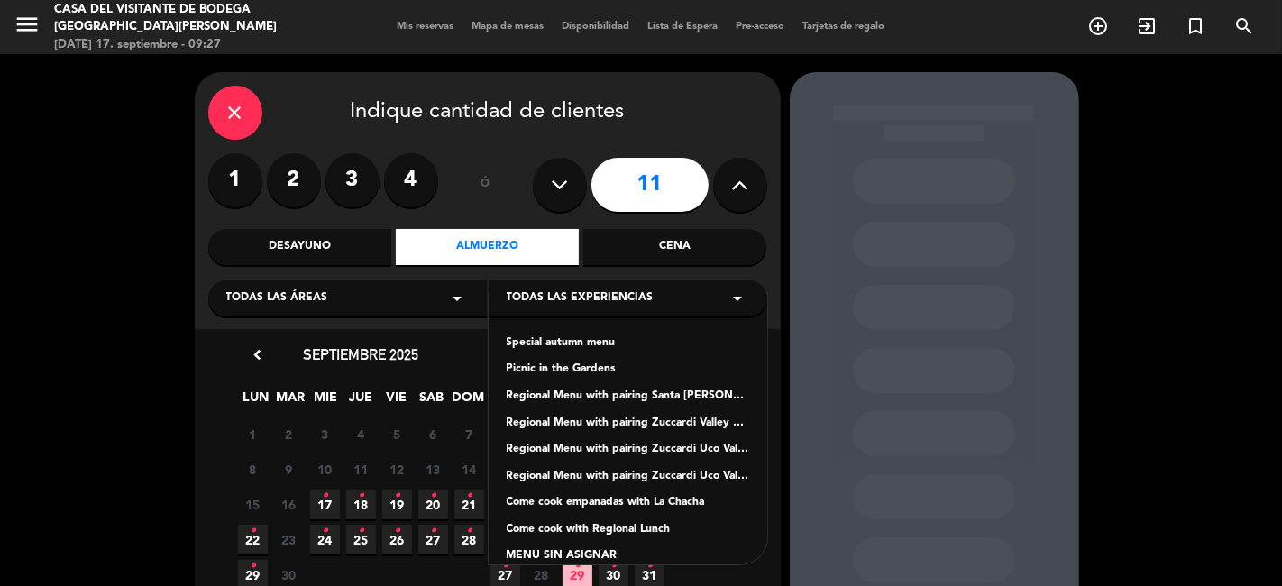
click at [593, 339] on div "Special autumn menu" at bounding box center [628, 343] width 242 height 18
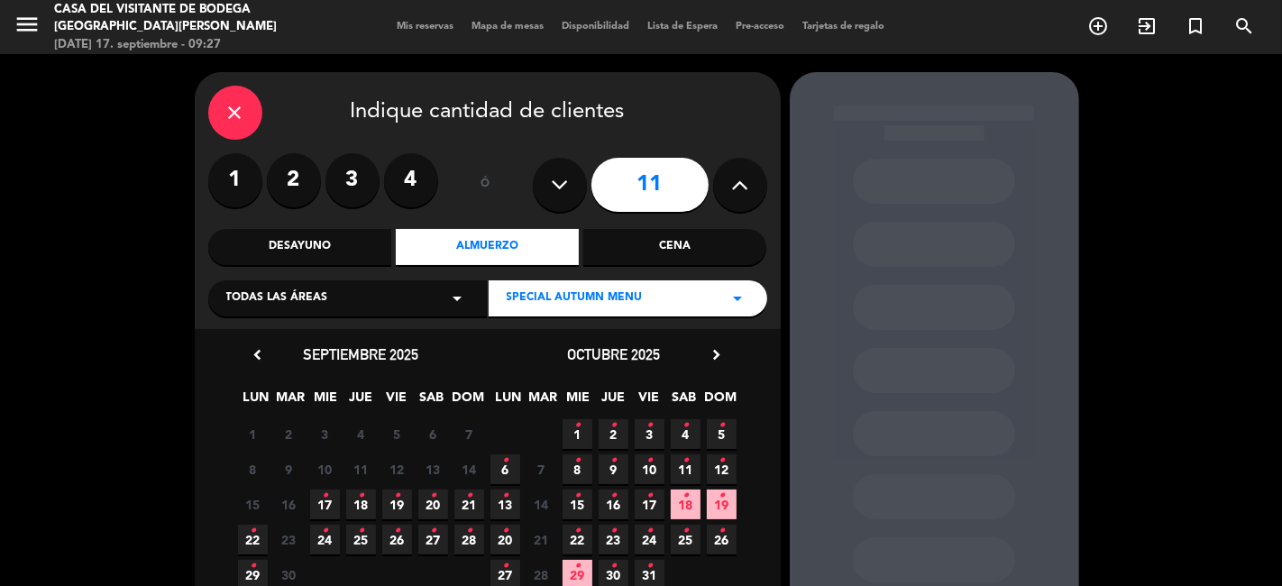
click at [440, 502] on span "20 •" at bounding box center [433, 504] width 30 height 30
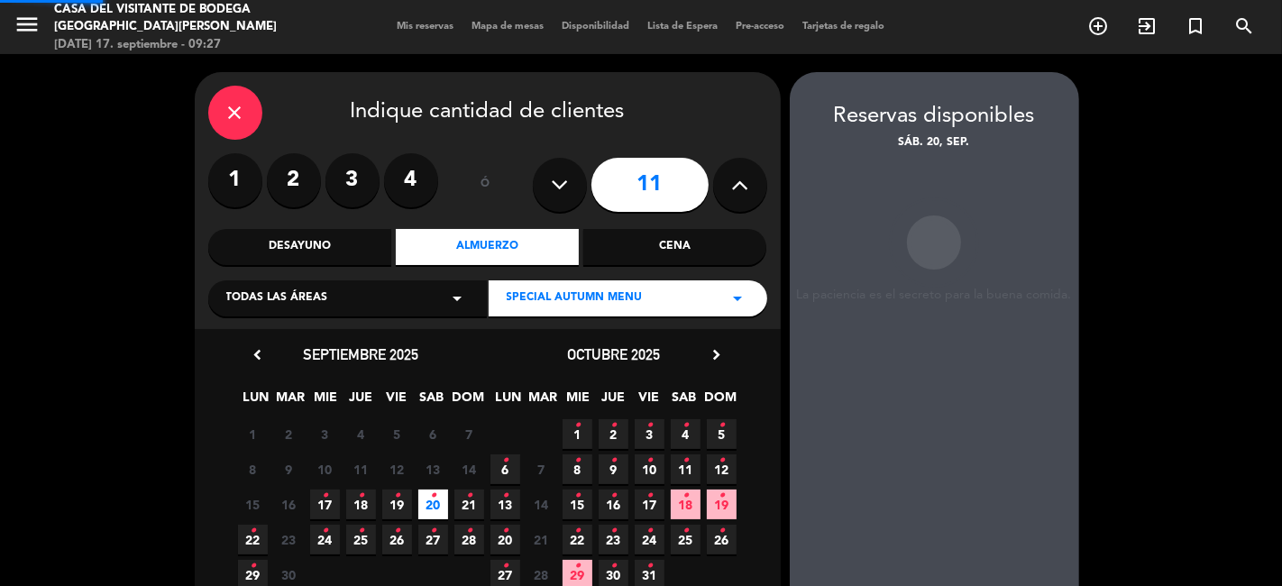
scroll to position [72, 0]
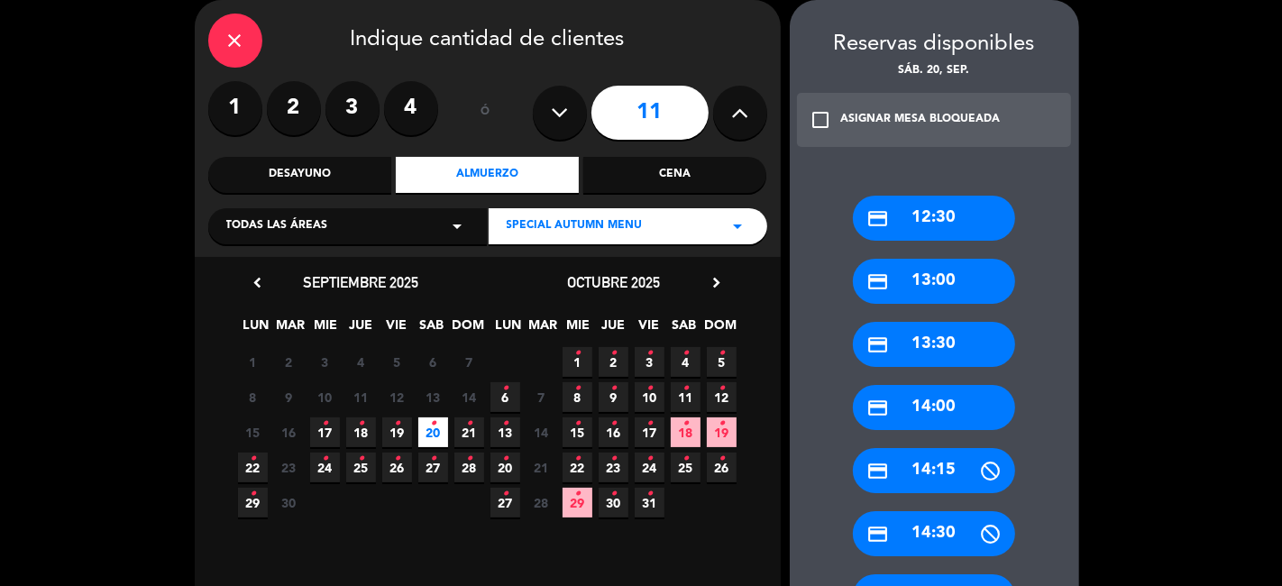
click at [919, 341] on div "credit_card 13:30" at bounding box center [934, 344] width 162 height 45
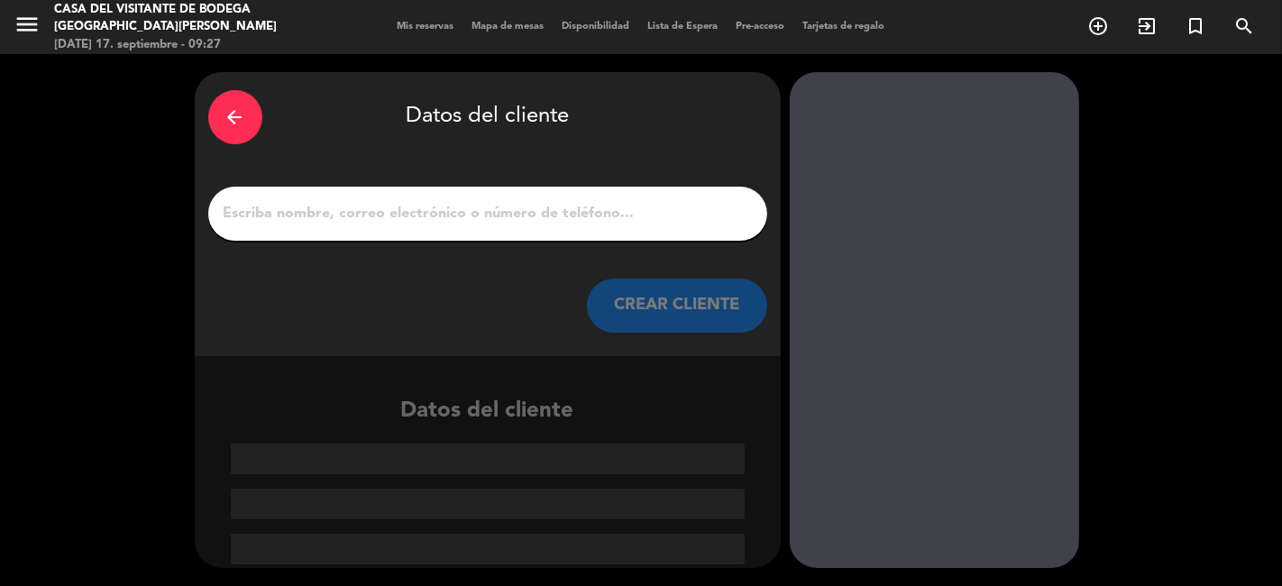
scroll to position [0, 0]
click at [379, 220] on input "Página Completa" at bounding box center [488, 213] width 532 height 25
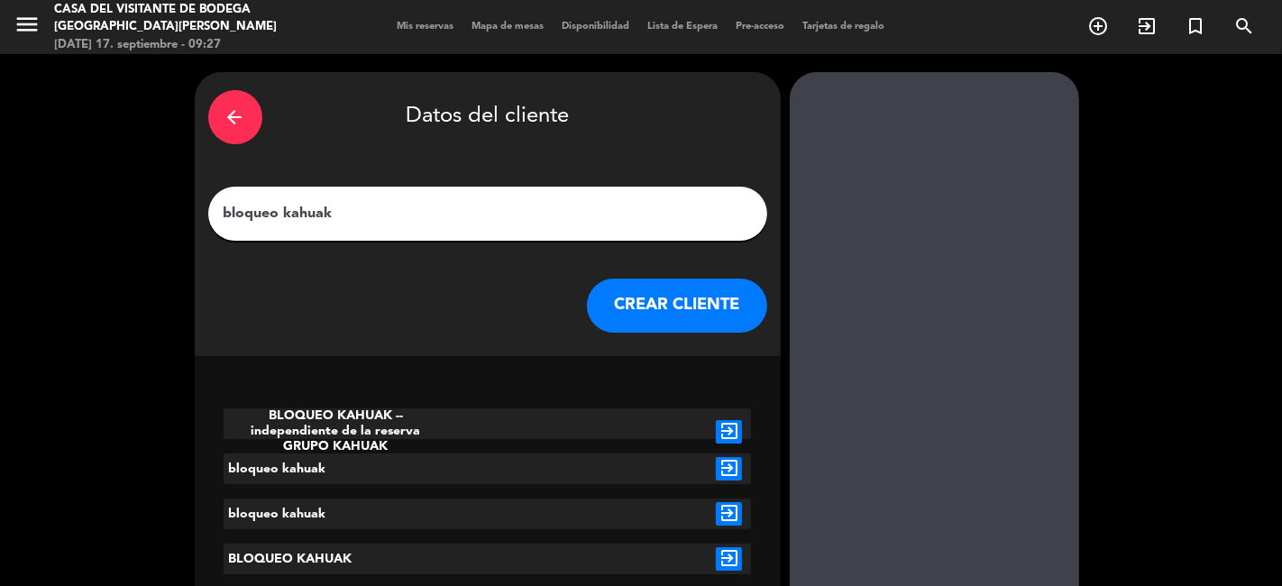
type input "bloqueo kahuak"
click at [671, 312] on button "CREAR CLIENTE" at bounding box center [677, 306] width 180 height 54
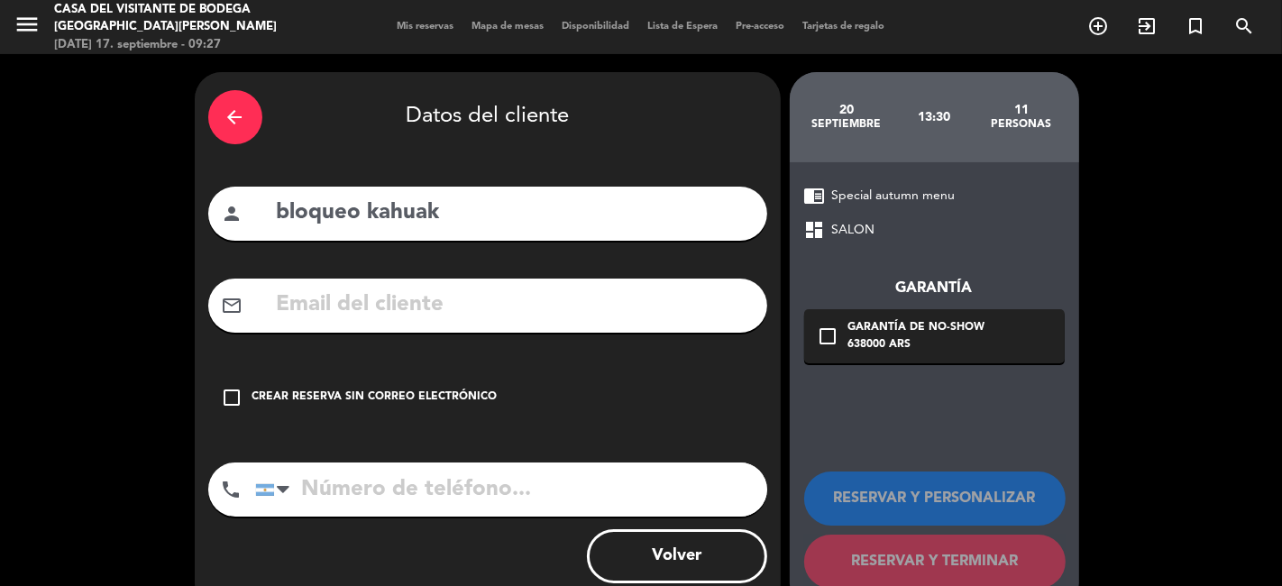
click at [237, 389] on icon "check_box_outline_blank" at bounding box center [233, 398] width 22 height 22
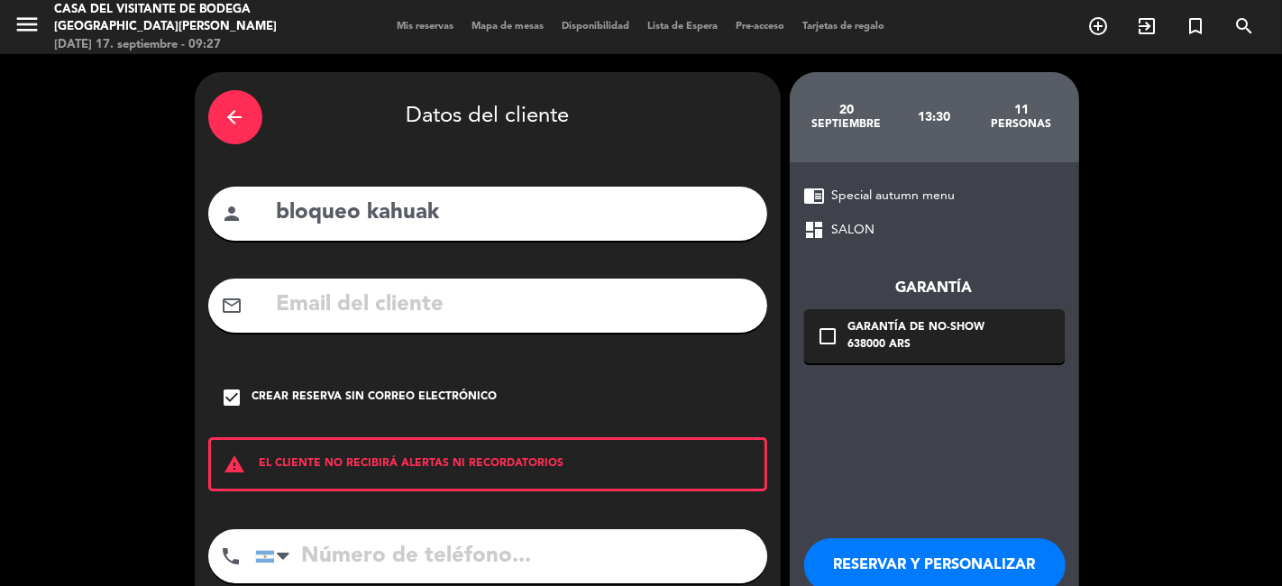
click at [942, 574] on button "RESERVAR Y PERSONALIZAR" at bounding box center [934, 565] width 261 height 54
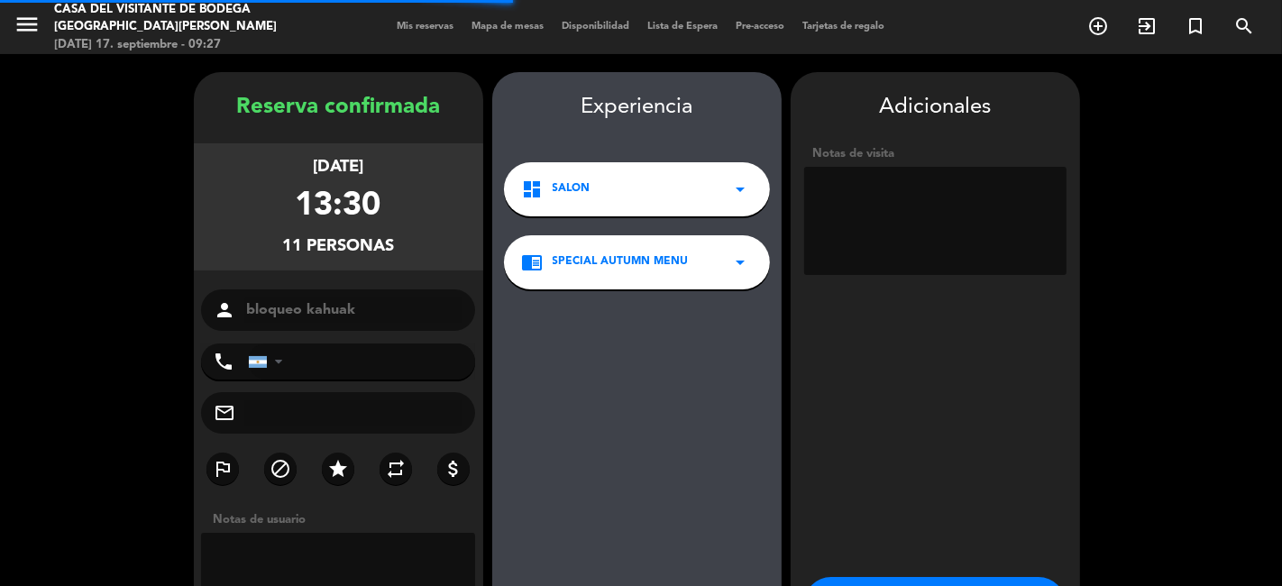
scroll to position [72, 0]
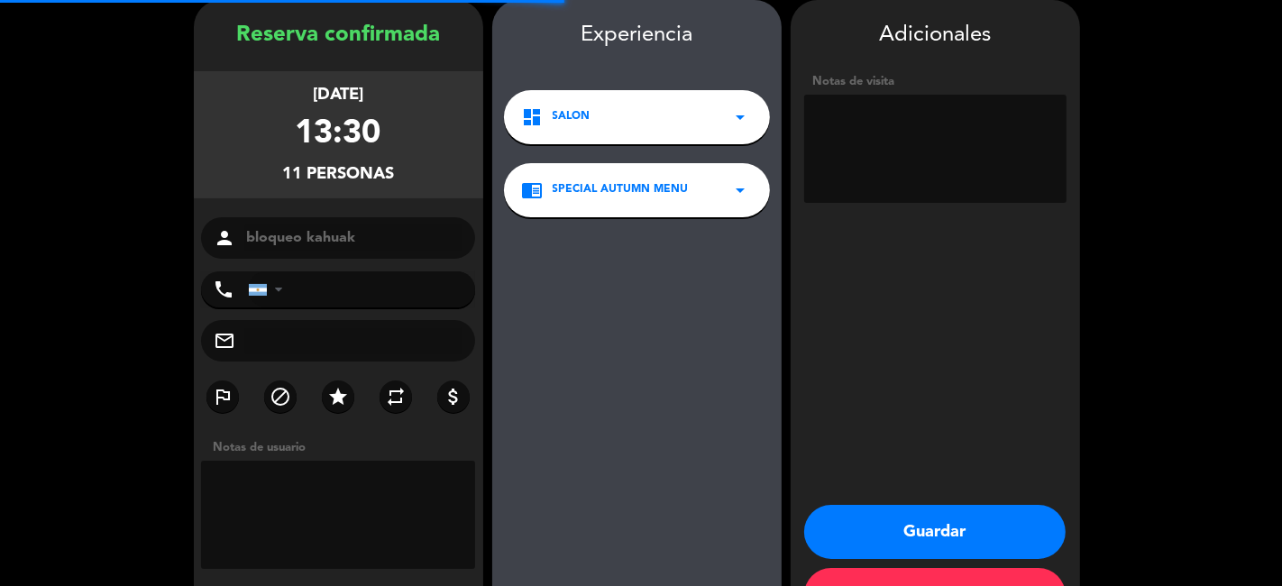
click at [906, 168] on textarea at bounding box center [935, 149] width 262 height 108
type textarea "menu invierno"
click at [909, 526] on button "Guardar" at bounding box center [934, 532] width 261 height 54
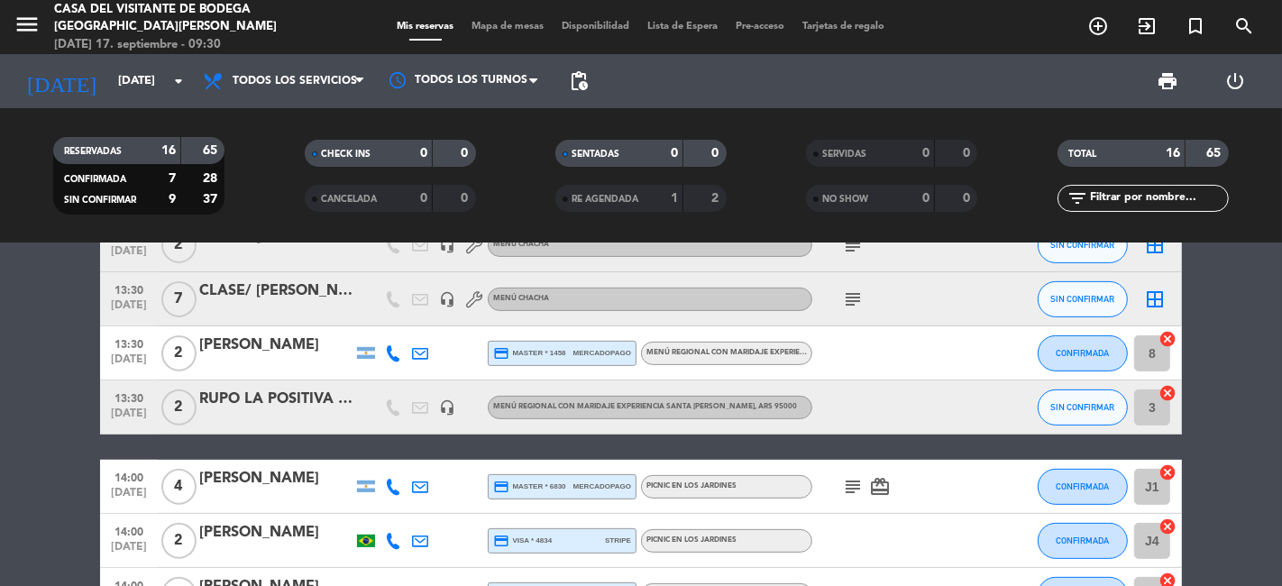
scroll to position [700, 0]
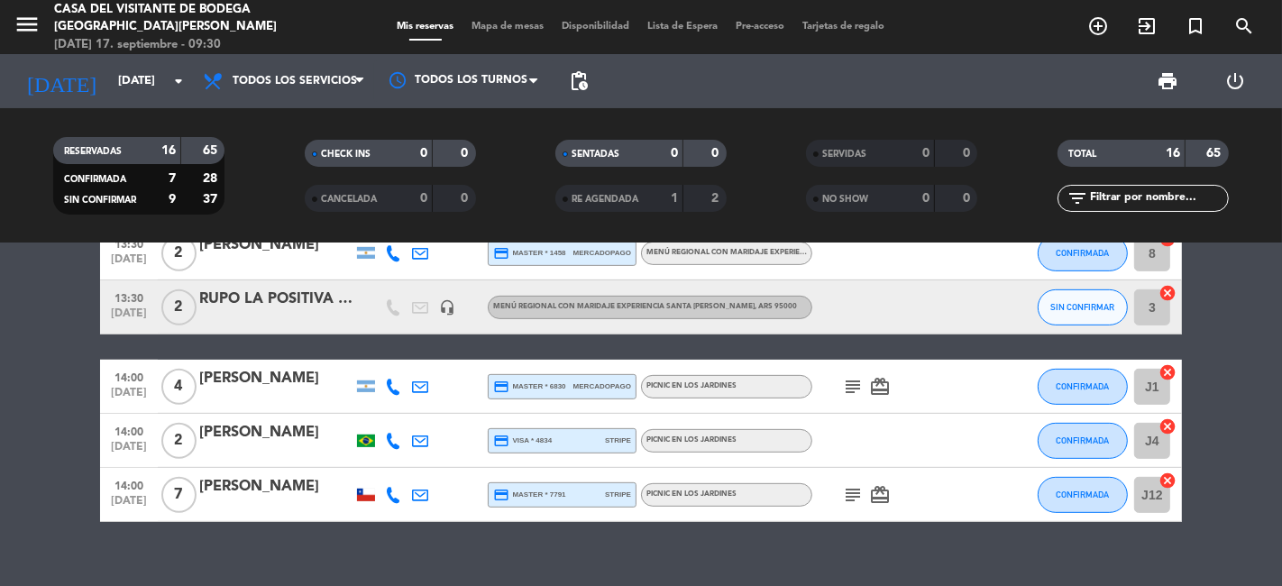
click at [572, 571] on div "09:30 [DATE] 2 [PERSON_NAME] Vení a cocinar con empanadas de La Chacha subject …" at bounding box center [641, 414] width 1282 height 342
click at [584, 575] on div "09:30 [DATE] 2 [PERSON_NAME] Vení a cocinar con empanadas de La Chacha subject …" at bounding box center [641, 414] width 1282 height 342
click at [631, 568] on div "09:30 [DATE] 2 [PERSON_NAME] Vení a cocinar con empanadas de La Chacha subject …" at bounding box center [641, 414] width 1282 height 342
click at [950, 570] on div "09:30 [DATE] 2 [PERSON_NAME] Vení a cocinar con empanadas de La Chacha subject …" at bounding box center [641, 414] width 1282 height 342
click at [635, 565] on div "09:30 [DATE] 2 [PERSON_NAME] Vení a cocinar con empanadas de La Chacha subject …" at bounding box center [641, 414] width 1282 height 342
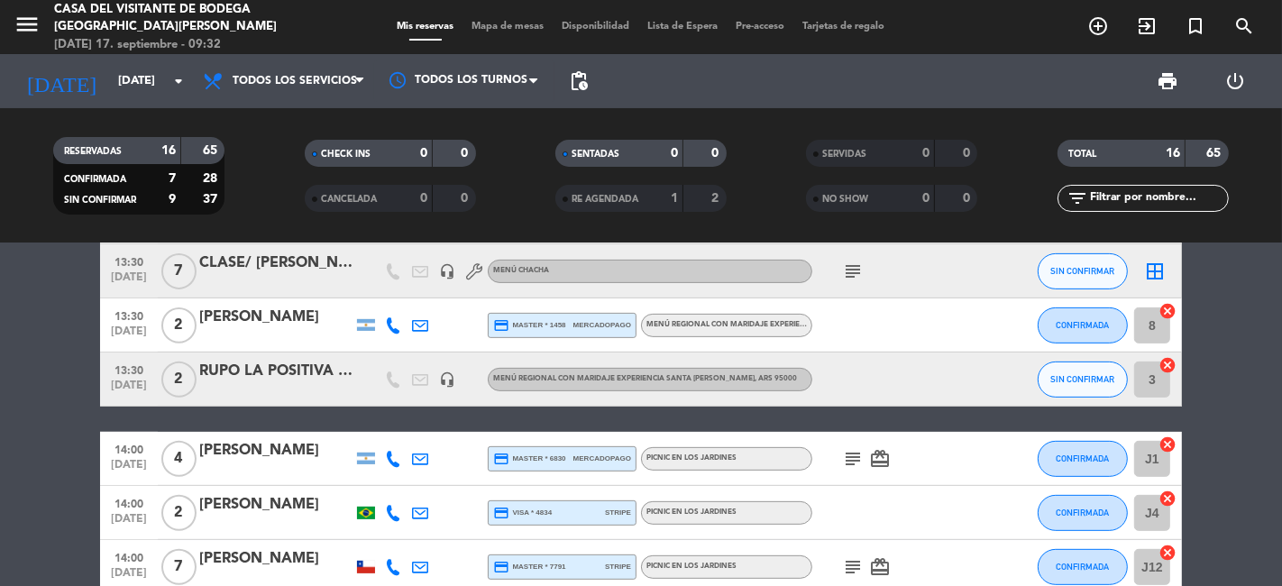
scroll to position [600, 0]
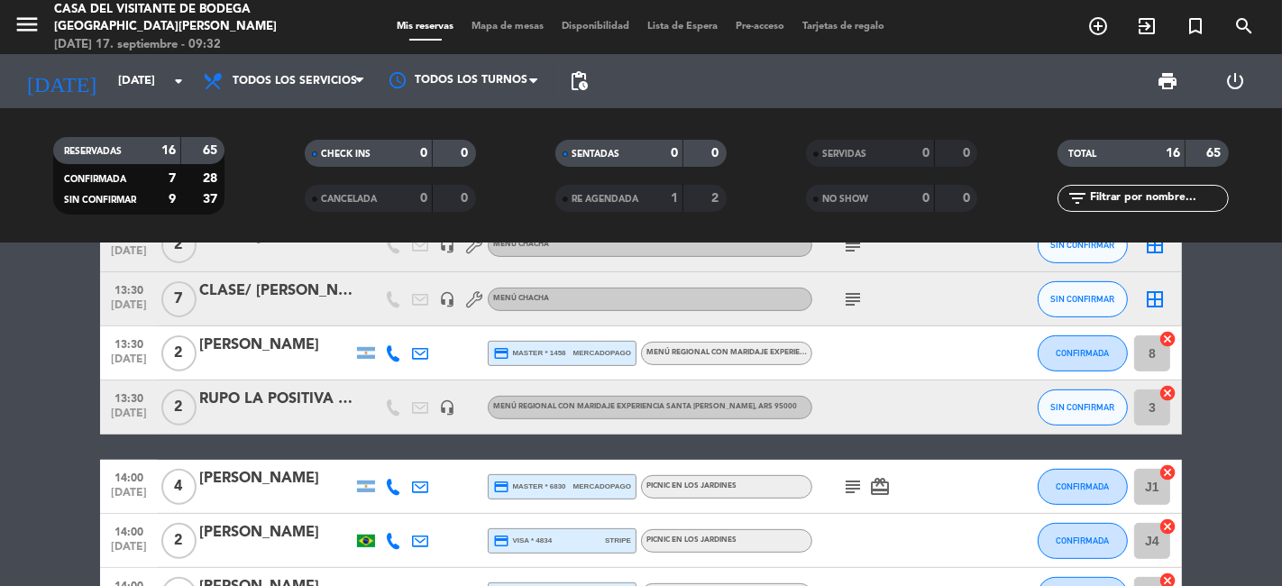
click at [279, 401] on div "RUPO LA POSITIVA site" at bounding box center [275, 399] width 153 height 23
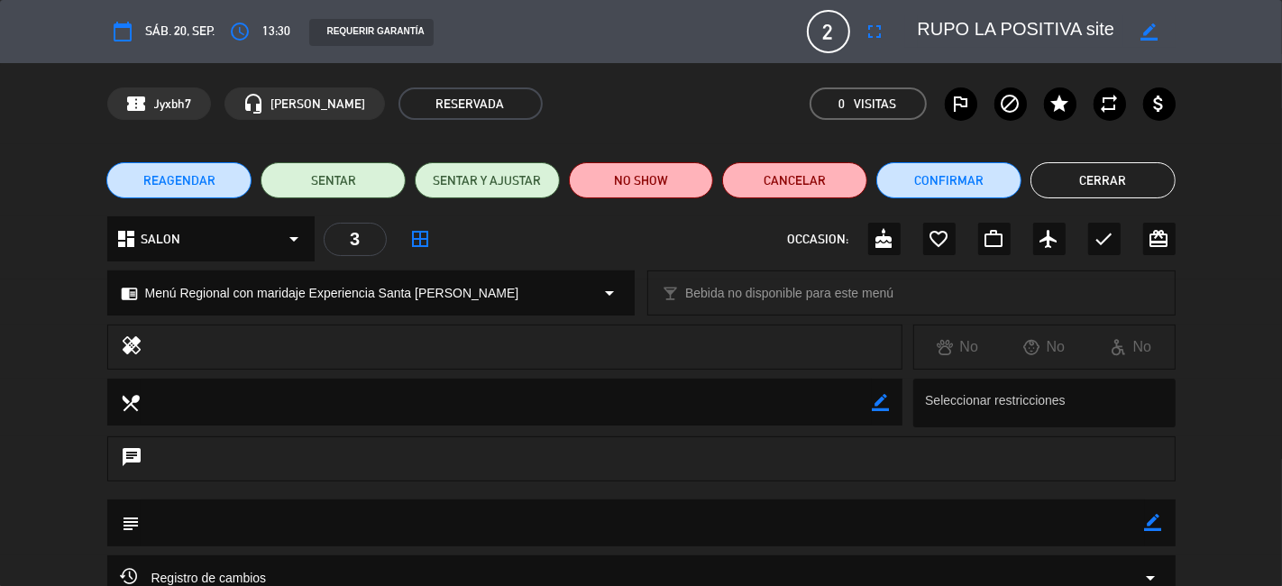
click at [1146, 31] on icon "border_color" at bounding box center [1148, 31] width 17 height 17
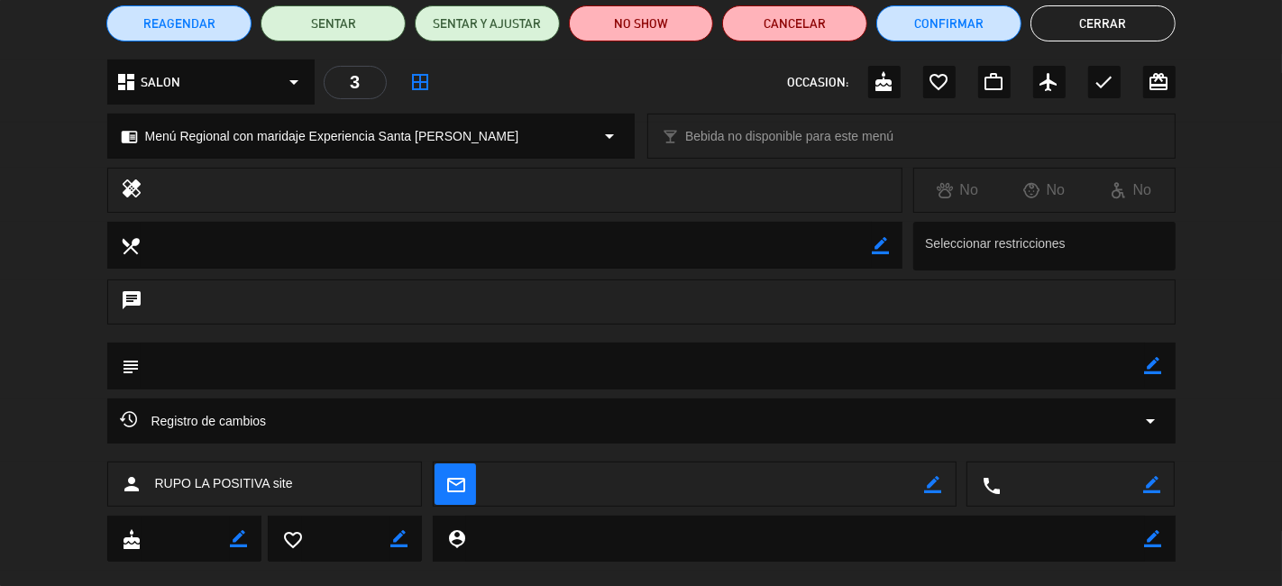
scroll to position [186, 0]
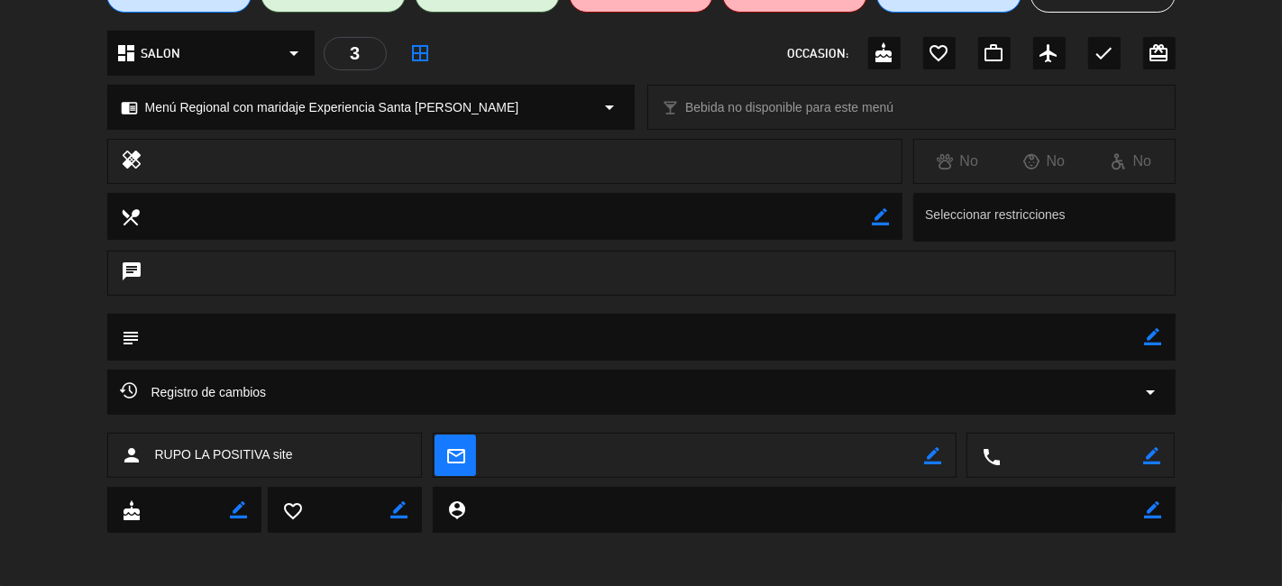
click at [1151, 391] on icon "arrow_drop_down" at bounding box center [1151, 392] width 22 height 22
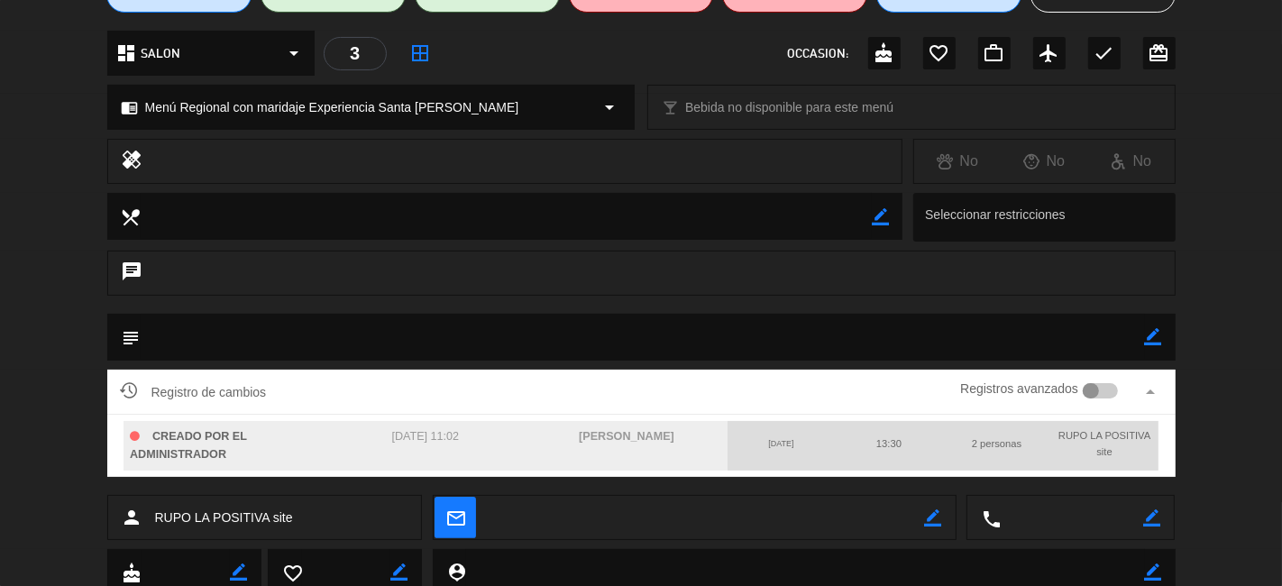
click at [1244, 400] on div "Registro de cambios Registros avanzados arrow_drop_up CREADO POR EL ADMINISTRAD…" at bounding box center [641, 432] width 1282 height 125
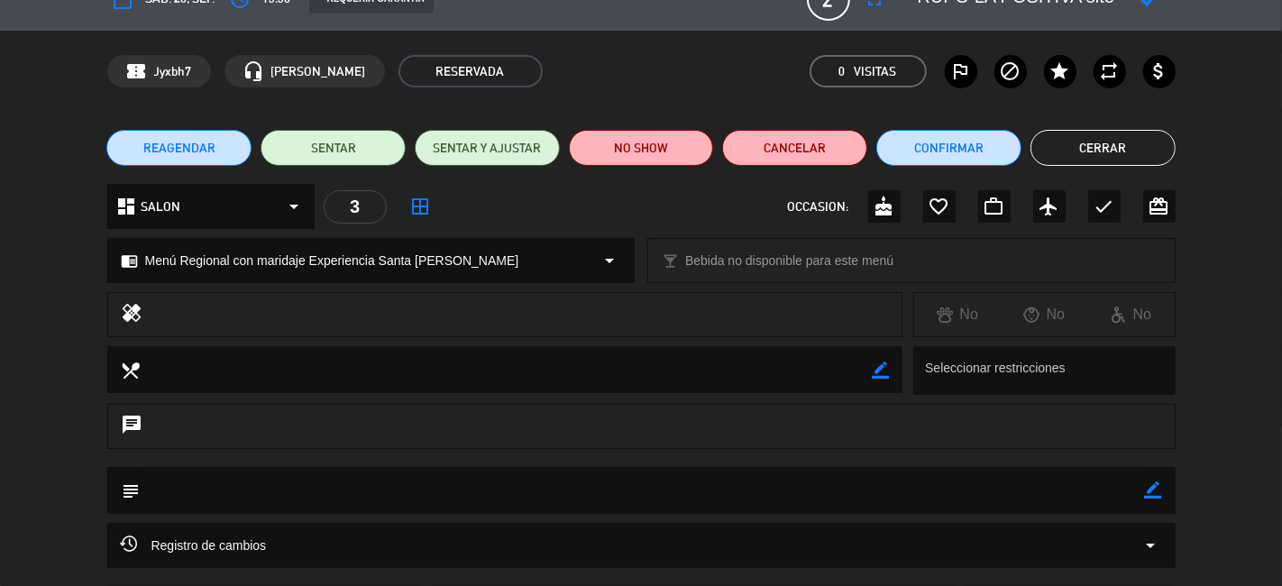
scroll to position [0, 0]
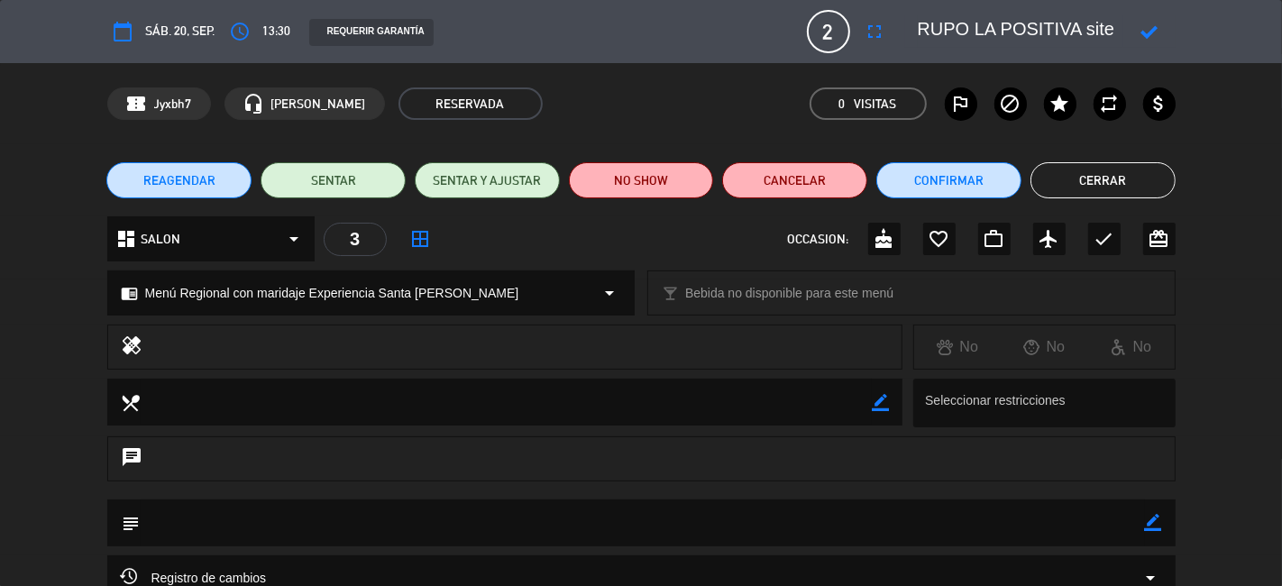
click at [1076, 171] on button "Cerrar" at bounding box center [1102, 180] width 145 height 36
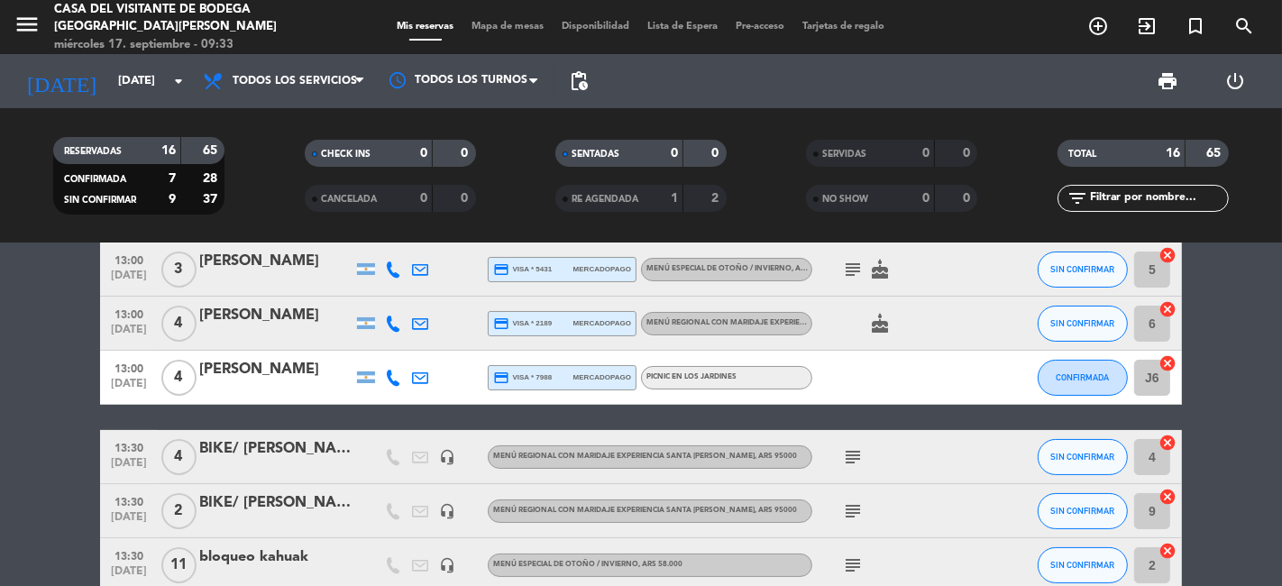
scroll to position [200, 0]
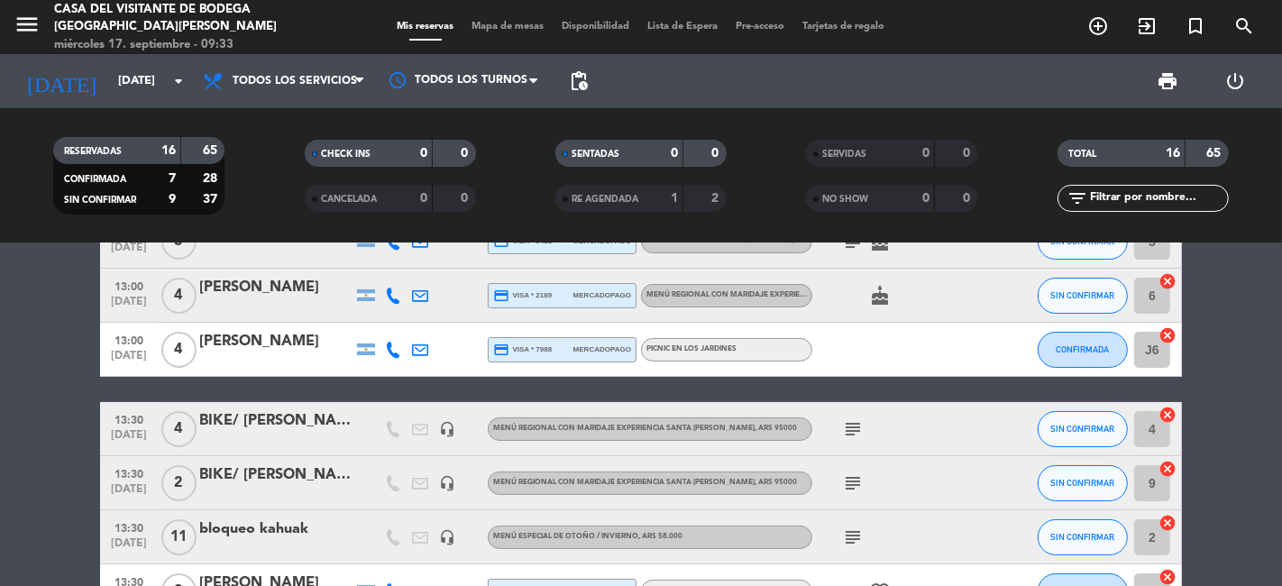
click at [854, 428] on icon "subject" at bounding box center [853, 429] width 22 height 22
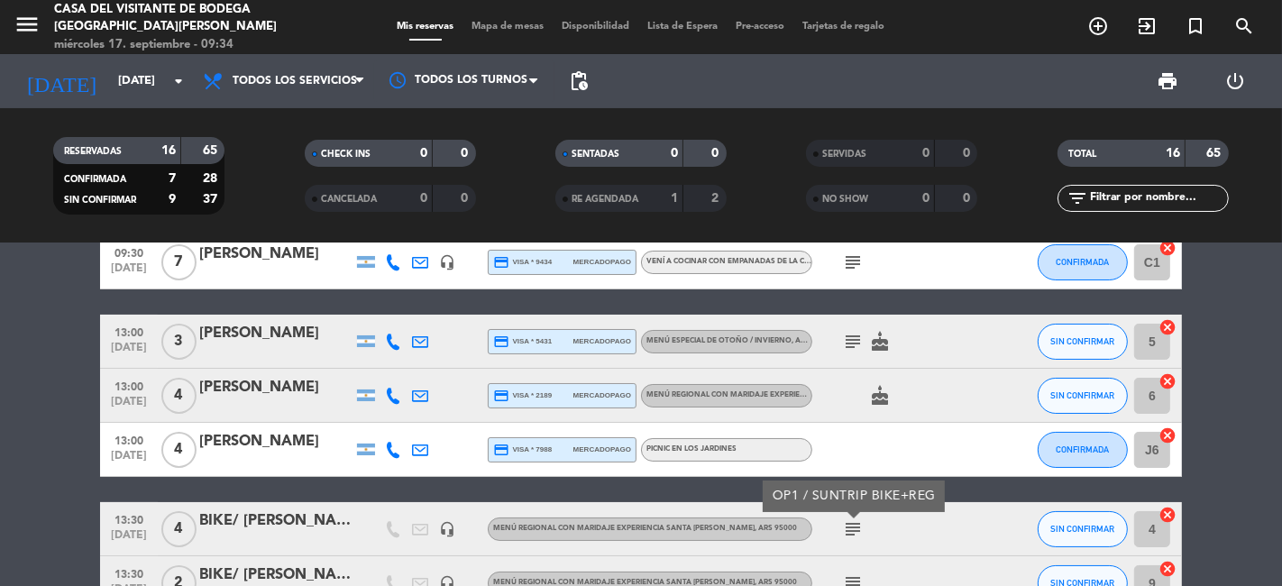
scroll to position [0, 0]
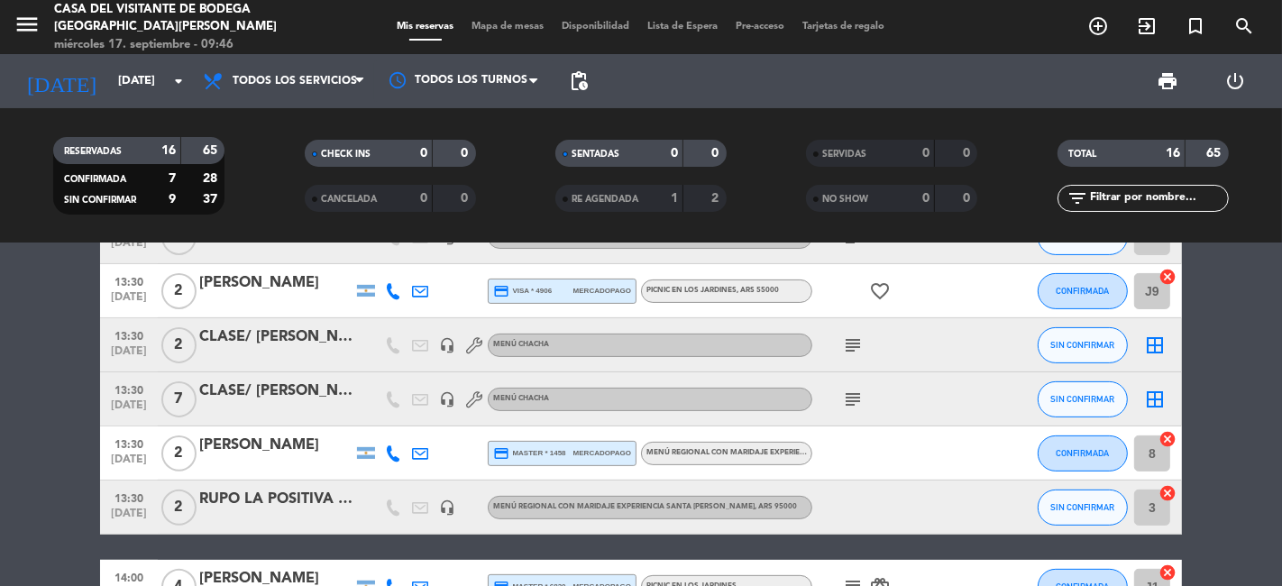
scroll to position [600, 0]
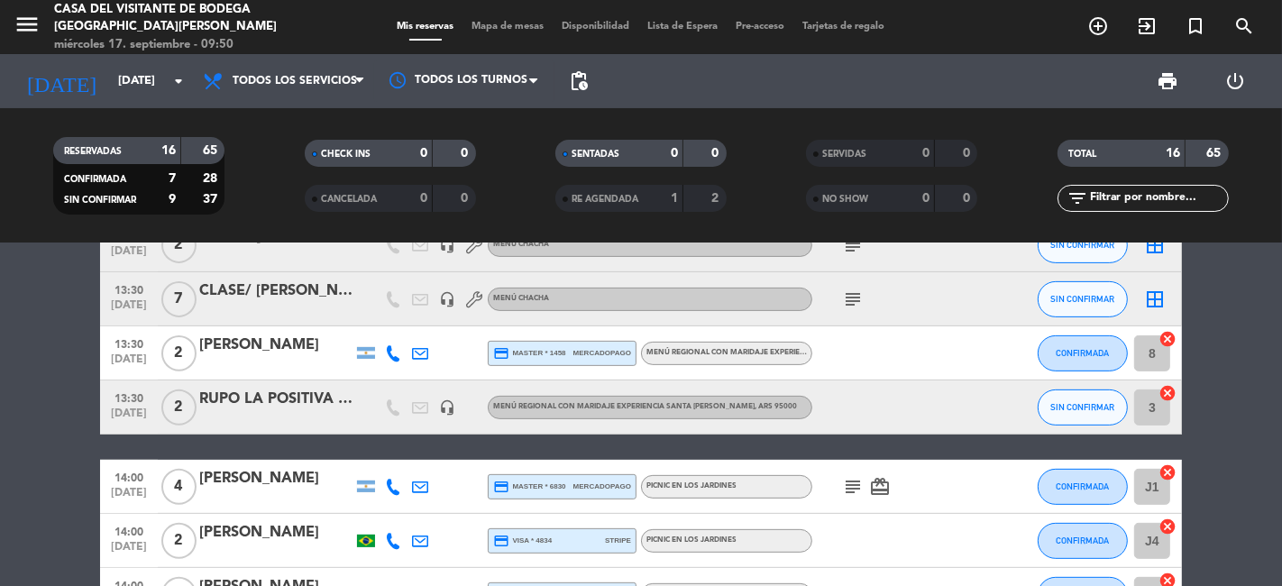
click at [5, 370] on bookings-row "09:30 [DATE] 2 [PERSON_NAME] Vení a cocinar con empanadas de La Chacha subject …" at bounding box center [641, 151] width 1282 height 941
